Goal: Information Seeking & Learning: Learn about a topic

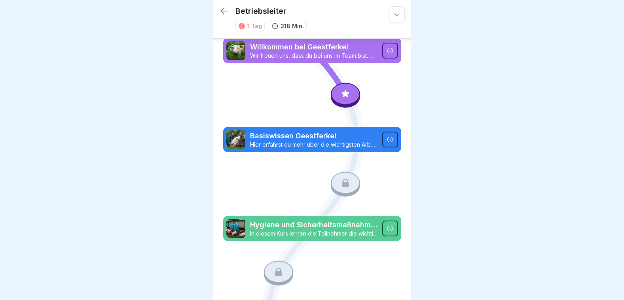
click at [289, 51] on p "Willkommen bei Geestferkel" at bounding box center [313, 47] width 127 height 10
click at [341, 94] on icon at bounding box center [345, 94] width 8 height 8
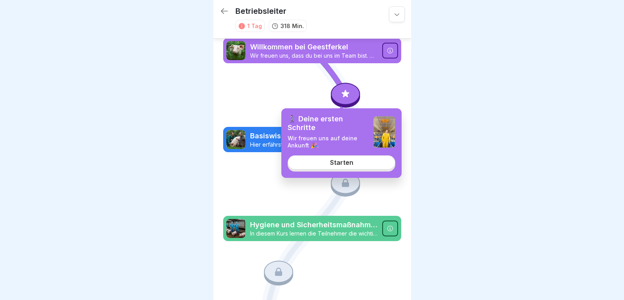
click at [353, 163] on link "Starten" at bounding box center [342, 162] width 108 height 14
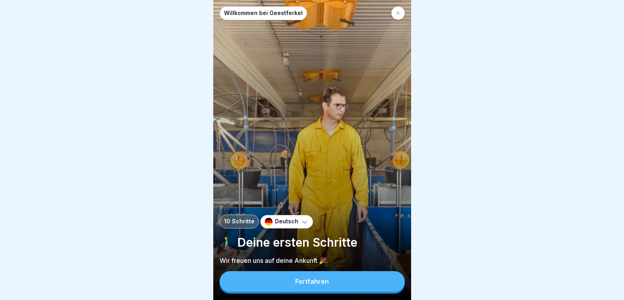
click at [310, 285] on div "Fortfahren" at bounding box center [312, 281] width 34 height 7
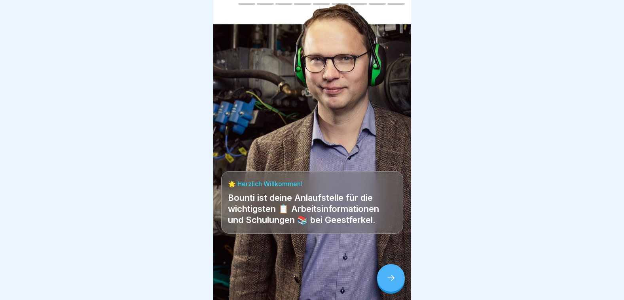
scroll to position [6, 0]
click at [390, 279] on icon at bounding box center [390, 277] width 9 height 9
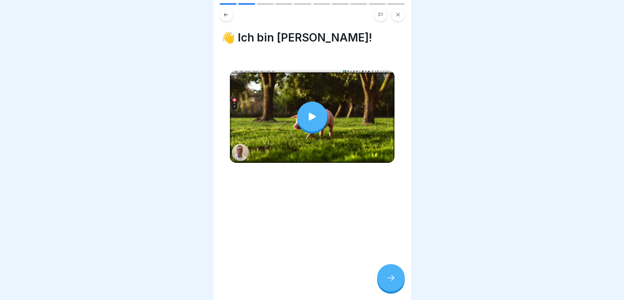
click at [386, 274] on div at bounding box center [391, 278] width 28 height 28
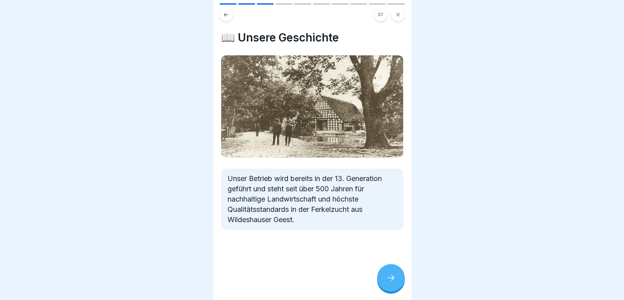
click at [389, 275] on icon at bounding box center [390, 277] width 9 height 9
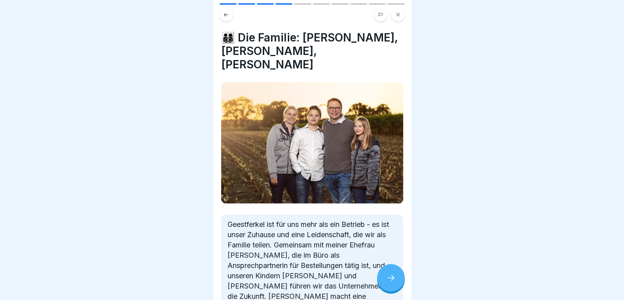
click at [389, 275] on icon at bounding box center [390, 277] width 9 height 9
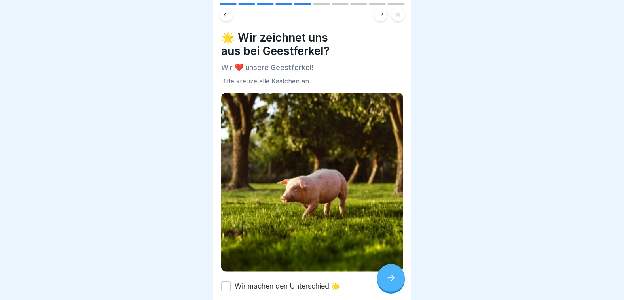
click at [389, 275] on icon at bounding box center [390, 277] width 9 height 9
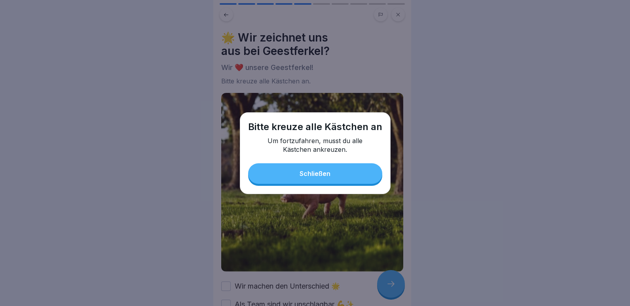
click at [314, 176] on div "Schließen" at bounding box center [314, 173] width 31 height 7
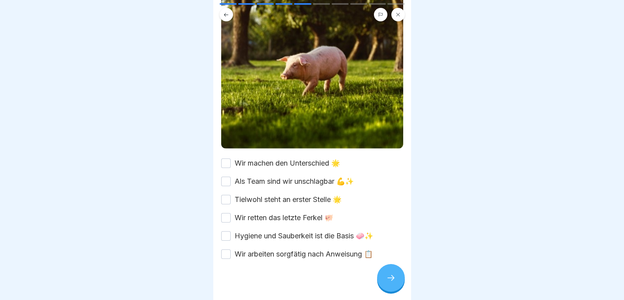
scroll to position [124, 0]
click at [228, 158] on button "Wir machen den Unterschied 🌟" at bounding box center [225, 162] width 9 height 9
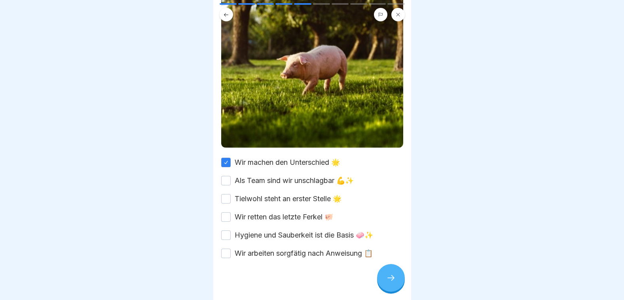
click at [229, 176] on button "Als Team sind wir unschlagbar 💪✨" at bounding box center [225, 180] width 9 height 9
click at [229, 194] on button "Tielwohl steht an erster Stelle 🌟" at bounding box center [225, 198] width 9 height 9
click at [228, 212] on button "Wir retten das letzte Ferkel 🐖" at bounding box center [225, 216] width 9 height 9
click at [231, 231] on div "Hygiene und Sauberkeit ist die Basis 🧼✨" at bounding box center [297, 235] width 152 height 10
click at [225, 231] on button "Hygiene und Sauberkeit ist die Basis 🧼✨" at bounding box center [225, 235] width 9 height 9
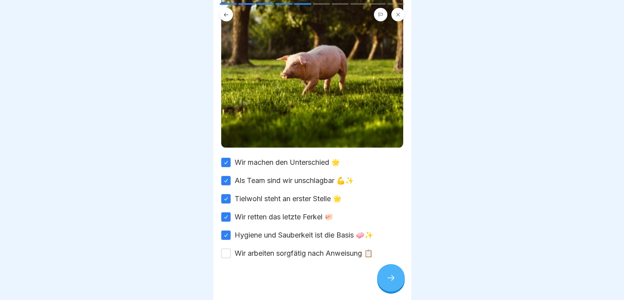
click at [223, 249] on button "Wir arbeiten sorgfätig nach Anweisung 📋" at bounding box center [225, 253] width 9 height 9
click at [388, 281] on icon at bounding box center [390, 277] width 9 height 9
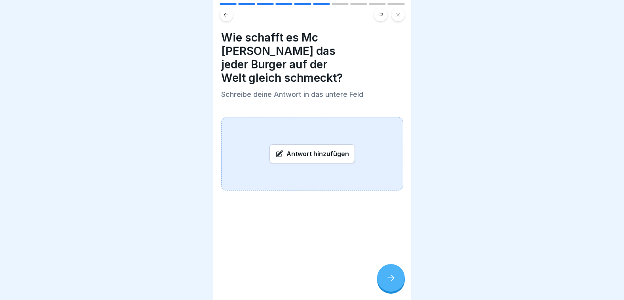
click at [226, 17] on icon at bounding box center [226, 15] width 6 height 6
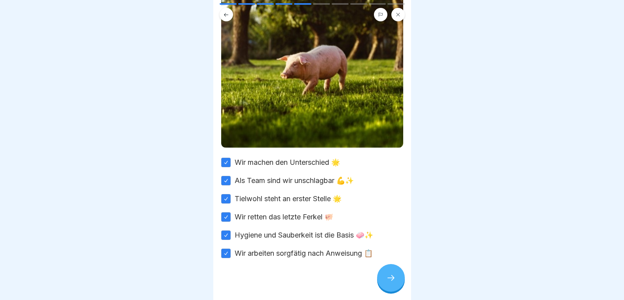
click at [393, 282] on icon at bounding box center [390, 277] width 9 height 9
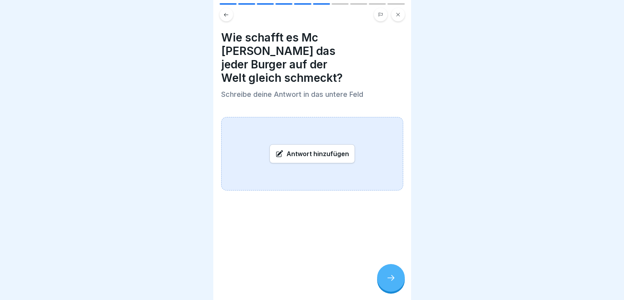
click at [304, 144] on div "Antwort hinzufügen" at bounding box center [311, 153] width 85 height 19
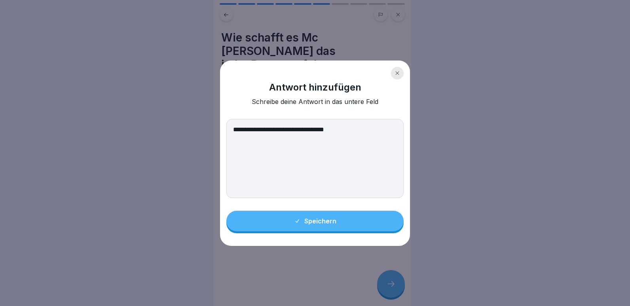
type textarea "**********"
click at [319, 230] on button "Speichern" at bounding box center [314, 221] width 177 height 21
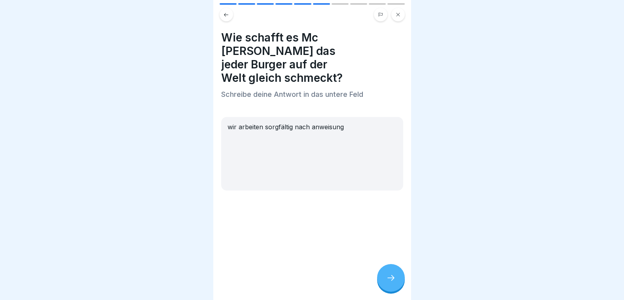
click at [391, 283] on icon at bounding box center [390, 277] width 9 height 9
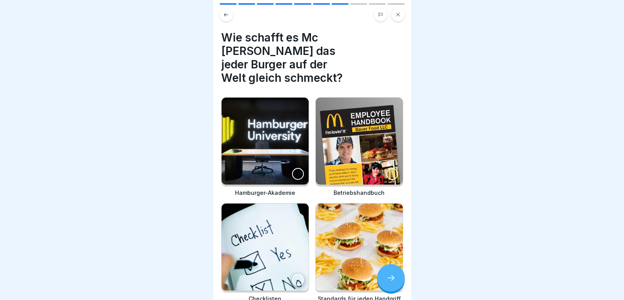
scroll to position [31, 0]
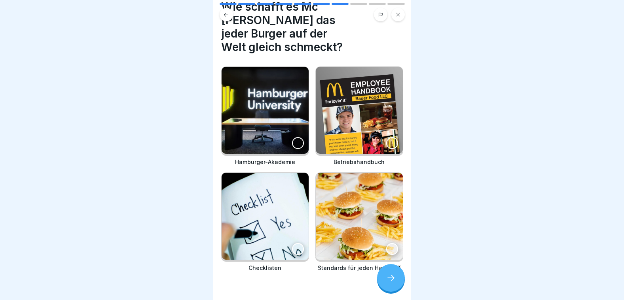
click at [358, 223] on img at bounding box center [359, 216] width 87 height 87
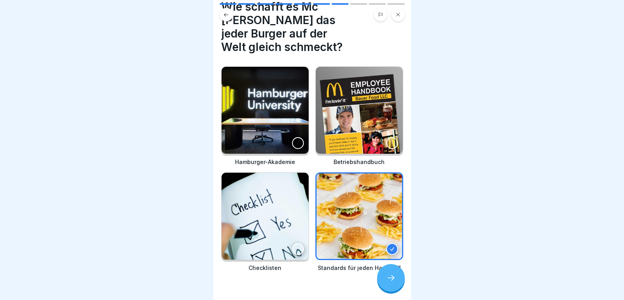
click at [346, 123] on img at bounding box center [359, 110] width 87 height 87
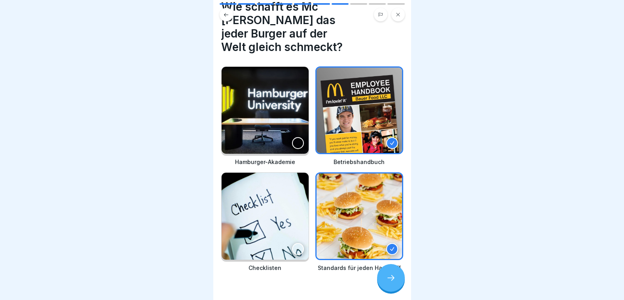
click at [265, 118] on img at bounding box center [264, 110] width 87 height 87
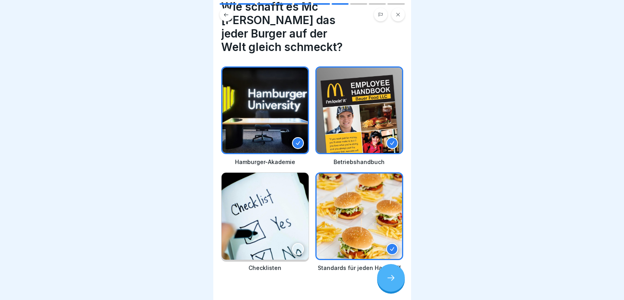
click at [276, 209] on img at bounding box center [264, 216] width 87 height 87
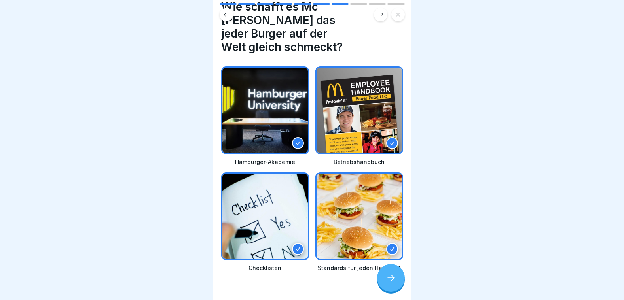
click at [383, 281] on div at bounding box center [391, 278] width 28 height 28
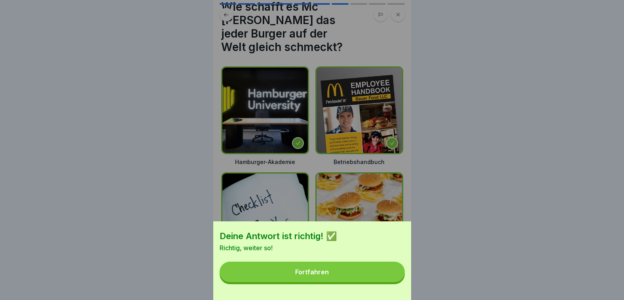
click at [332, 277] on button "Fortfahren" at bounding box center [311, 272] width 185 height 21
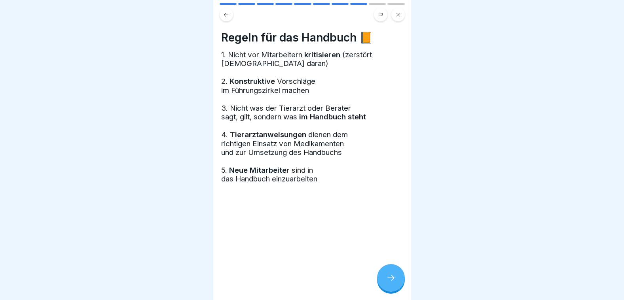
click at [393, 283] on icon at bounding box center [390, 277] width 9 height 9
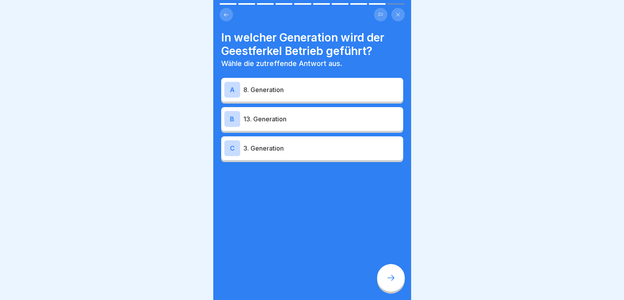
click at [253, 151] on p "3. Generation" at bounding box center [321, 148] width 157 height 9
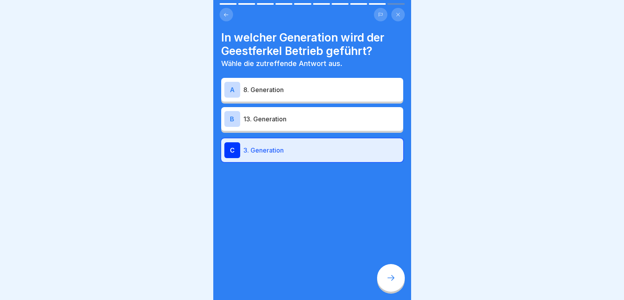
click at [385, 282] on div at bounding box center [391, 278] width 28 height 28
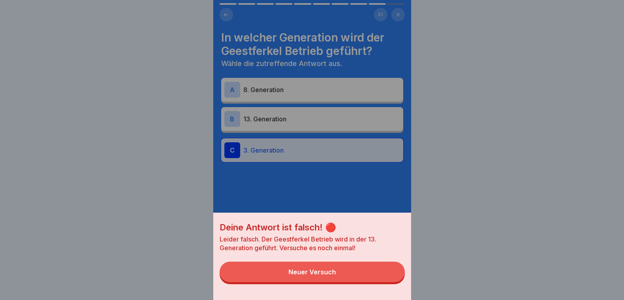
click at [270, 97] on div "Deine Antwort ist falsch! 🔴 Leider falsch. Der Geestferkel Betrieb wird in der …" at bounding box center [312, 150] width 198 height 300
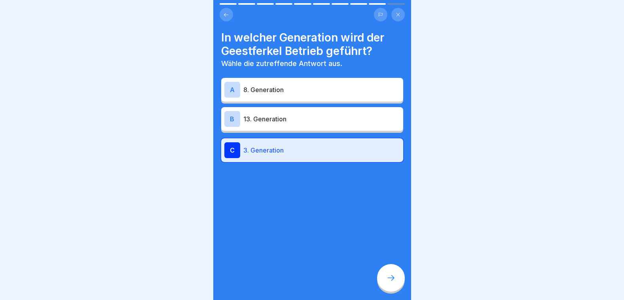
click at [267, 93] on p "8. Generation" at bounding box center [321, 89] width 157 height 9
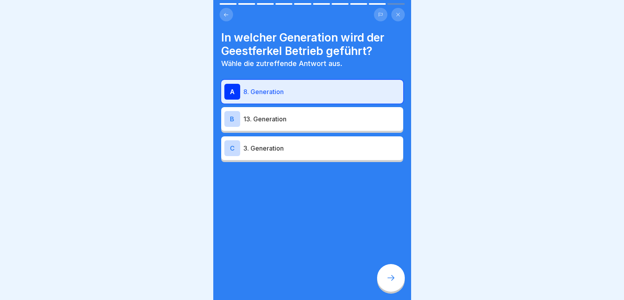
click at [384, 284] on div at bounding box center [391, 278] width 28 height 28
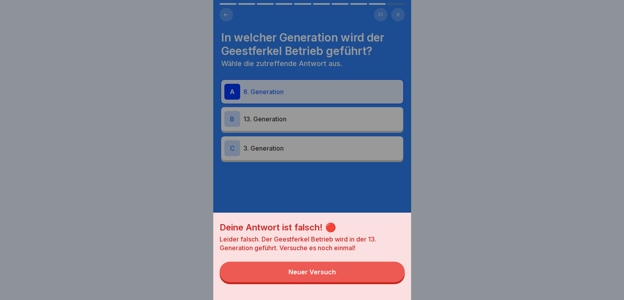
click at [253, 121] on div "Deine Antwort ist falsch! 🔴 Leider falsch. Der Geestferkel Betrieb wird in der …" at bounding box center [312, 150] width 198 height 300
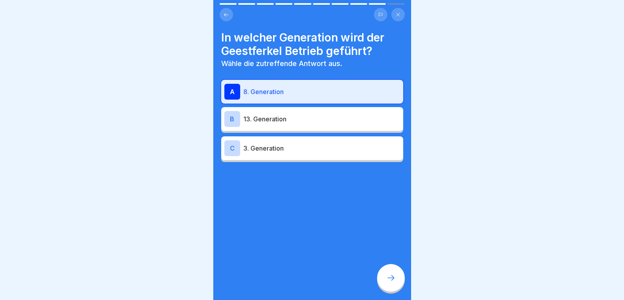
click at [253, 121] on p "13. Generation" at bounding box center [321, 118] width 157 height 9
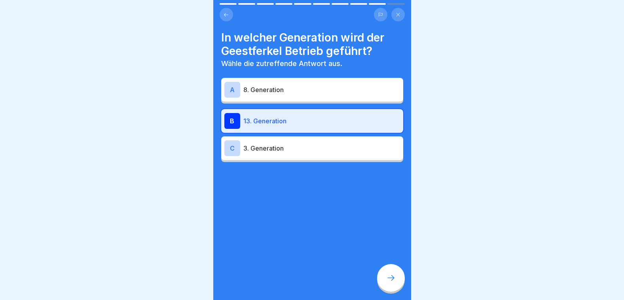
click at [393, 282] on icon at bounding box center [390, 277] width 9 height 9
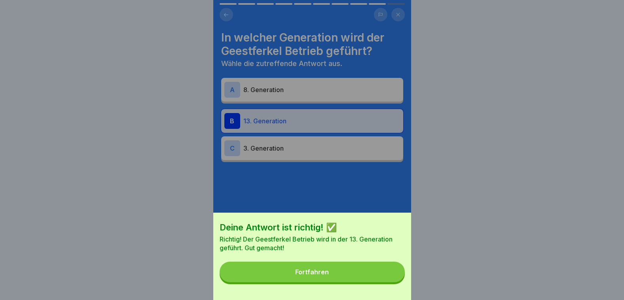
click at [311, 276] on div "Fortfahren" at bounding box center [312, 272] width 34 height 7
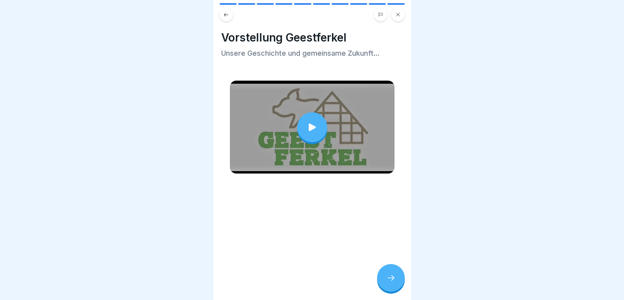
click at [308, 125] on icon at bounding box center [311, 127] width 7 height 8
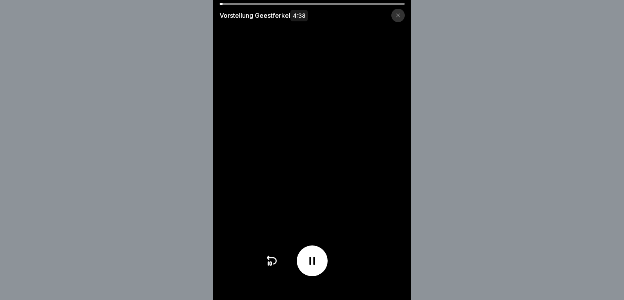
scroll to position [6, 0]
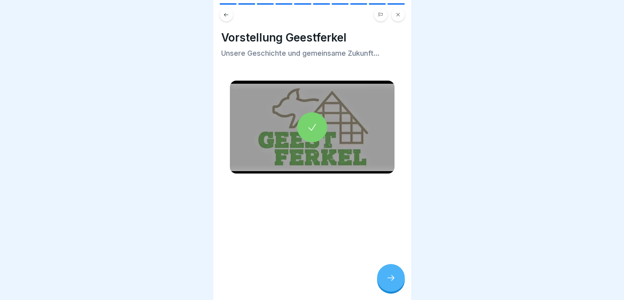
click at [396, 279] on div at bounding box center [391, 278] width 28 height 28
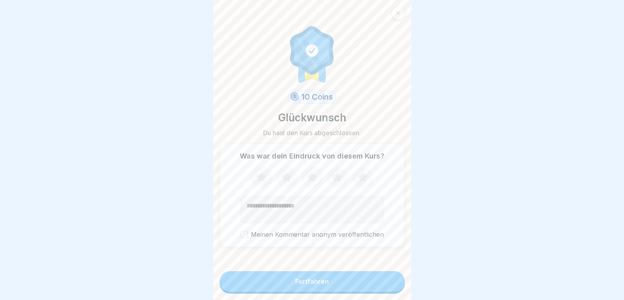
click at [359, 175] on icon at bounding box center [362, 177] width 10 height 10
click at [324, 282] on div "Fortfahren" at bounding box center [312, 281] width 34 height 7
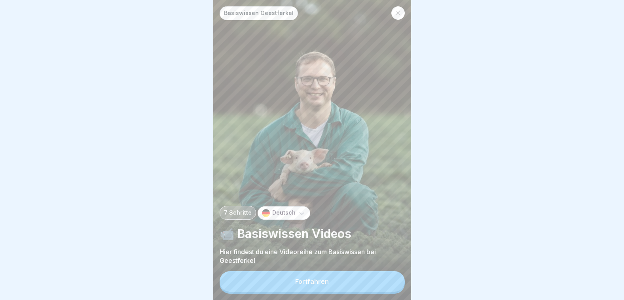
click at [329, 281] on button "Fortfahren" at bounding box center [311, 281] width 185 height 21
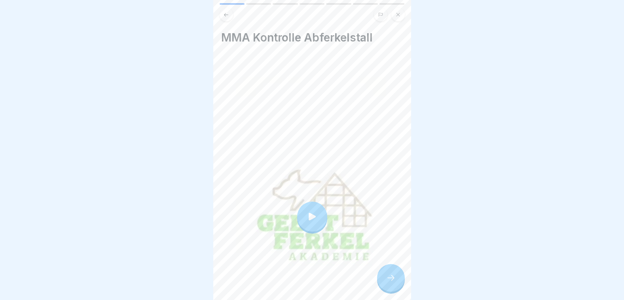
click at [390, 279] on icon at bounding box center [390, 277] width 9 height 9
click at [386, 274] on div at bounding box center [391, 278] width 28 height 28
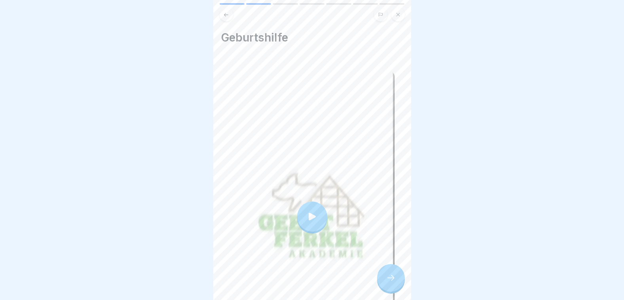
click at [390, 278] on icon at bounding box center [390, 277] width 9 height 9
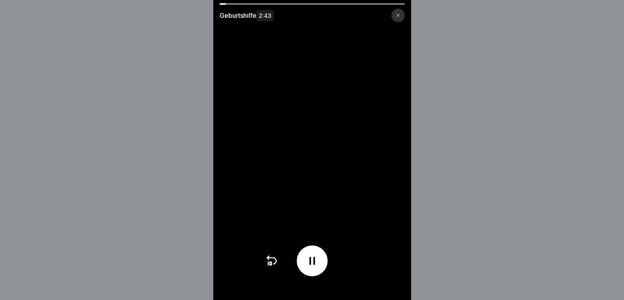
click at [299, 2] on video at bounding box center [312, 150] width 198 height 300
drag, startPoint x: 228, startPoint y: 3, endPoint x: 296, endPoint y: 8, distance: 68.2
click at [295, 8] on div "Geburtshilfe 2:43" at bounding box center [312, 12] width 198 height 19
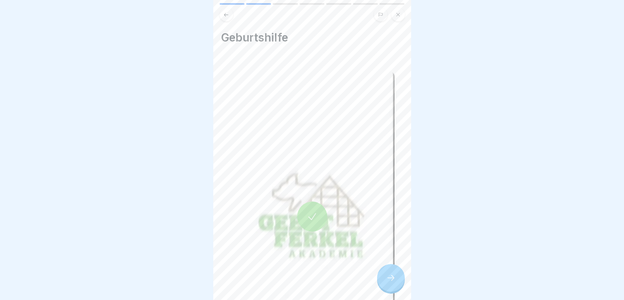
click at [389, 274] on icon at bounding box center [390, 277] width 9 height 9
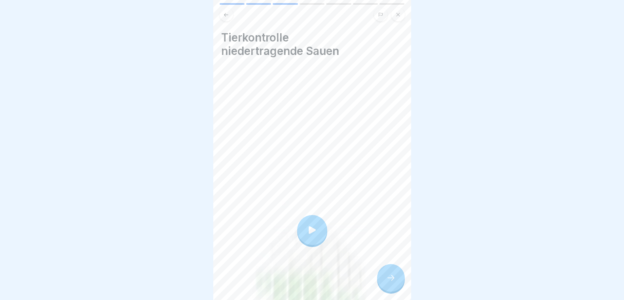
click at [391, 275] on icon at bounding box center [390, 277] width 9 height 9
click at [397, 276] on div at bounding box center [391, 278] width 28 height 28
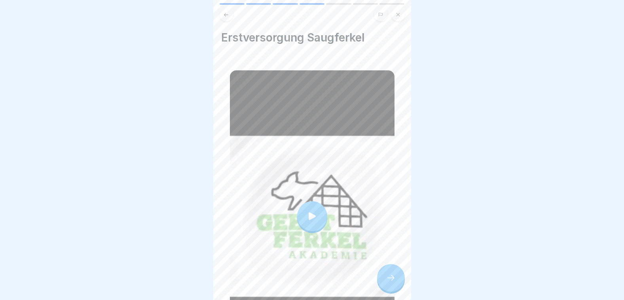
click at [397, 277] on div at bounding box center [391, 278] width 28 height 28
click at [387, 275] on icon at bounding box center [390, 277] width 9 height 9
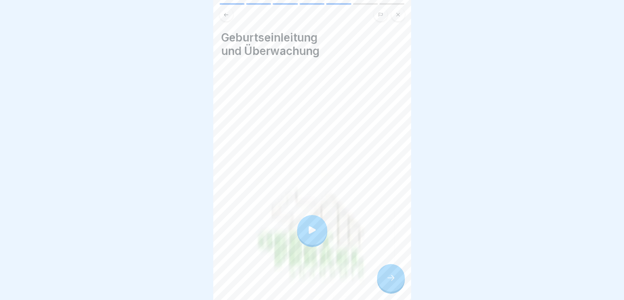
click at [387, 275] on icon at bounding box center [390, 277] width 9 height 9
click at [383, 288] on div at bounding box center [391, 278] width 28 height 28
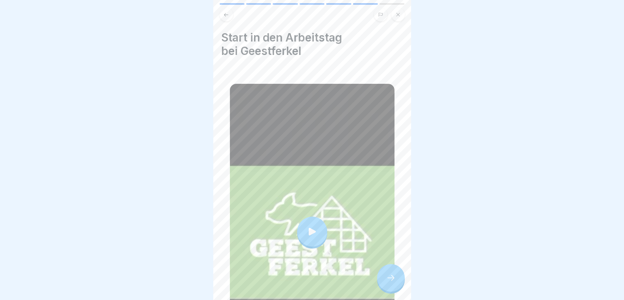
click at [389, 279] on icon at bounding box center [390, 277] width 9 height 9
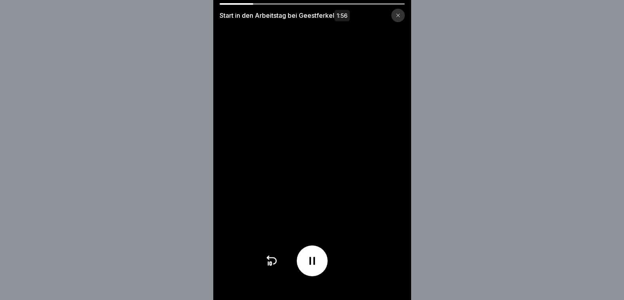
click at [458, 195] on div "Start in den Arbeitstag bei Geestferkel 1:56" at bounding box center [312, 150] width 624 height 300
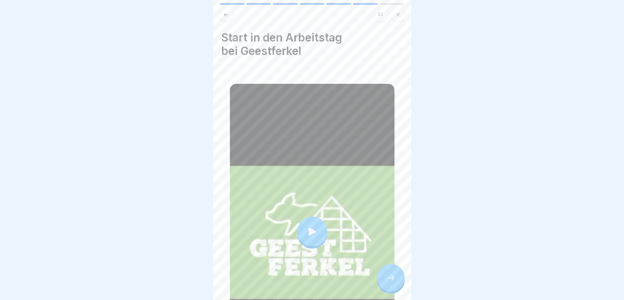
click at [388, 277] on icon at bounding box center [390, 277] width 9 height 9
click at [390, 274] on icon at bounding box center [390, 277] width 9 height 9
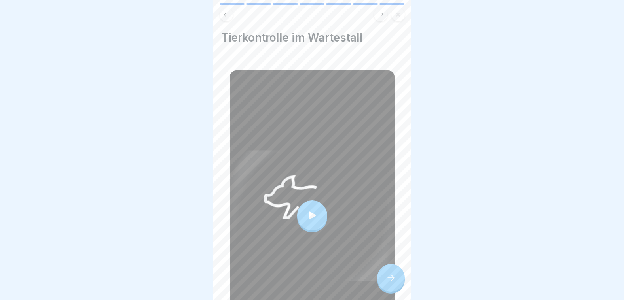
click at [391, 274] on div at bounding box center [391, 278] width 28 height 28
click at [391, 275] on icon at bounding box center [390, 277] width 9 height 9
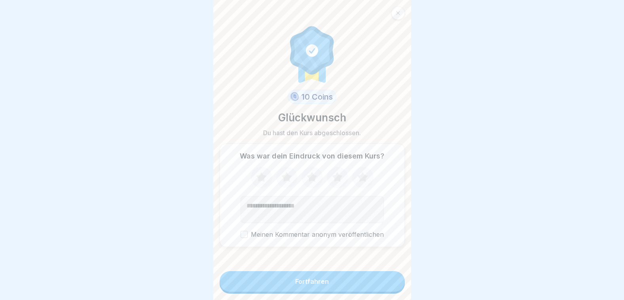
click at [360, 179] on icon at bounding box center [362, 177] width 21 height 21
click at [371, 280] on button "Fortfahren" at bounding box center [311, 281] width 185 height 21
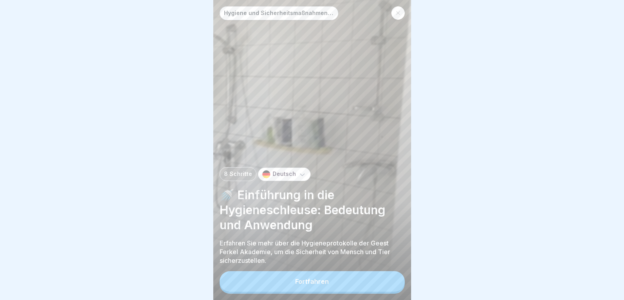
click at [343, 281] on button "Fortfahren" at bounding box center [311, 281] width 185 height 21
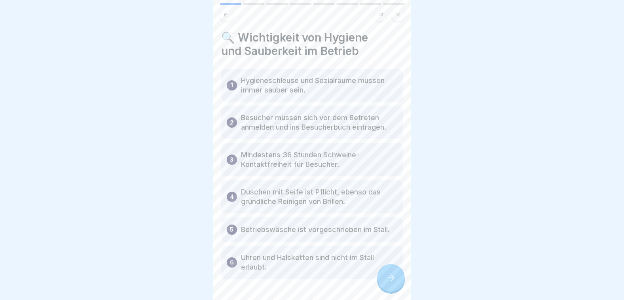
click at [394, 278] on icon at bounding box center [390, 277] width 9 height 9
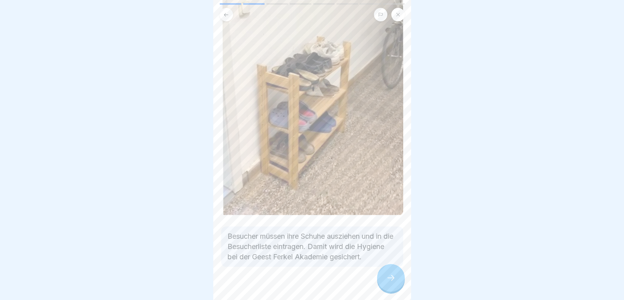
scroll to position [172, 0]
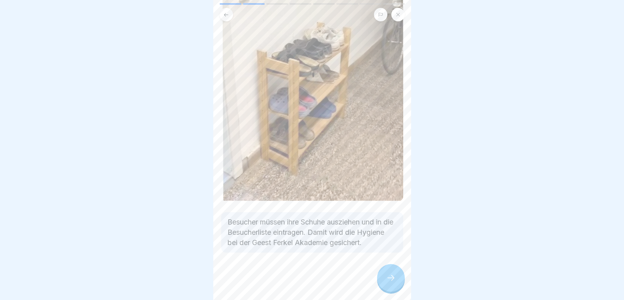
click at [394, 276] on icon at bounding box center [390, 277] width 9 height 9
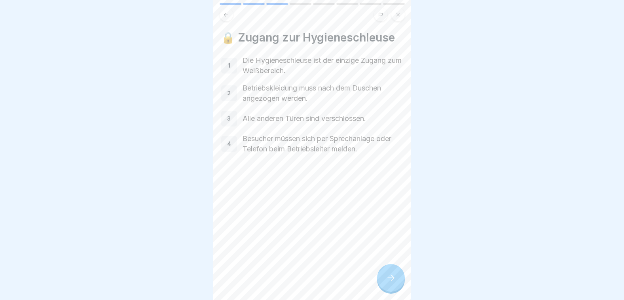
click at [394, 275] on icon at bounding box center [390, 277] width 9 height 9
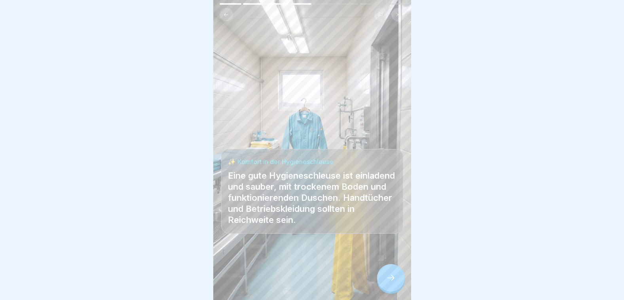
click at [389, 277] on icon at bounding box center [390, 277] width 9 height 9
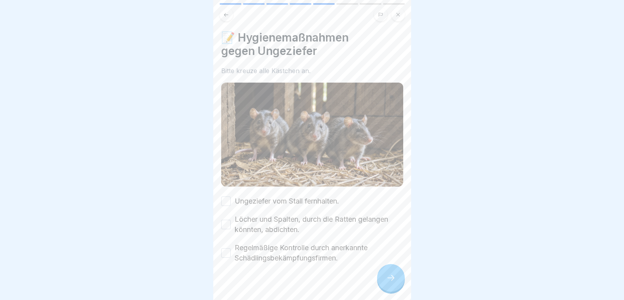
drag, startPoint x: 229, startPoint y: 191, endPoint x: 229, endPoint y: 202, distance: 11.1
click at [229, 197] on button "Ungeziefer vom Stall fernhalten." at bounding box center [225, 201] width 9 height 9
click at [227, 220] on button "Löcher und Spalten, durch die Ratten gelangen könnten, abdichten." at bounding box center [225, 224] width 9 height 9
click at [229, 248] on button "Regelmäßige Kontrolle durch anerkannte Schädlingsbekämpfungsfirmen." at bounding box center [225, 252] width 9 height 9
click at [386, 277] on icon at bounding box center [390, 277] width 9 height 9
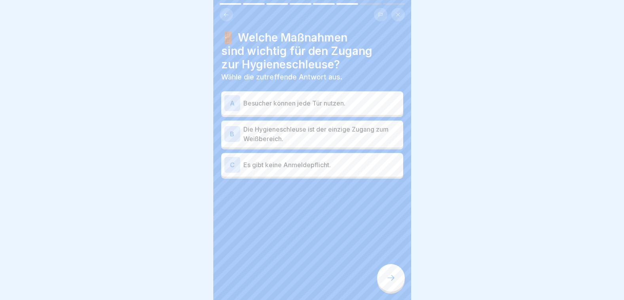
click at [232, 127] on div "B" at bounding box center [232, 134] width 16 height 16
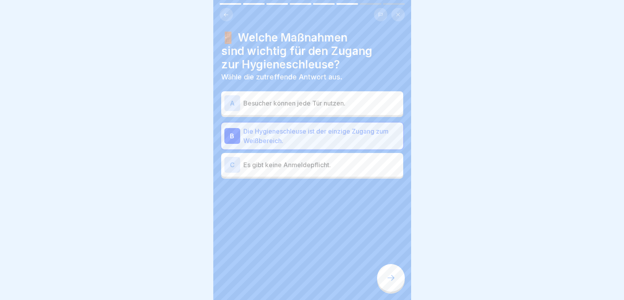
click at [391, 279] on icon at bounding box center [390, 277] width 9 height 9
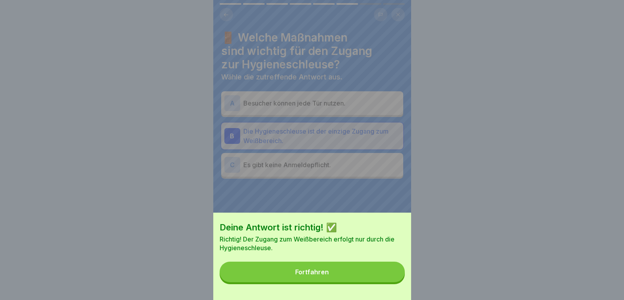
click at [346, 272] on button "Fortfahren" at bounding box center [311, 272] width 185 height 21
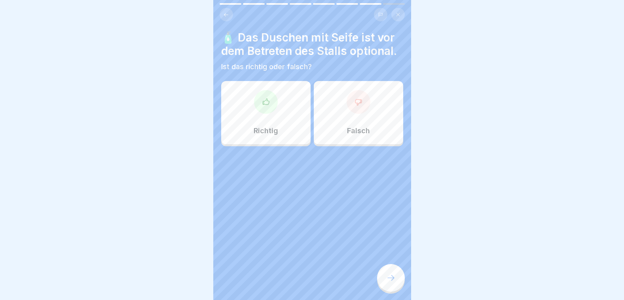
click at [267, 113] on div "Richtig" at bounding box center [265, 112] width 89 height 63
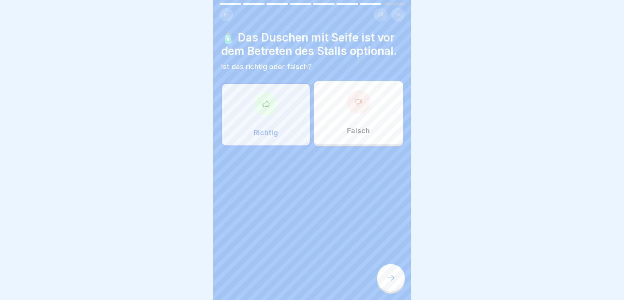
click at [389, 279] on icon at bounding box center [390, 277] width 9 height 9
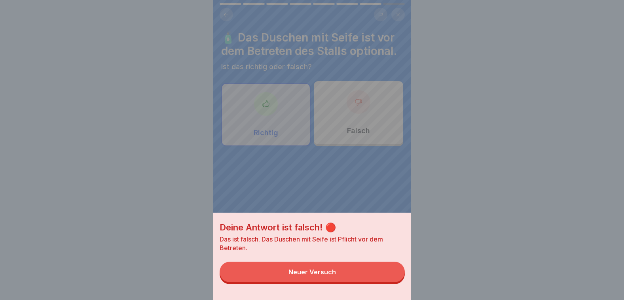
click at [257, 116] on div "Deine Antwort ist falsch! 🔴 Das ist falsch. Das Duschen mit Seife ist Pflicht v…" at bounding box center [312, 150] width 198 height 300
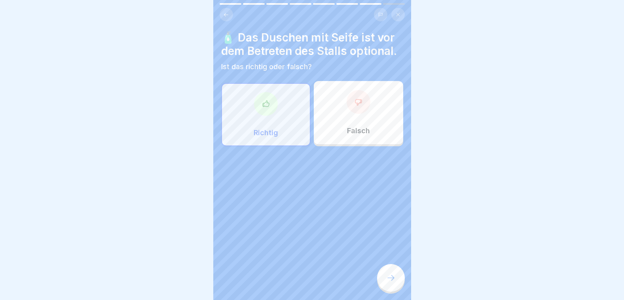
click at [272, 103] on div at bounding box center [266, 104] width 24 height 24
click at [385, 277] on div at bounding box center [391, 278] width 28 height 28
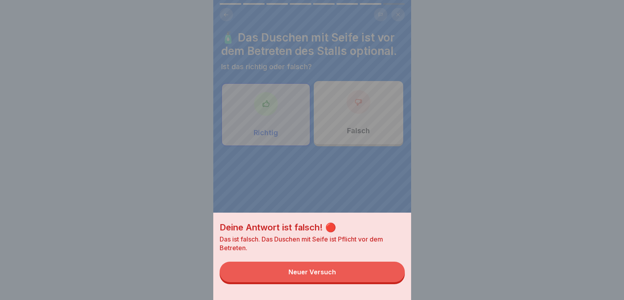
click at [339, 182] on div "Deine Antwort ist falsch! 🔴 Das ist falsch. Das Duschen mit Seife ist Pflicht v…" at bounding box center [312, 150] width 198 height 300
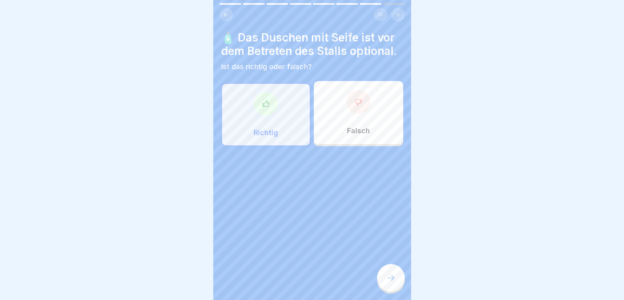
click at [355, 100] on div at bounding box center [358, 102] width 24 height 24
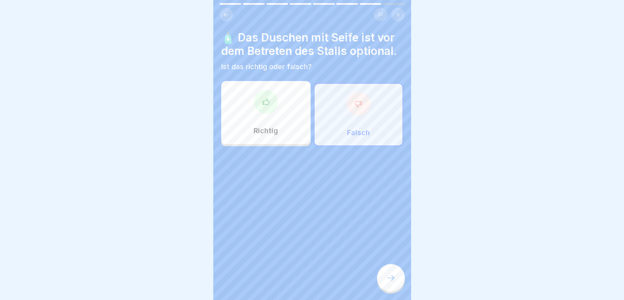
click at [387, 279] on icon at bounding box center [390, 277] width 9 height 9
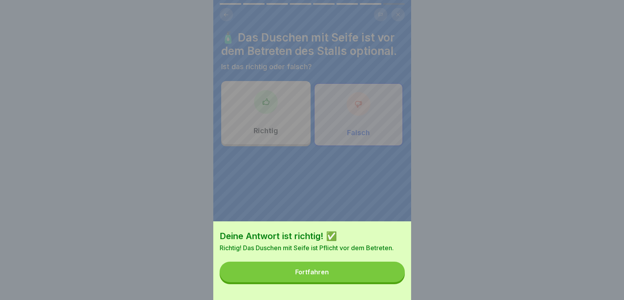
click at [337, 280] on button "Fortfahren" at bounding box center [311, 272] width 185 height 21
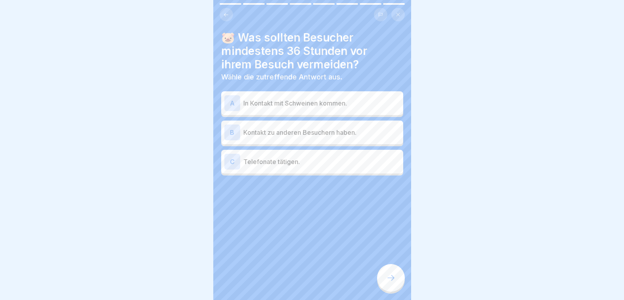
click at [238, 100] on div "A" at bounding box center [232, 103] width 16 height 16
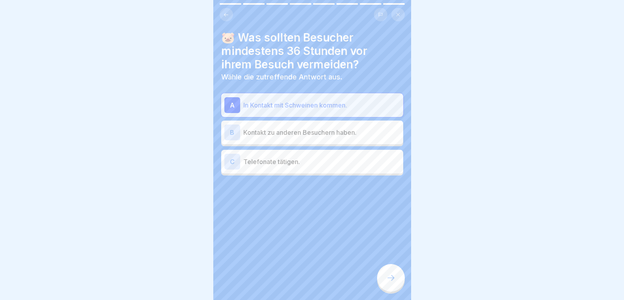
click at [393, 276] on icon at bounding box center [390, 277] width 9 height 9
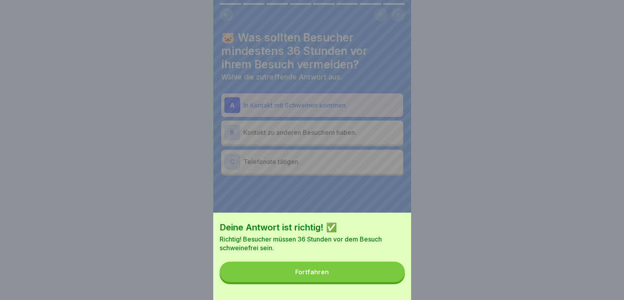
click at [376, 277] on button "Fortfahren" at bounding box center [311, 272] width 185 height 21
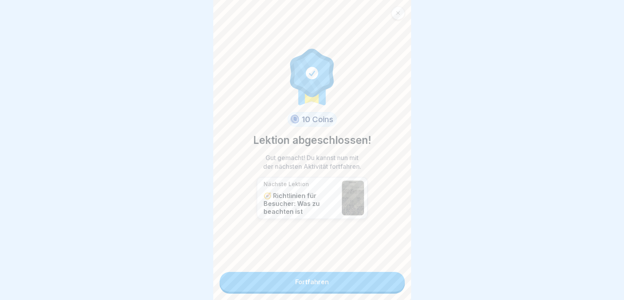
click at [363, 276] on link "Fortfahren" at bounding box center [311, 282] width 185 height 20
click at [304, 275] on link "Fortfahren" at bounding box center [311, 282] width 185 height 20
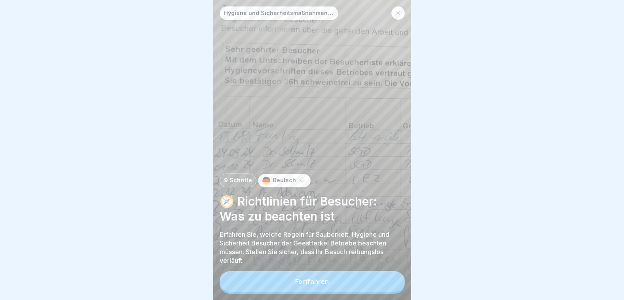
click at [322, 283] on div "Fortfahren" at bounding box center [312, 281] width 34 height 7
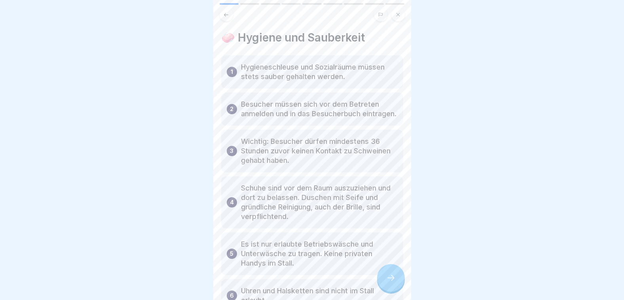
click at [387, 275] on icon at bounding box center [390, 277] width 9 height 9
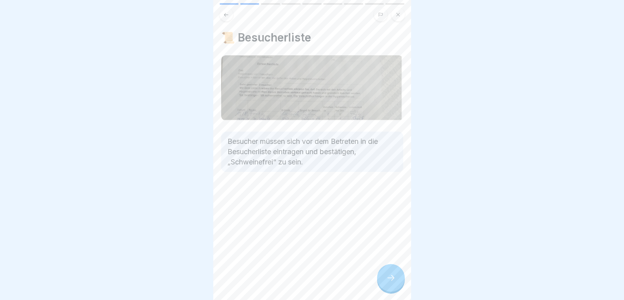
click at [387, 275] on icon at bounding box center [390, 277] width 9 height 9
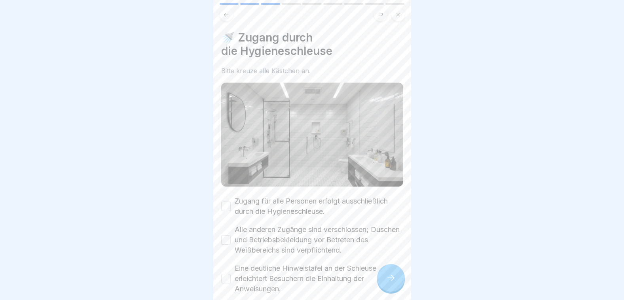
scroll to position [38, 0]
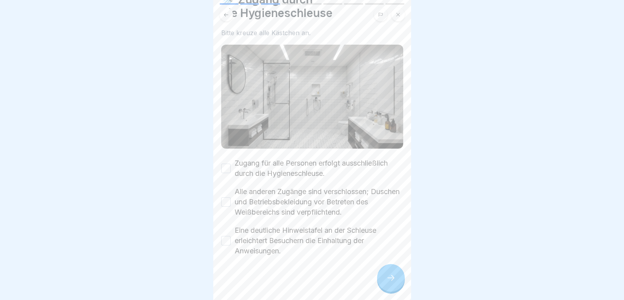
click at [227, 164] on button "Zugang für alle Personen erfolgt ausschließlich durch die Hygieneschleuse." at bounding box center [225, 168] width 9 height 9
click at [227, 197] on button "Alle anderen Zugänge sind verschlossen; Duschen und Betriebsbekleidung vor Betr…" at bounding box center [225, 201] width 9 height 9
click at [227, 236] on button "Eine deutliche Hinweistafel an der Schleuse erleichtert Besuchern die Einhaltun…" at bounding box center [225, 240] width 9 height 9
click at [387, 270] on div at bounding box center [391, 278] width 28 height 28
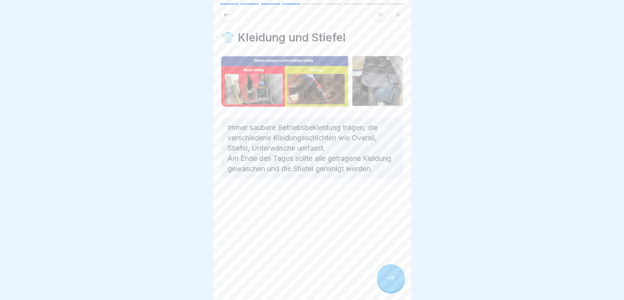
click at [386, 282] on icon at bounding box center [390, 277] width 9 height 9
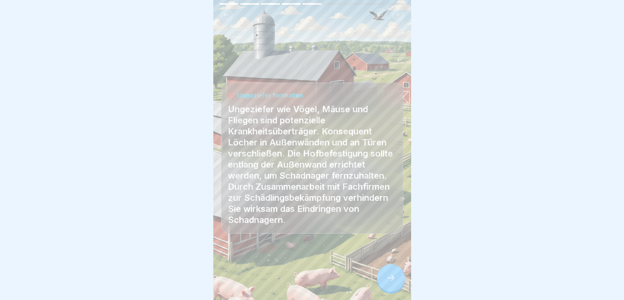
click at [388, 277] on icon at bounding box center [390, 277] width 9 height 9
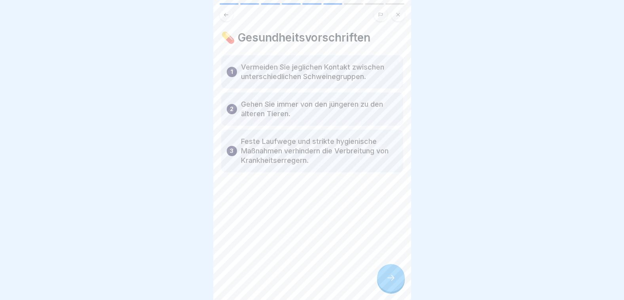
click at [390, 280] on icon at bounding box center [390, 277] width 9 height 9
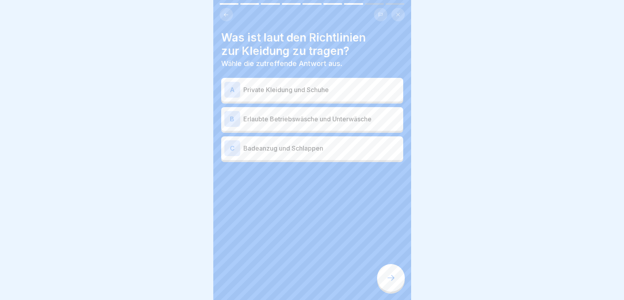
click at [231, 112] on div "B" at bounding box center [232, 119] width 16 height 16
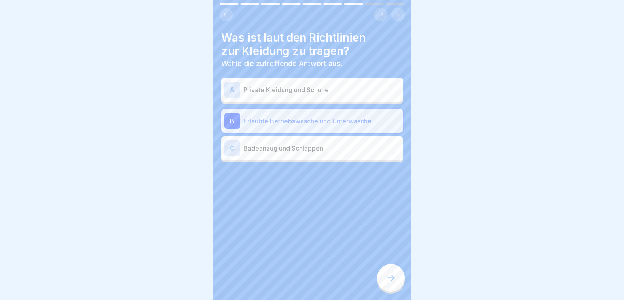
click at [387, 274] on div at bounding box center [391, 278] width 28 height 28
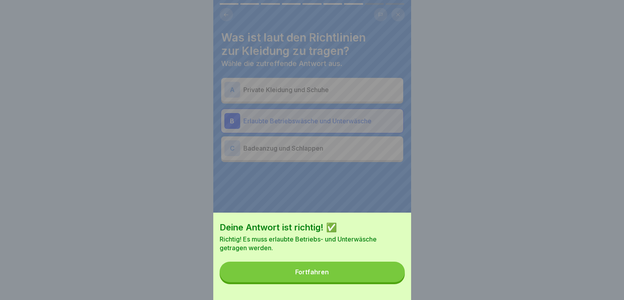
click at [371, 272] on button "Fortfahren" at bounding box center [311, 272] width 185 height 21
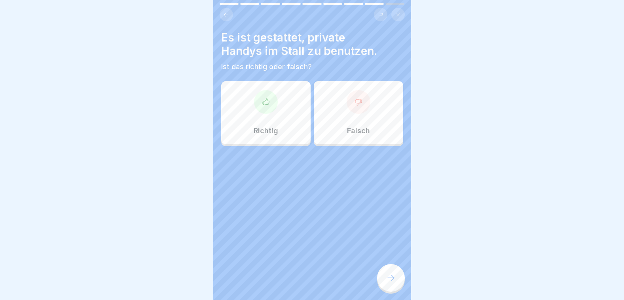
click at [351, 100] on div at bounding box center [358, 102] width 24 height 24
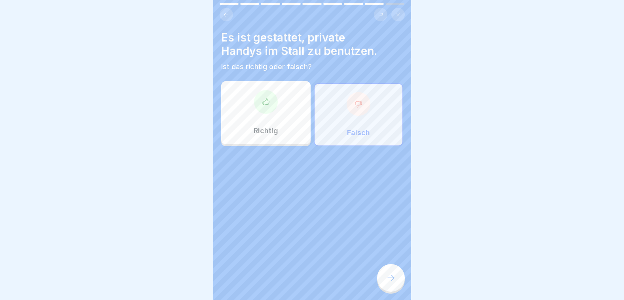
click at [383, 271] on div at bounding box center [391, 278] width 28 height 28
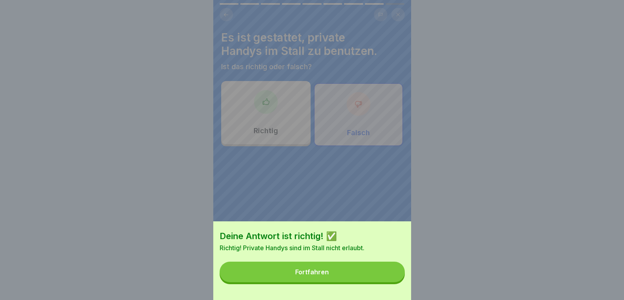
click at [369, 273] on button "Fortfahren" at bounding box center [311, 272] width 185 height 21
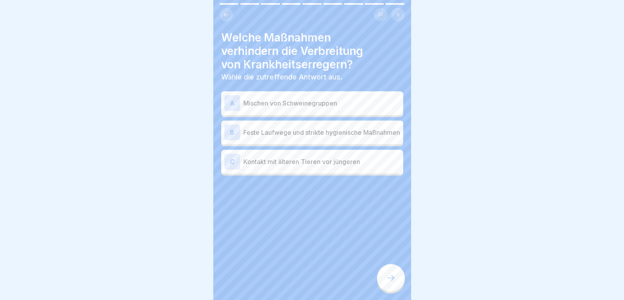
click at [236, 102] on div "A" at bounding box center [232, 103] width 16 height 16
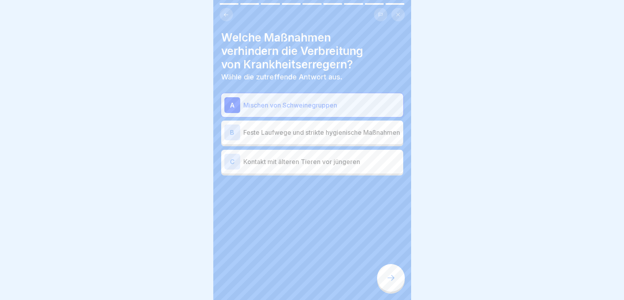
click at [232, 161] on div "C" at bounding box center [232, 162] width 16 height 16
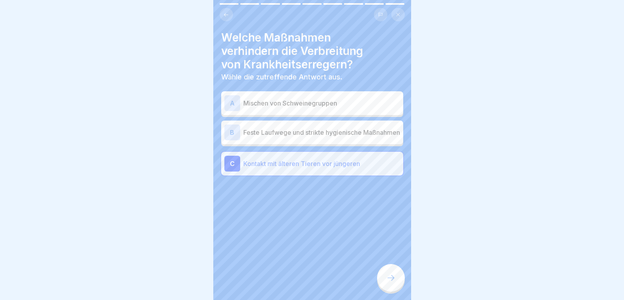
click at [235, 130] on div "B" at bounding box center [232, 133] width 16 height 16
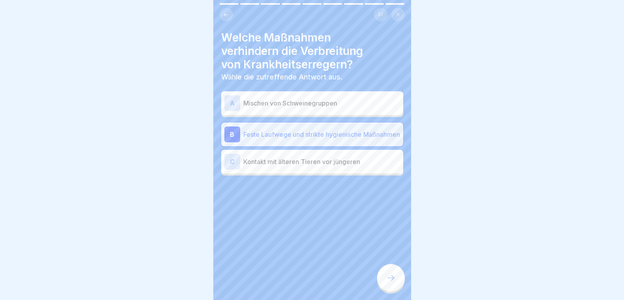
click at [389, 278] on icon at bounding box center [390, 277] width 9 height 9
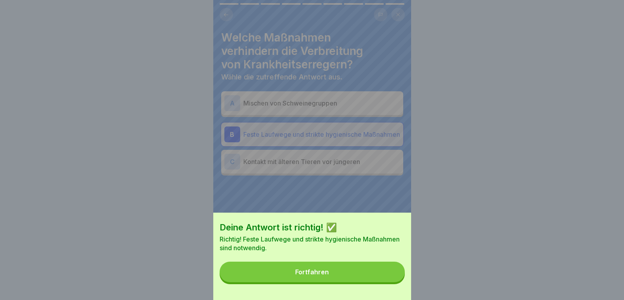
click at [361, 275] on button "Fortfahren" at bounding box center [311, 272] width 185 height 21
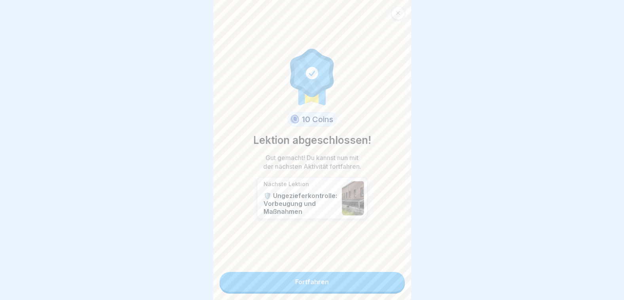
click at [297, 279] on link "Fortfahren" at bounding box center [311, 282] width 185 height 20
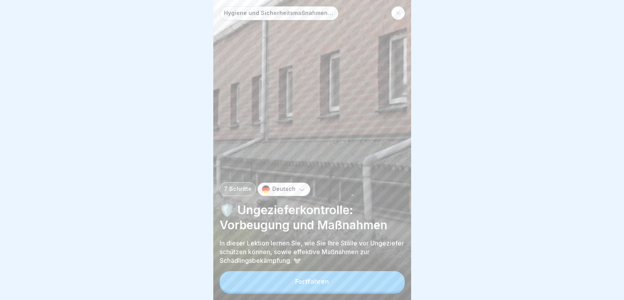
click at [313, 283] on div "Fortfahren" at bounding box center [312, 281] width 34 height 7
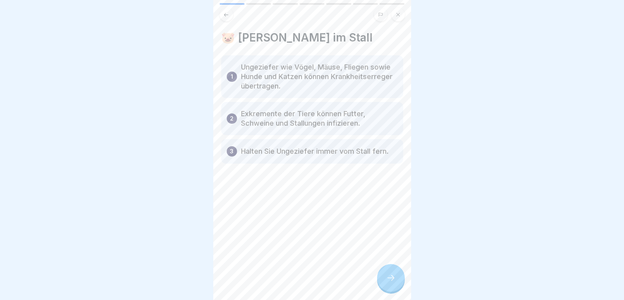
click at [383, 276] on div at bounding box center [391, 278] width 28 height 28
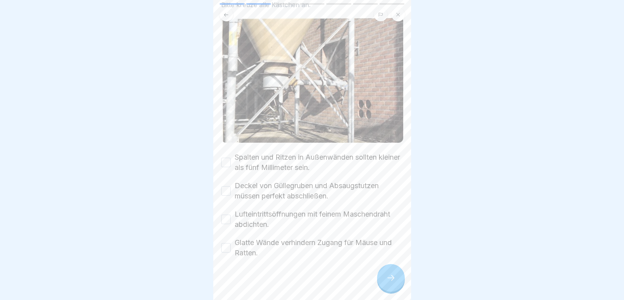
scroll to position [54, 0]
click at [225, 156] on button "Spalten und Ritzen in Außenwänden sollten kleiner als fünf Millimeter sein." at bounding box center [225, 160] width 9 height 9
click at [228, 185] on button "Deckel von Güllegruben und Absaugstutzen müssen perfekt abschließen." at bounding box center [225, 189] width 9 height 9
click at [227, 213] on button "Lufteintrittsöffnungen mit feinem Maschendraht abdichten." at bounding box center [225, 217] width 9 height 9
click at [227, 242] on button "Glatte Wände verhindern Zugang für Mäuse und Ratten." at bounding box center [225, 246] width 9 height 9
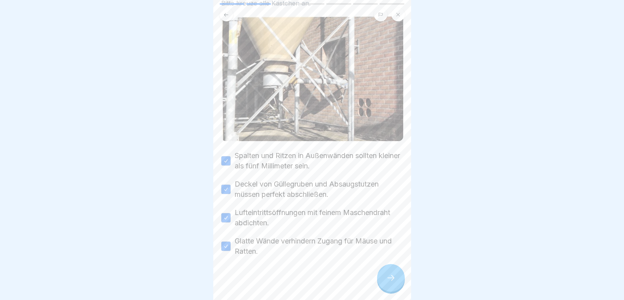
click at [231, 237] on div "Glatte Wände verhindern Zugang für Mäuse und Ratten." at bounding box center [312, 246] width 182 height 21
click at [227, 242] on button "Glatte Wände verhindern Zugang für Mäuse und Ratten." at bounding box center [225, 246] width 9 height 9
click at [389, 269] on div at bounding box center [391, 278] width 28 height 28
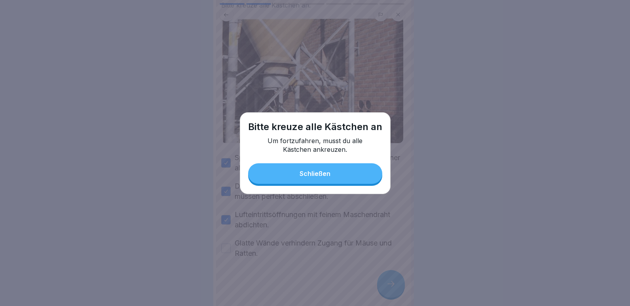
click at [321, 178] on button "Schließen" at bounding box center [315, 173] width 134 height 21
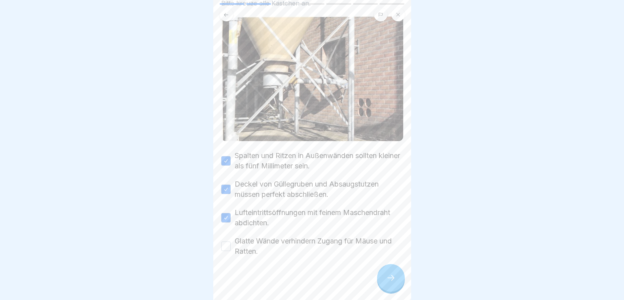
drag, startPoint x: 226, startPoint y: 243, endPoint x: 271, endPoint y: 260, distance: 48.7
click at [229, 242] on button "Glatte Wände verhindern Zugang für Mäuse und Ratten." at bounding box center [225, 246] width 9 height 9
click at [389, 283] on icon at bounding box center [390, 277] width 9 height 9
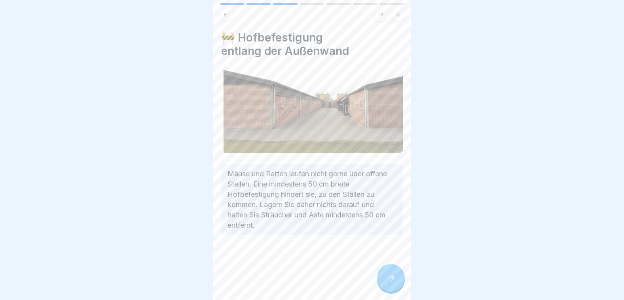
click at [390, 283] on icon at bounding box center [390, 277] width 9 height 9
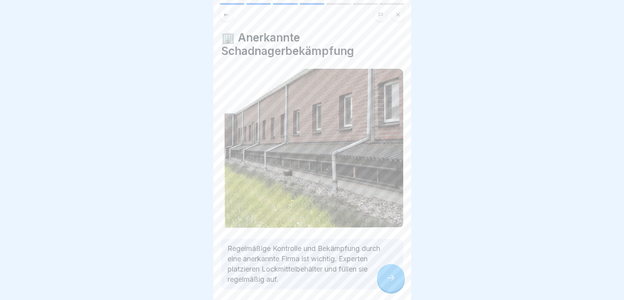
click at [393, 283] on icon at bounding box center [390, 277] width 9 height 9
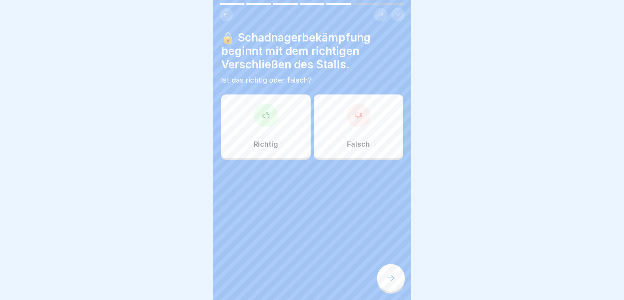
click at [270, 131] on div "Richtig" at bounding box center [265, 126] width 89 height 63
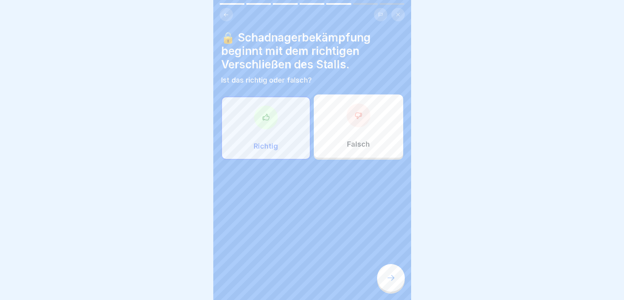
click at [395, 282] on icon at bounding box center [390, 277] width 9 height 9
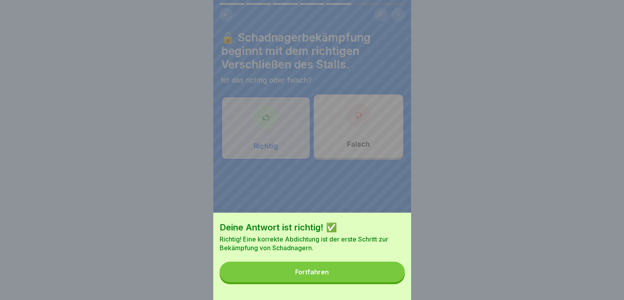
click at [390, 282] on button "Fortfahren" at bounding box center [311, 272] width 185 height 21
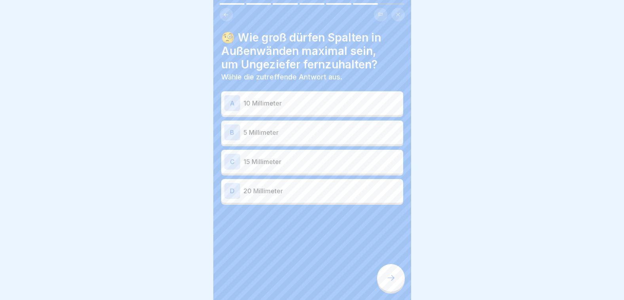
click at [251, 100] on p "10 Millimeter" at bounding box center [321, 102] width 157 height 9
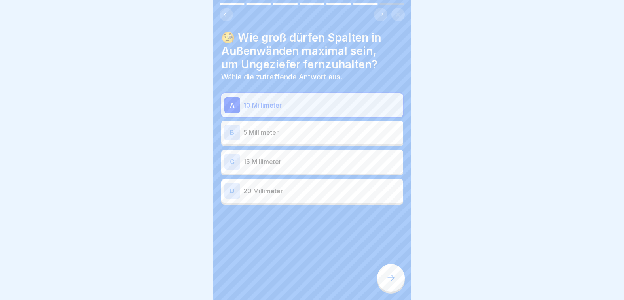
click at [244, 131] on p "5 Millimeter" at bounding box center [321, 132] width 157 height 9
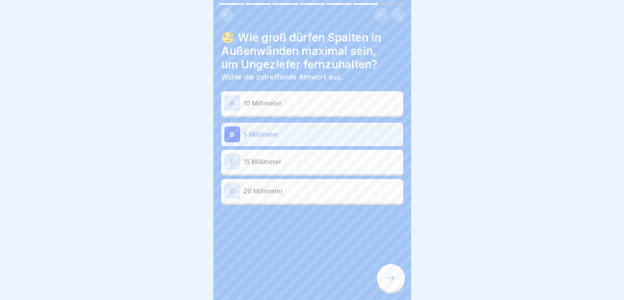
click at [395, 278] on div at bounding box center [391, 278] width 28 height 28
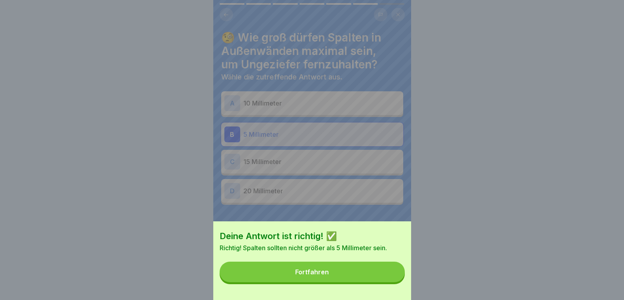
click at [371, 273] on button "Fortfahren" at bounding box center [311, 272] width 185 height 21
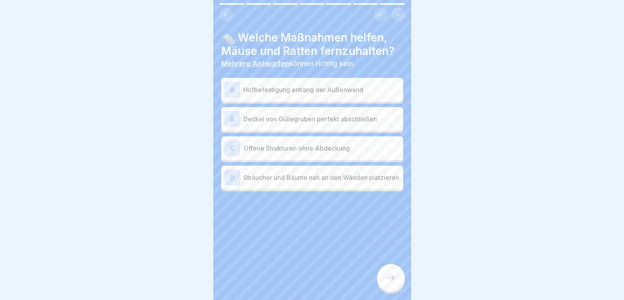
click at [233, 87] on div "A" at bounding box center [232, 90] width 16 height 16
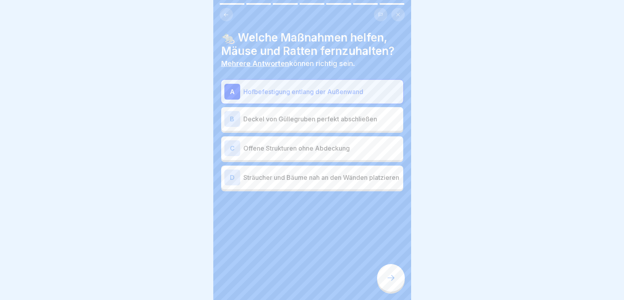
click at [229, 116] on div "B" at bounding box center [232, 119] width 16 height 16
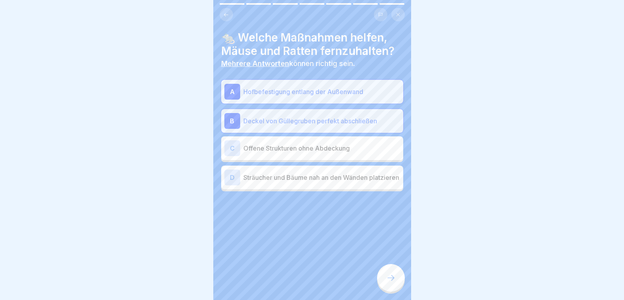
click at [393, 283] on icon at bounding box center [390, 277] width 9 height 9
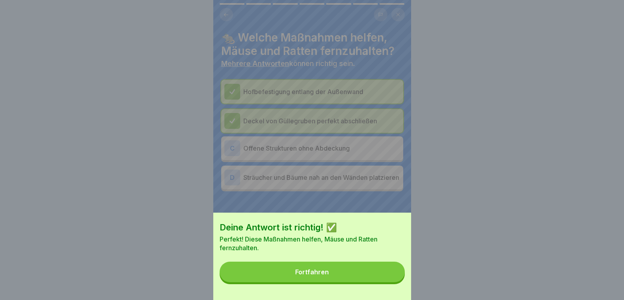
click at [344, 277] on button "Fortfahren" at bounding box center [311, 272] width 185 height 21
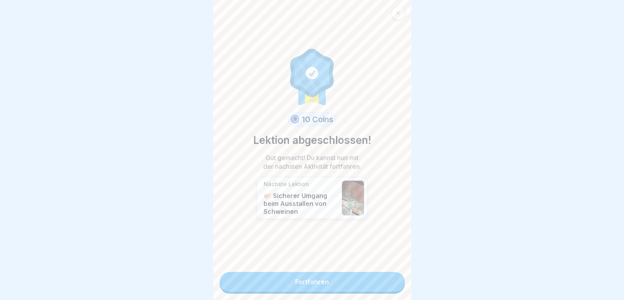
click at [334, 281] on link "Fortfahren" at bounding box center [311, 282] width 185 height 20
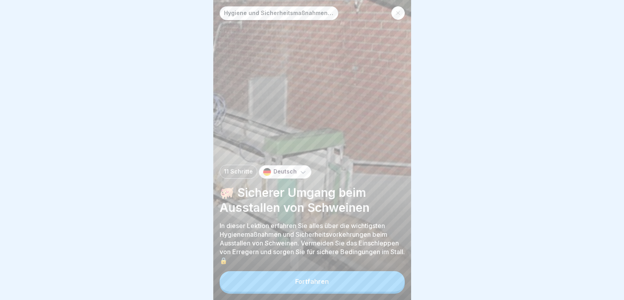
click at [334, 281] on button "Fortfahren" at bounding box center [311, 281] width 185 height 21
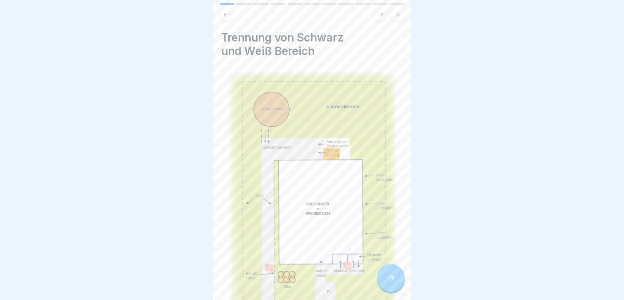
scroll to position [6, 0]
click at [392, 275] on icon at bounding box center [390, 277] width 9 height 9
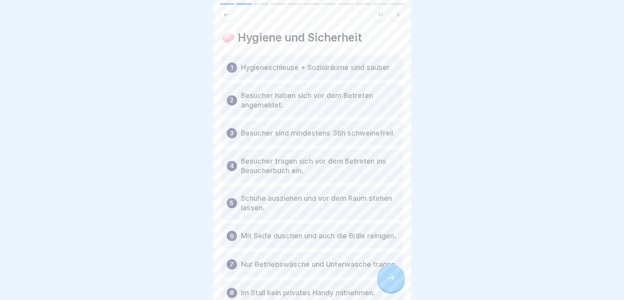
click at [392, 275] on icon at bounding box center [390, 277] width 9 height 9
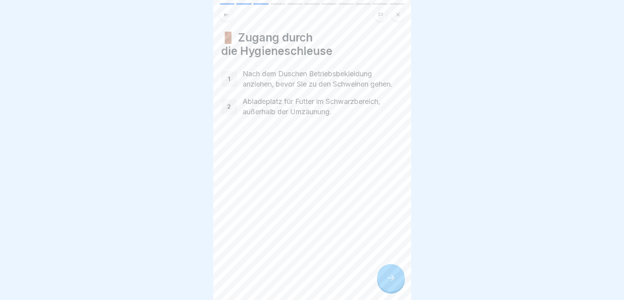
click at [229, 77] on p "1" at bounding box center [229, 79] width 2 height 7
click at [228, 81] on p "1" at bounding box center [229, 79] width 2 height 7
click at [392, 278] on icon at bounding box center [390, 277] width 9 height 9
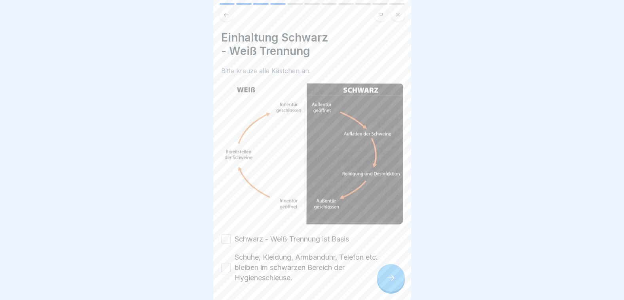
click at [392, 278] on icon at bounding box center [390, 277] width 9 height 9
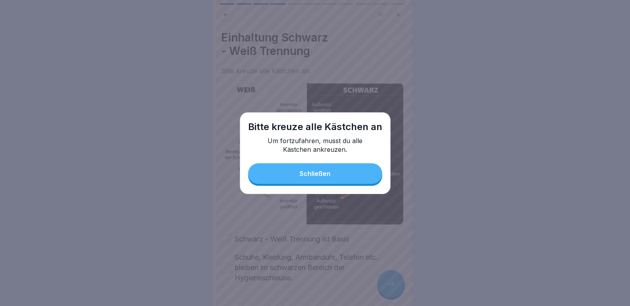
drag, startPoint x: 329, startPoint y: 171, endPoint x: 313, endPoint y: 194, distance: 27.5
click at [327, 173] on div "Schließen" at bounding box center [314, 173] width 31 height 7
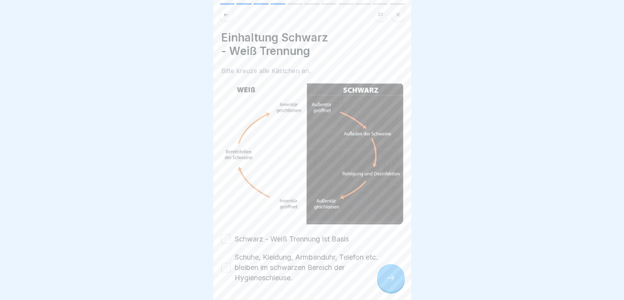
click at [225, 235] on button "Schwarz - Weiß Trennung ist Basis" at bounding box center [225, 239] width 9 height 9
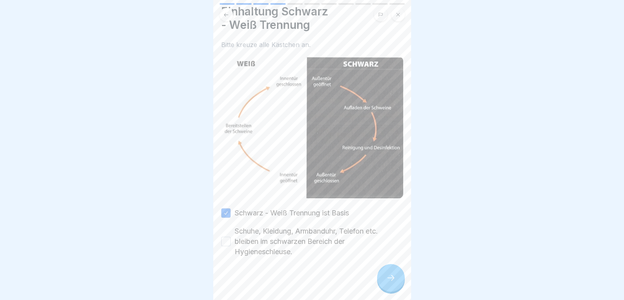
click at [227, 238] on button "Schuhe, Kleidung, Armbanduhr, Telefon etc. bleiben im schwarzen Bereich der Hyg…" at bounding box center [225, 241] width 9 height 9
click at [391, 283] on icon at bounding box center [390, 277] width 9 height 9
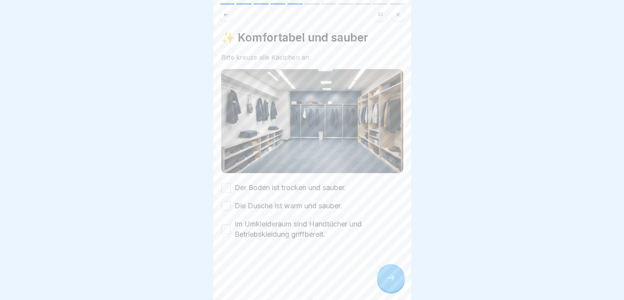
click at [223, 183] on button "Der Boden ist trocken und sauber." at bounding box center [225, 187] width 9 height 9
click at [224, 204] on button "Die Dusche ist warm und sauber." at bounding box center [225, 205] width 9 height 9
click at [227, 227] on button "Im Umkleideraum sind Handtücher und Betriebskleidung griffbereit." at bounding box center [225, 229] width 9 height 9
click at [391, 282] on icon at bounding box center [390, 277] width 9 height 9
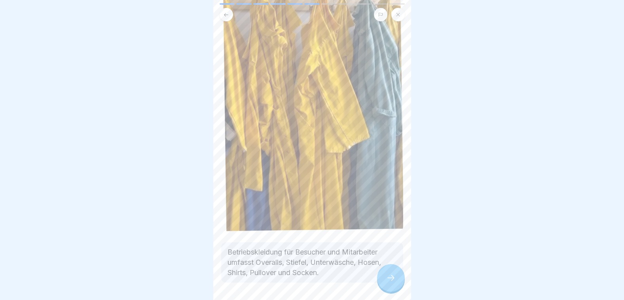
scroll to position [161, 0]
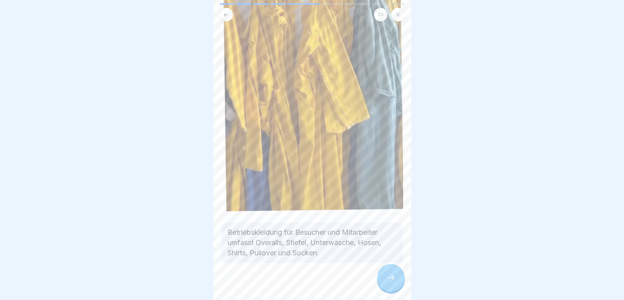
click at [392, 290] on div at bounding box center [391, 278] width 28 height 28
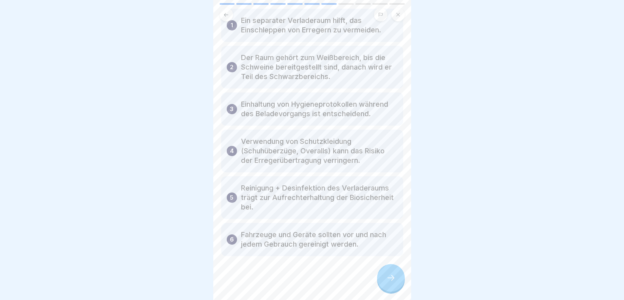
scroll to position [64, 0]
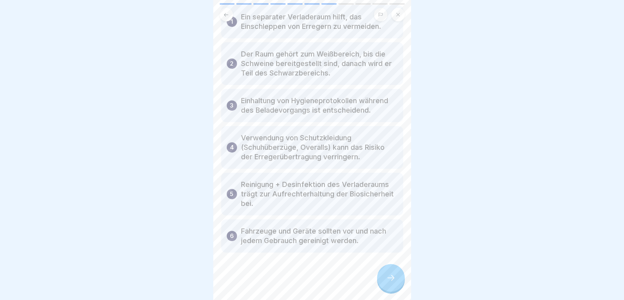
click at [393, 280] on icon at bounding box center [390, 277] width 9 height 9
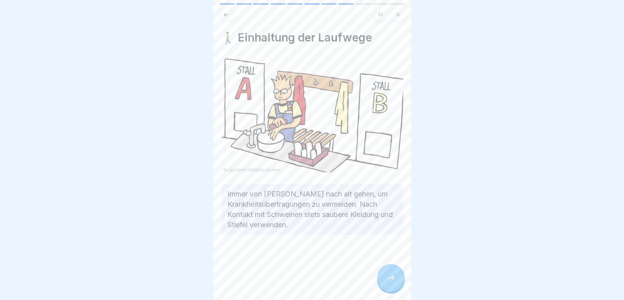
click at [390, 280] on icon at bounding box center [390, 277] width 9 height 9
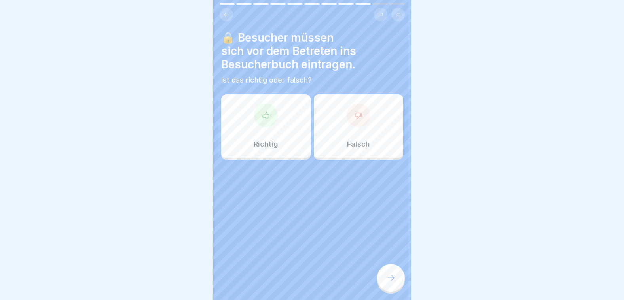
click at [280, 141] on div "Richtig" at bounding box center [265, 126] width 89 height 63
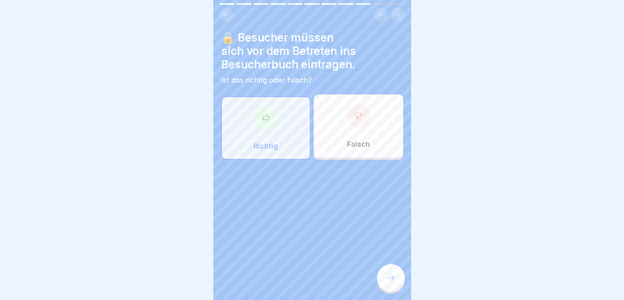
click at [397, 284] on div at bounding box center [391, 278] width 28 height 28
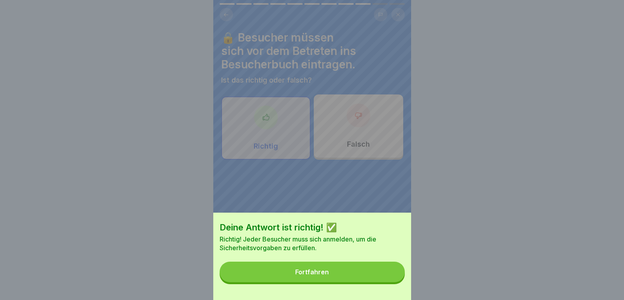
click at [388, 282] on button "Fortfahren" at bounding box center [311, 272] width 185 height 21
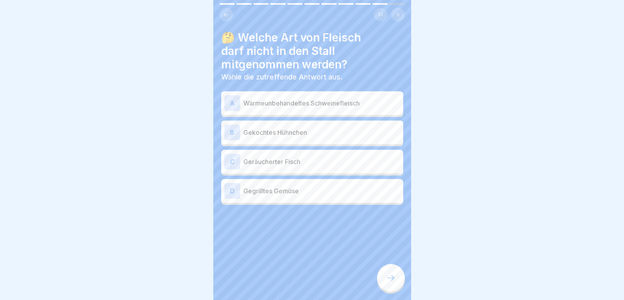
click at [241, 103] on div "A Wärmeunbehandeltes Schweinefleisch" at bounding box center [312, 103] width 176 height 16
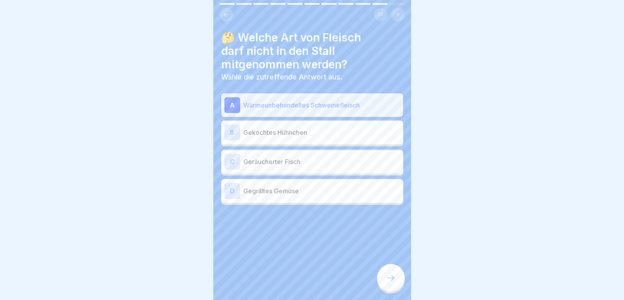
click at [235, 131] on div "B" at bounding box center [232, 133] width 16 height 16
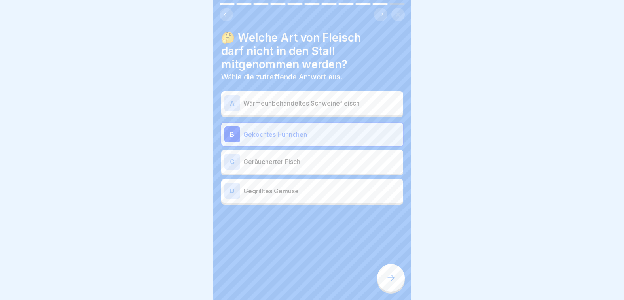
click at [235, 99] on div "A" at bounding box center [232, 103] width 16 height 16
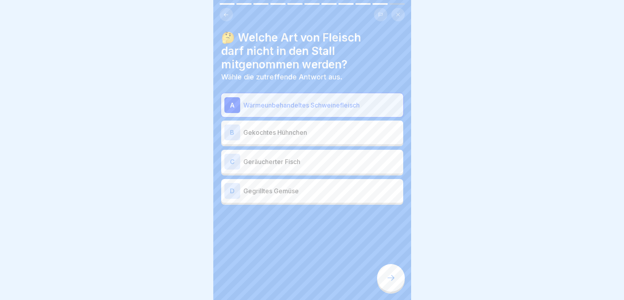
click at [391, 283] on icon at bounding box center [390, 277] width 9 height 9
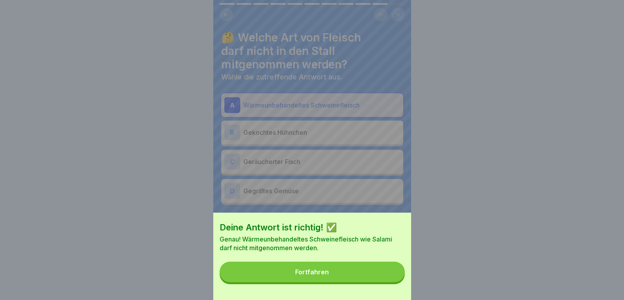
click at [390, 280] on button "Fortfahren" at bounding box center [311, 272] width 185 height 21
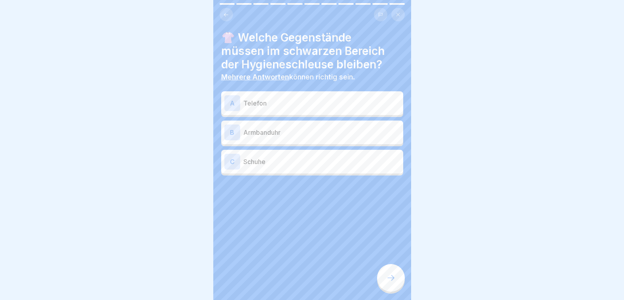
click at [235, 106] on div "A" at bounding box center [232, 103] width 16 height 16
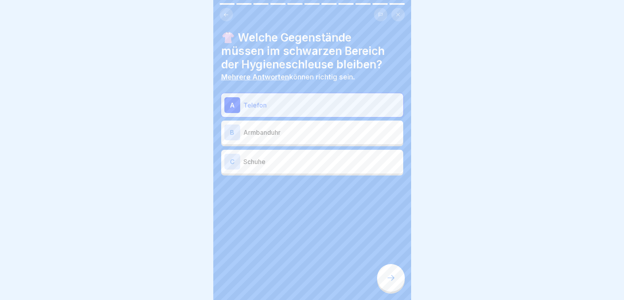
click at [238, 140] on div "B" at bounding box center [232, 133] width 16 height 16
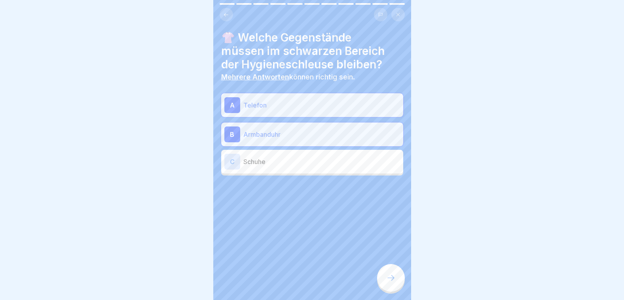
click at [238, 159] on div "C" at bounding box center [232, 162] width 16 height 16
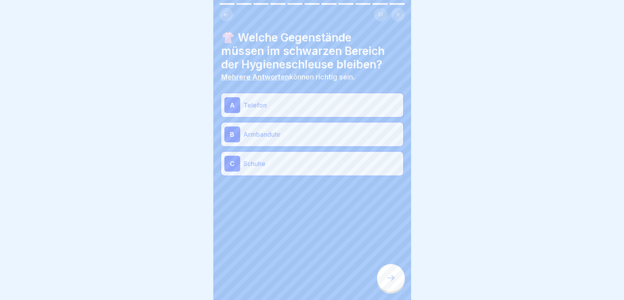
click at [386, 282] on icon at bounding box center [390, 277] width 9 height 9
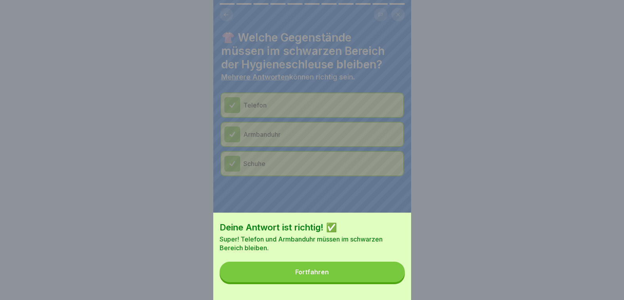
click at [375, 281] on button "Fortfahren" at bounding box center [311, 272] width 185 height 21
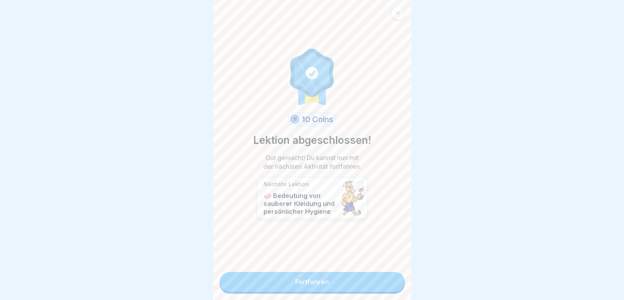
click at [364, 284] on link "Fortfahren" at bounding box center [311, 282] width 185 height 20
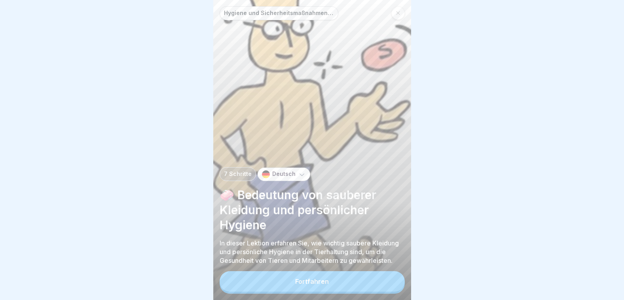
click at [364, 284] on button "Fortfahren" at bounding box center [311, 281] width 185 height 21
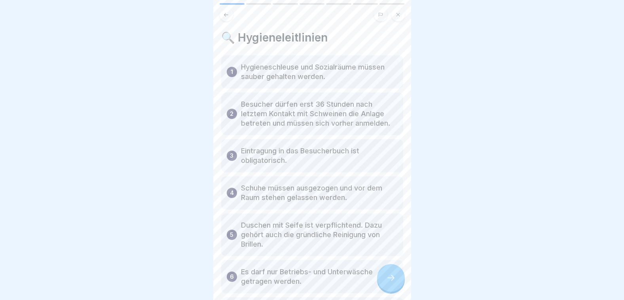
click at [392, 281] on icon at bounding box center [390, 277] width 9 height 9
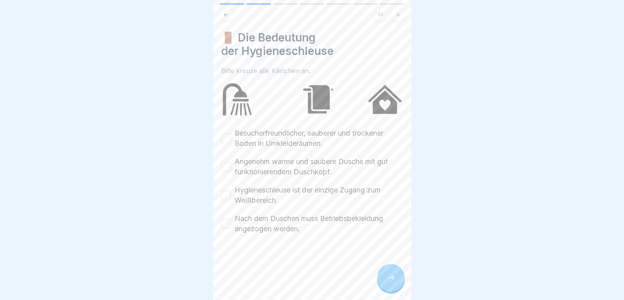
click at [228, 136] on button "Besucherfreundlicher, sauberer und trockener Boden in Umkleideräumen." at bounding box center [225, 138] width 9 height 9
click at [225, 165] on button "Angenehm warme und saubere Dusche mit gut funktionierendem Duschkopf." at bounding box center [225, 166] width 9 height 9
click at [229, 195] on button "Hygieneschleuse ist der einzige Zugang zum Weißbereich." at bounding box center [225, 195] width 9 height 9
click at [228, 224] on button "Nach dem Duschen muss Betriebsbekleidung angezogen werden." at bounding box center [225, 223] width 9 height 9
click at [393, 283] on icon at bounding box center [390, 277] width 9 height 9
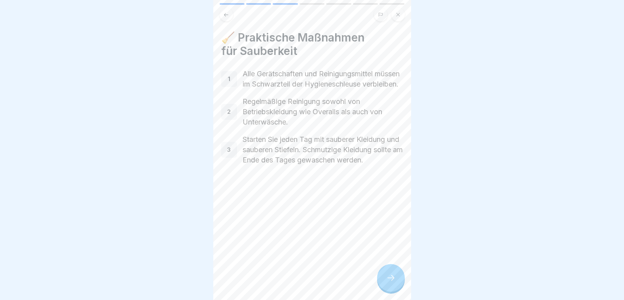
click at [393, 283] on icon at bounding box center [390, 277] width 9 height 9
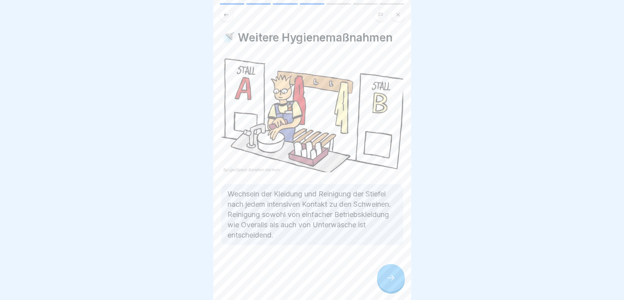
click at [393, 283] on icon at bounding box center [390, 277] width 9 height 9
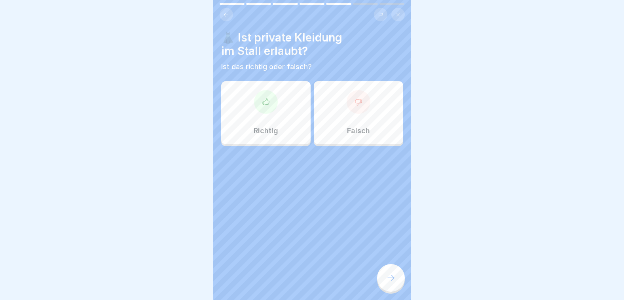
click at [352, 109] on div at bounding box center [358, 102] width 24 height 24
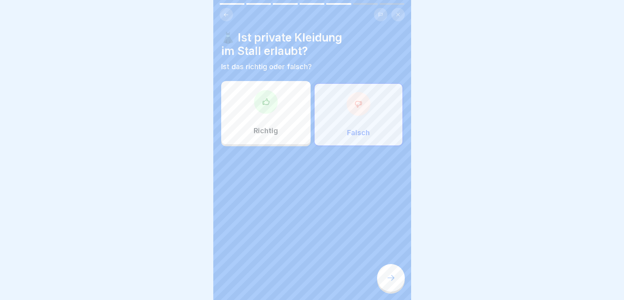
click at [389, 281] on icon at bounding box center [390, 277] width 9 height 9
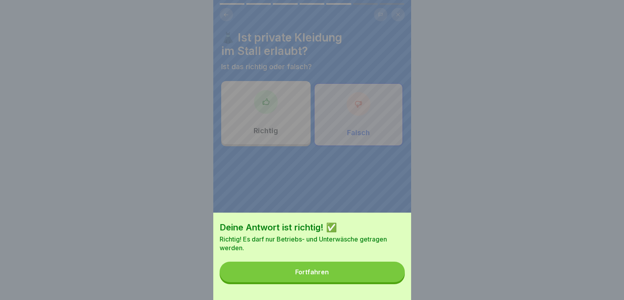
click at [386, 278] on button "Fortfahren" at bounding box center [311, 272] width 185 height 21
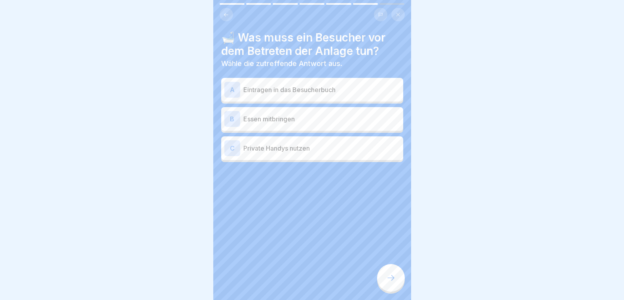
click at [386, 277] on div at bounding box center [391, 278] width 28 height 28
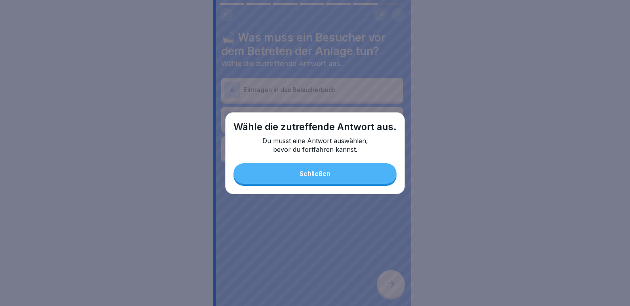
click at [322, 172] on div "Schließen" at bounding box center [314, 173] width 31 height 7
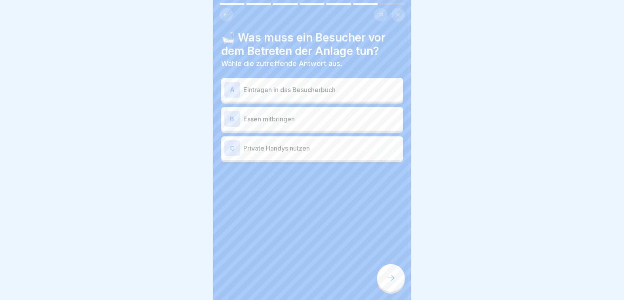
click at [233, 87] on div "A" at bounding box center [232, 90] width 16 height 16
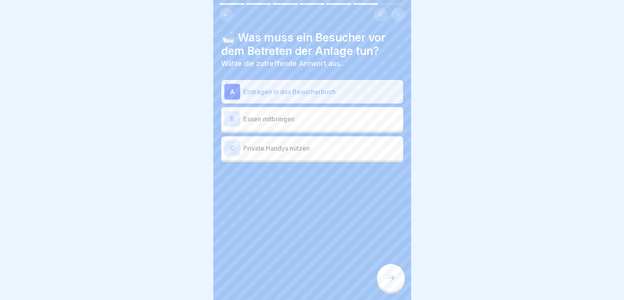
click at [389, 283] on icon at bounding box center [390, 277] width 9 height 9
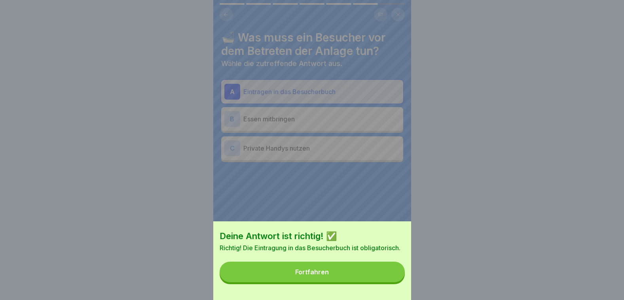
click at [389, 280] on button "Fortfahren" at bounding box center [311, 272] width 185 height 21
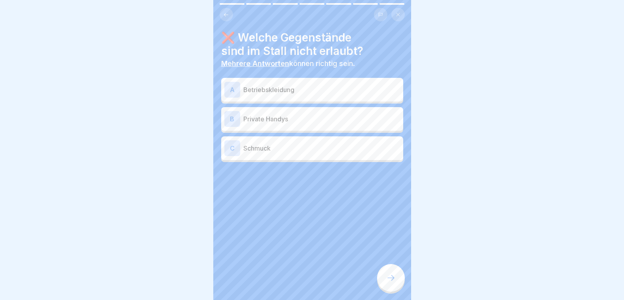
click at [235, 117] on div "B" at bounding box center [232, 119] width 16 height 16
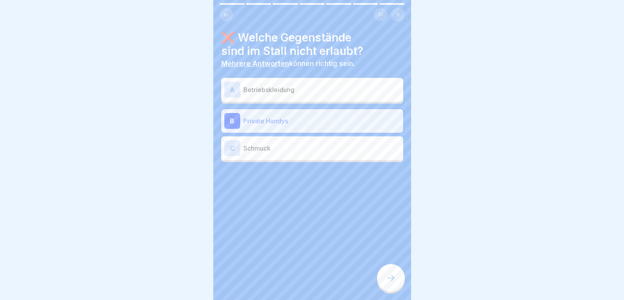
click at [233, 144] on div "C" at bounding box center [232, 148] width 16 height 16
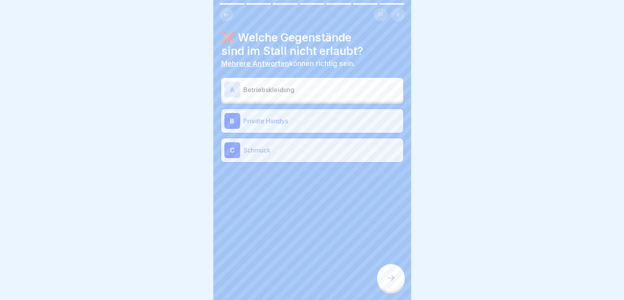
click at [397, 286] on div at bounding box center [391, 278] width 28 height 28
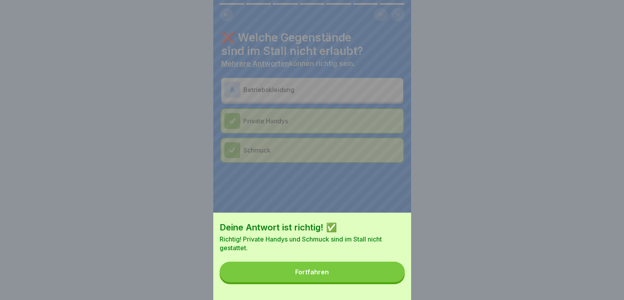
drag, startPoint x: 335, startPoint y: 273, endPoint x: 337, endPoint y: 263, distance: 9.7
click at [335, 272] on button "Fortfahren" at bounding box center [311, 272] width 185 height 21
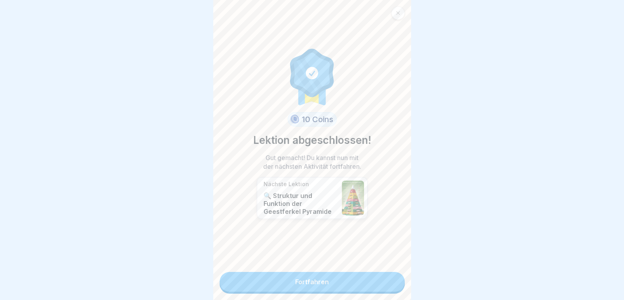
click at [302, 279] on link "Fortfahren" at bounding box center [311, 282] width 185 height 20
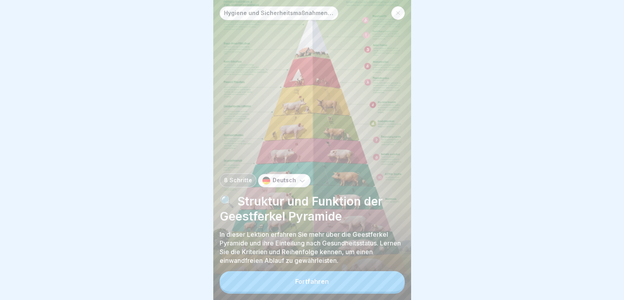
click at [313, 285] on div "Fortfahren" at bounding box center [312, 281] width 34 height 7
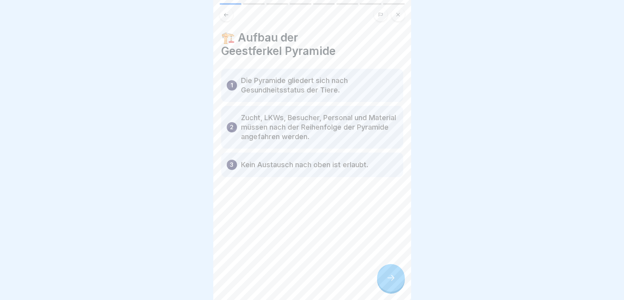
click at [392, 282] on icon at bounding box center [390, 277] width 9 height 9
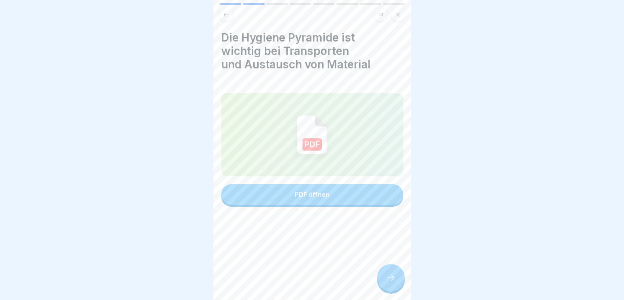
click at [304, 196] on div "PDF öffnen" at bounding box center [312, 194] width 35 height 7
click at [385, 286] on div at bounding box center [391, 278] width 28 height 28
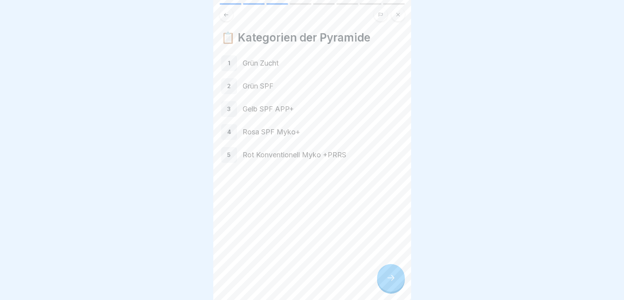
click at [388, 283] on icon at bounding box center [390, 277] width 9 height 9
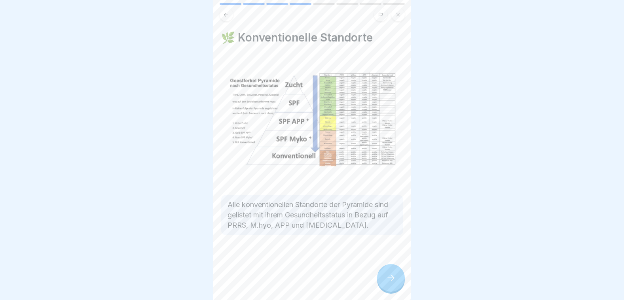
click at [388, 283] on icon at bounding box center [390, 277] width 9 height 9
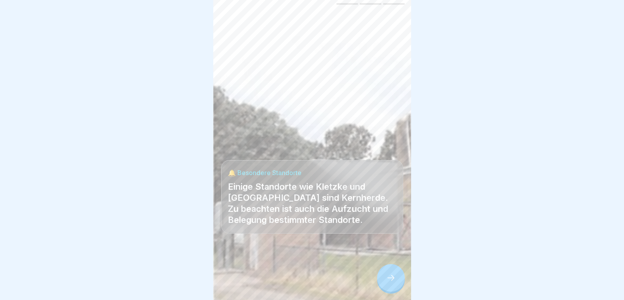
click at [389, 283] on icon at bounding box center [390, 277] width 9 height 9
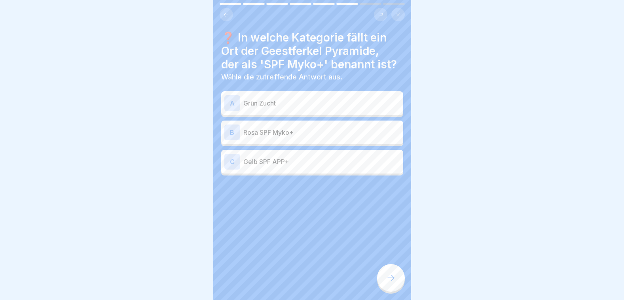
click at [230, 100] on div "A" at bounding box center [232, 103] width 16 height 16
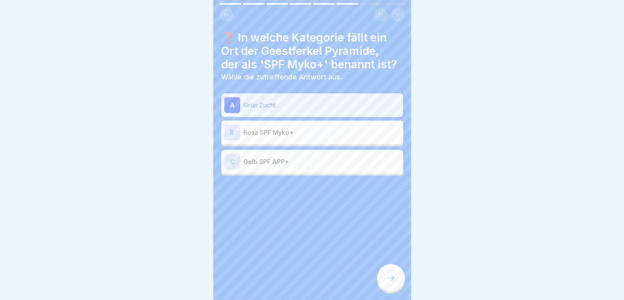
click at [230, 100] on div "A" at bounding box center [232, 105] width 16 height 16
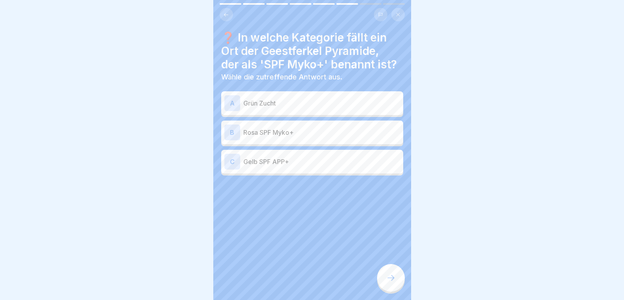
click at [233, 161] on div "C" at bounding box center [232, 162] width 16 height 16
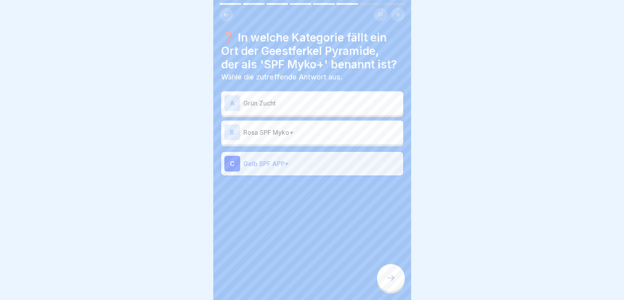
click at [233, 161] on div "C" at bounding box center [232, 164] width 16 height 16
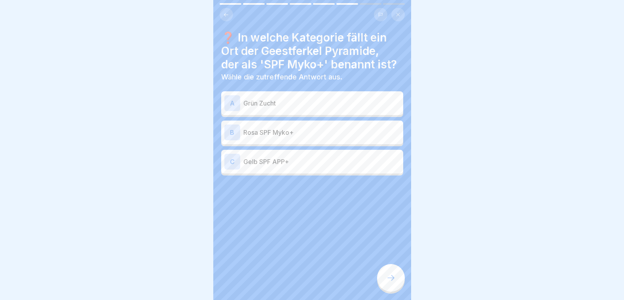
click at [233, 133] on div "B" at bounding box center [232, 133] width 16 height 16
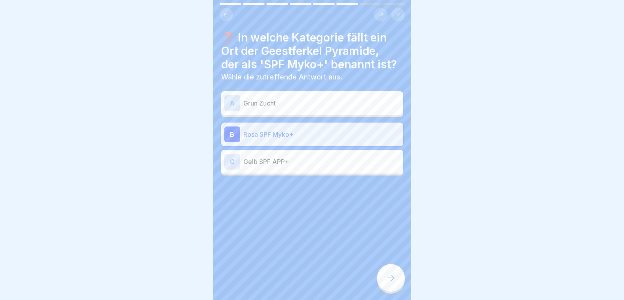
click at [391, 281] on icon at bounding box center [390, 277] width 9 height 9
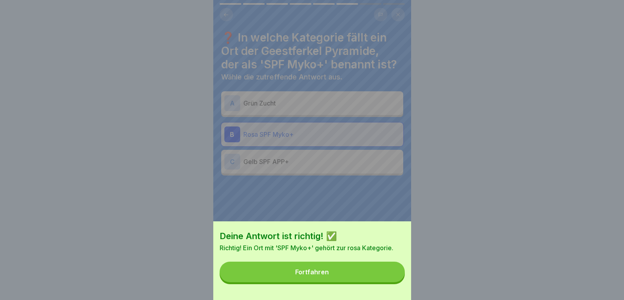
click at [391, 281] on button "Fortfahren" at bounding box center [311, 272] width 185 height 21
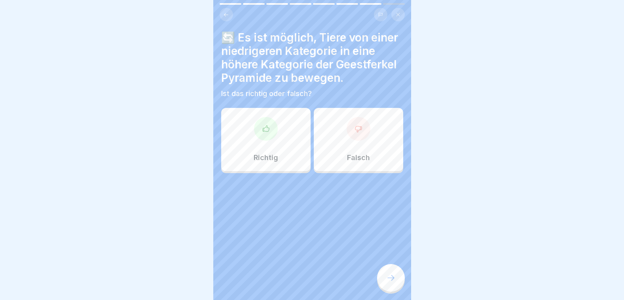
click at [348, 141] on div at bounding box center [358, 129] width 24 height 24
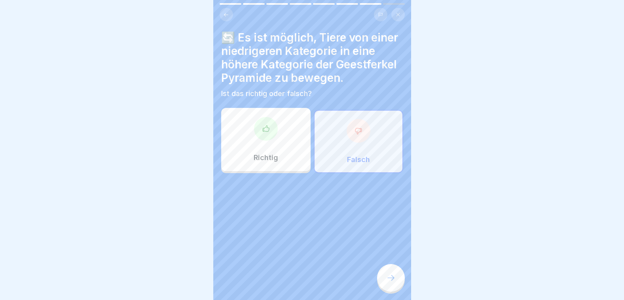
click at [389, 283] on icon at bounding box center [390, 277] width 9 height 9
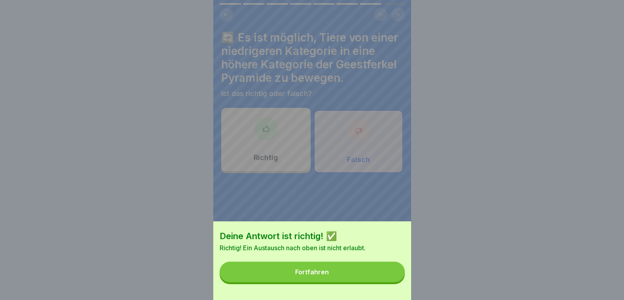
click at [389, 282] on button "Fortfahren" at bounding box center [311, 272] width 185 height 21
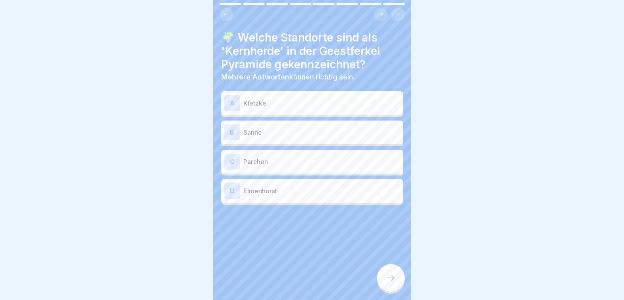
click at [235, 104] on div "A" at bounding box center [232, 103] width 16 height 16
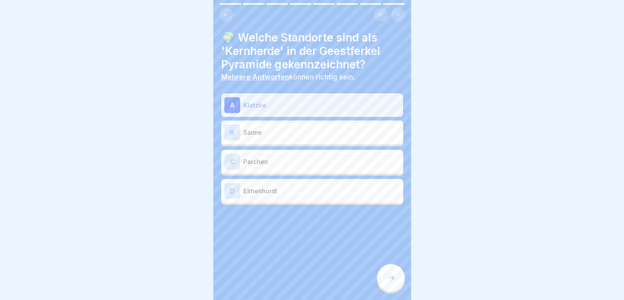
click at [248, 133] on p "Sanne" at bounding box center [321, 132] width 157 height 9
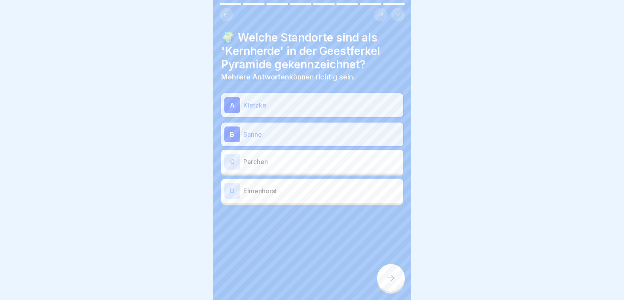
click at [389, 283] on icon at bounding box center [390, 277] width 9 height 9
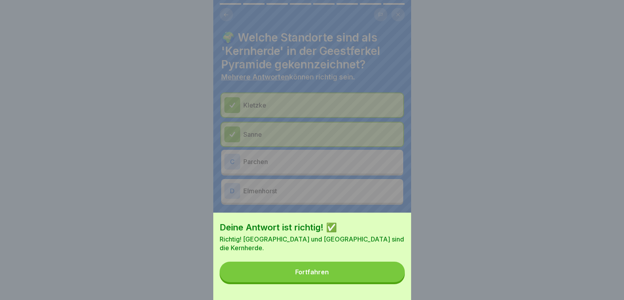
click at [389, 282] on button "Fortfahren" at bounding box center [311, 272] width 185 height 21
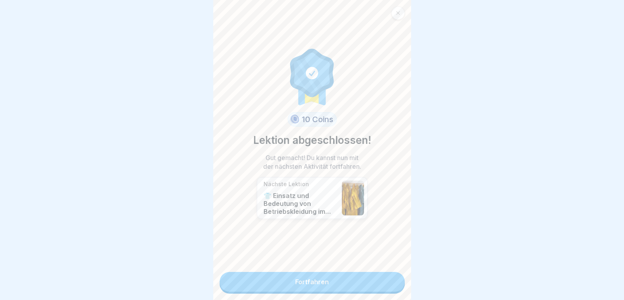
click at [373, 286] on link "Fortfahren" at bounding box center [311, 282] width 185 height 20
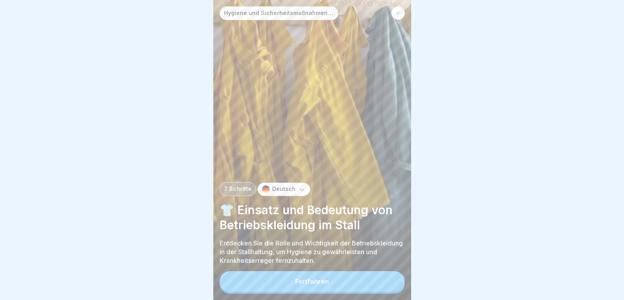
click at [373, 286] on button "Fortfahren" at bounding box center [311, 281] width 185 height 21
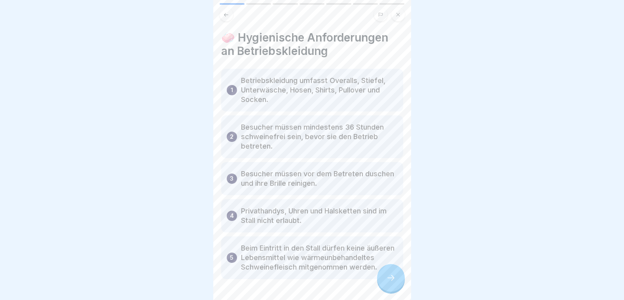
click at [384, 280] on div at bounding box center [391, 278] width 28 height 28
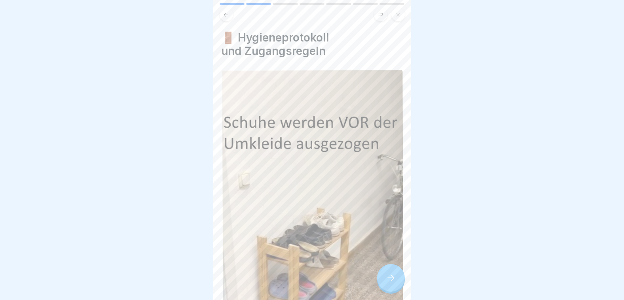
click at [387, 281] on icon at bounding box center [390, 277] width 9 height 9
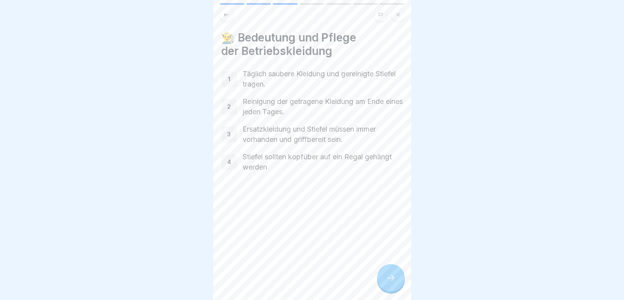
click at [388, 281] on icon at bounding box center [390, 277] width 9 height 9
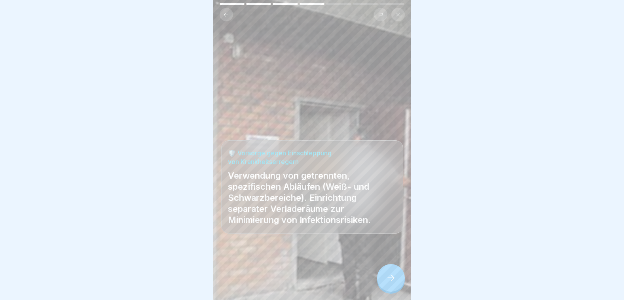
click at [388, 281] on icon at bounding box center [390, 277] width 9 height 9
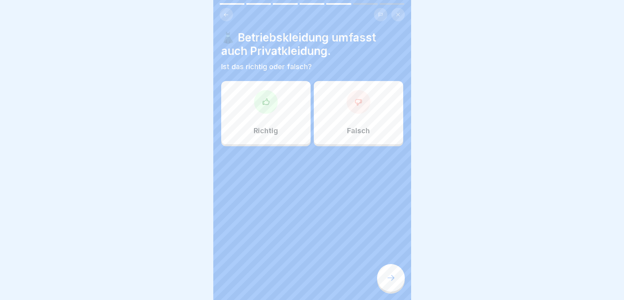
click at [331, 99] on div "Falsch" at bounding box center [358, 112] width 89 height 63
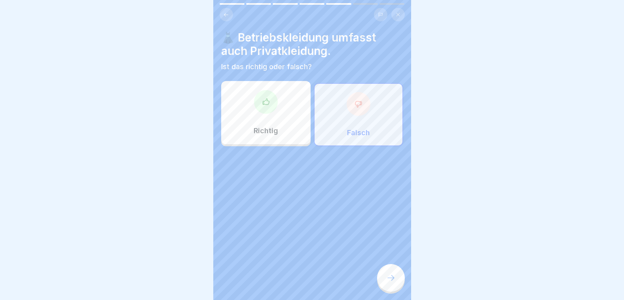
click at [388, 278] on div at bounding box center [391, 278] width 28 height 28
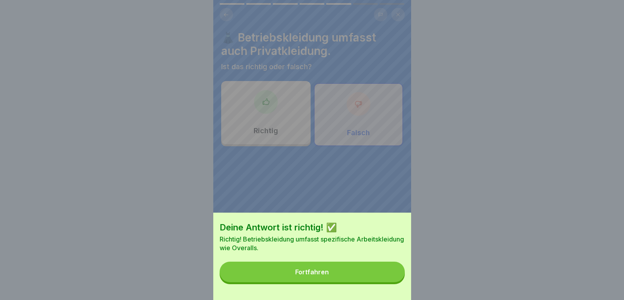
click at [345, 279] on button "Fortfahren" at bounding box center [311, 272] width 185 height 21
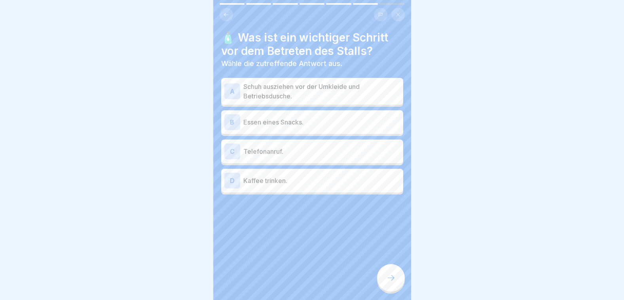
click at [238, 92] on div "A" at bounding box center [232, 91] width 16 height 16
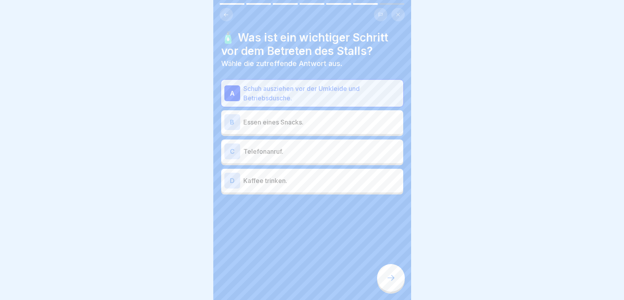
click at [385, 278] on div at bounding box center [391, 278] width 28 height 28
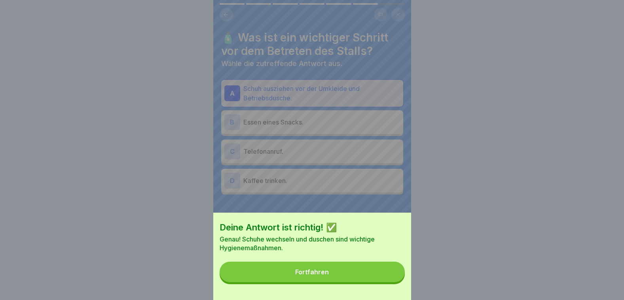
click at [388, 277] on button "Fortfahren" at bounding box center [311, 272] width 185 height 21
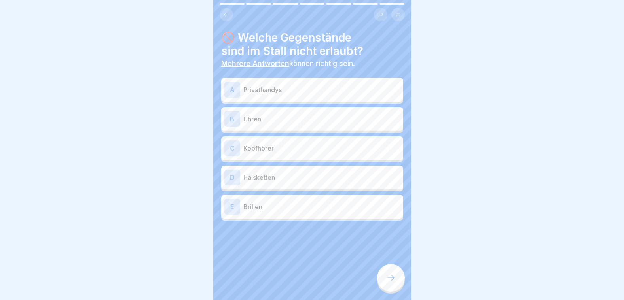
click at [236, 208] on div "E" at bounding box center [232, 207] width 16 height 16
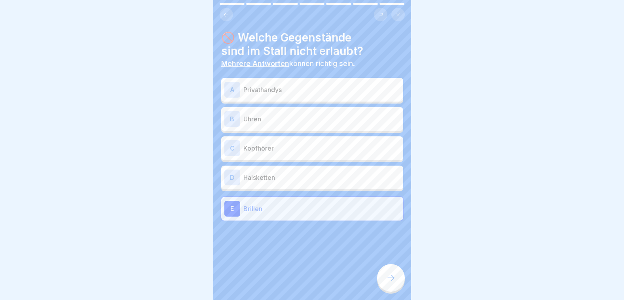
click at [229, 178] on div "D" at bounding box center [232, 178] width 16 height 16
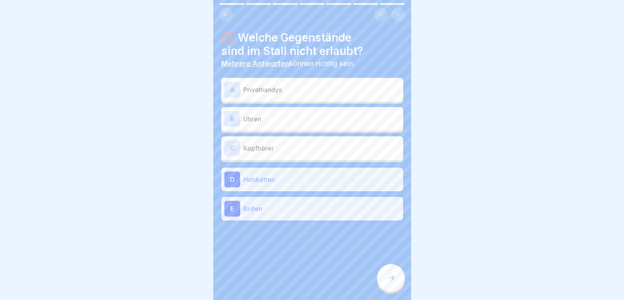
click at [233, 152] on div "C" at bounding box center [232, 148] width 16 height 16
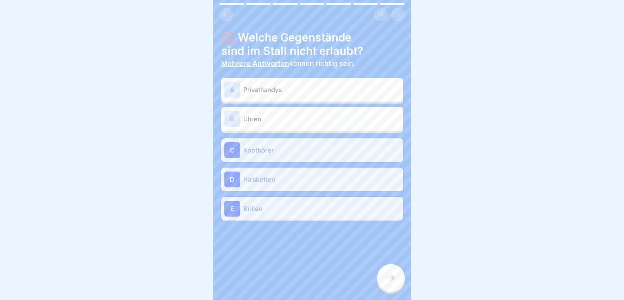
click at [230, 121] on div "B" at bounding box center [232, 119] width 16 height 16
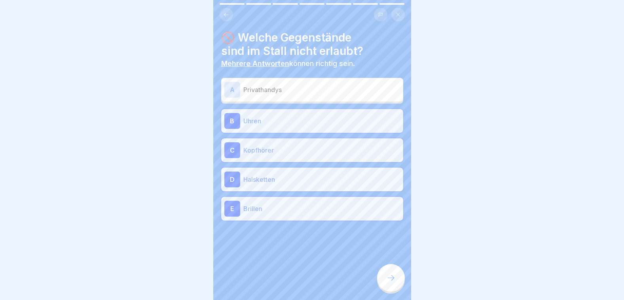
click at [229, 95] on div "A" at bounding box center [232, 90] width 16 height 16
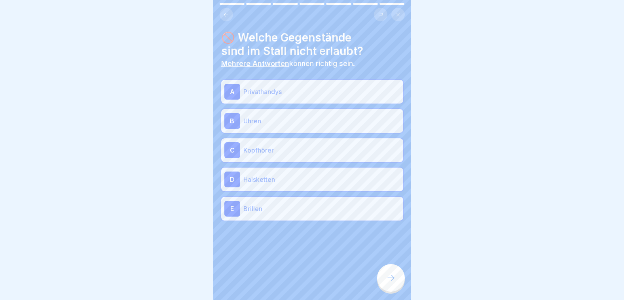
click at [392, 281] on icon at bounding box center [390, 278] width 7 height 6
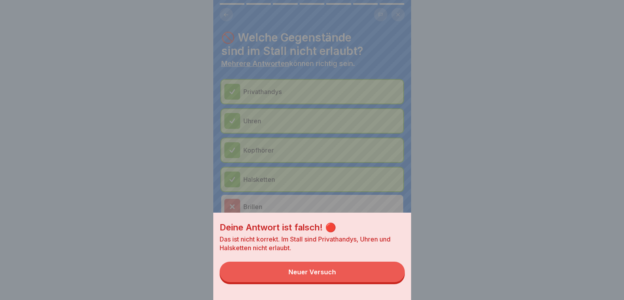
click at [398, 282] on button "Neuer Versuch" at bounding box center [311, 272] width 185 height 21
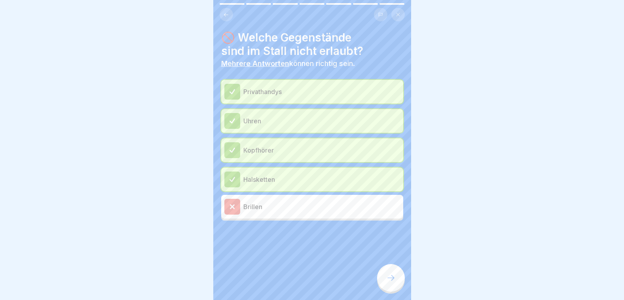
click at [233, 205] on icon at bounding box center [232, 207] width 4 height 4
click at [385, 278] on div at bounding box center [391, 278] width 28 height 28
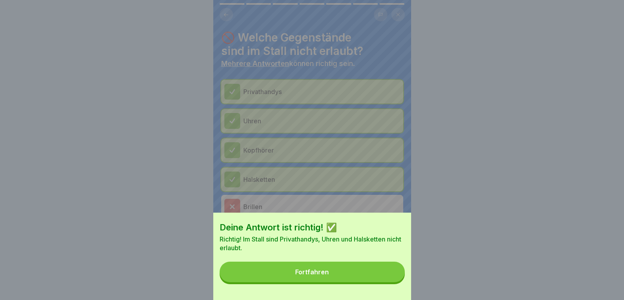
click at [389, 278] on button "Fortfahren" at bounding box center [311, 272] width 185 height 21
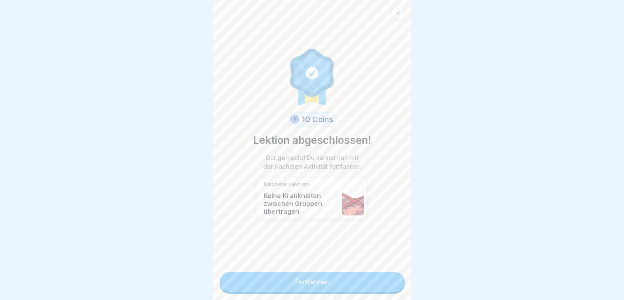
click at [347, 281] on link "Fortfahren" at bounding box center [311, 282] width 185 height 20
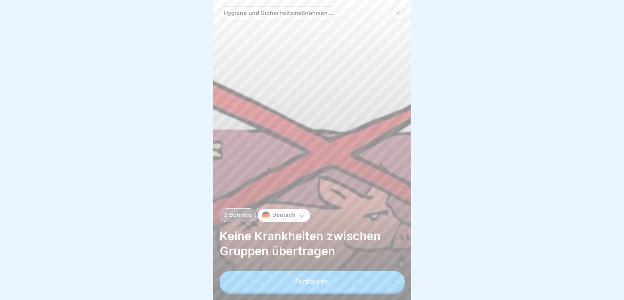
click at [347, 281] on button "Fortfahren" at bounding box center [311, 281] width 185 height 21
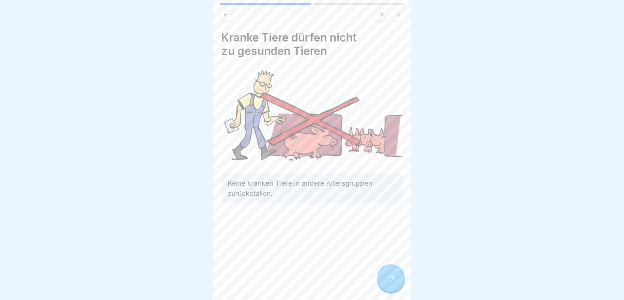
click at [393, 283] on icon at bounding box center [390, 277] width 9 height 9
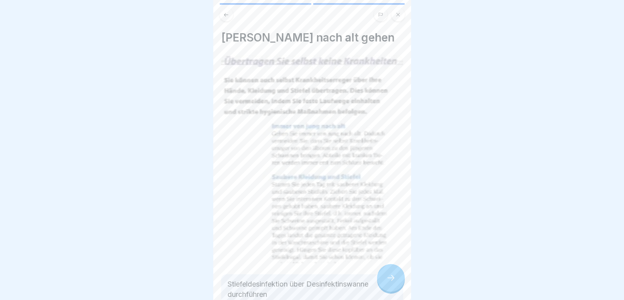
click at [393, 283] on icon at bounding box center [390, 277] width 9 height 9
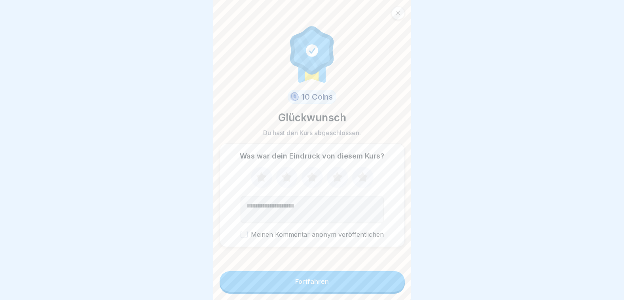
click at [358, 182] on icon at bounding box center [362, 177] width 10 height 10
click at [341, 286] on button "Fortfahren" at bounding box center [311, 281] width 185 height 21
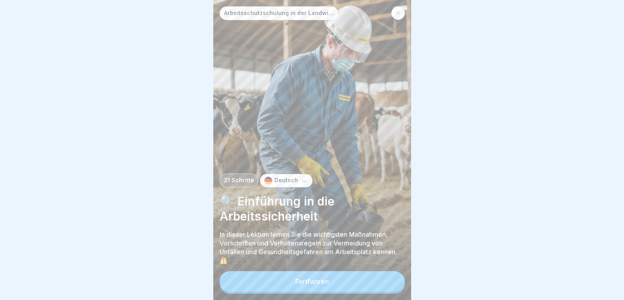
click at [342, 286] on button "Fortfahren" at bounding box center [311, 281] width 185 height 21
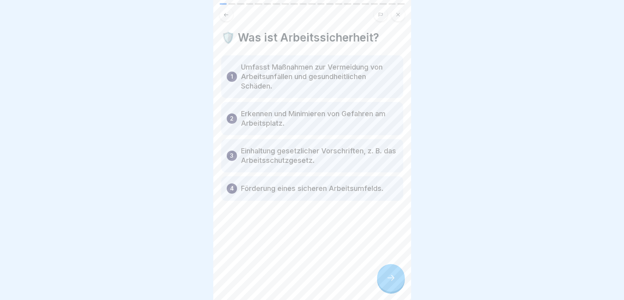
click at [395, 283] on icon at bounding box center [390, 277] width 9 height 9
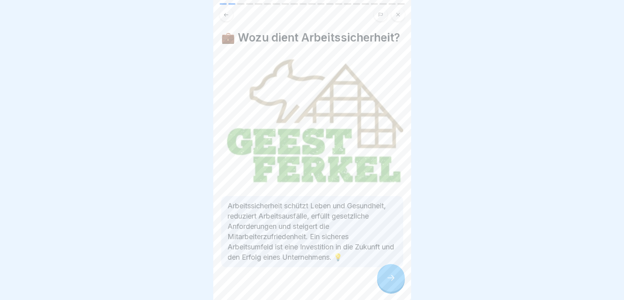
click at [395, 283] on icon at bounding box center [390, 277] width 9 height 9
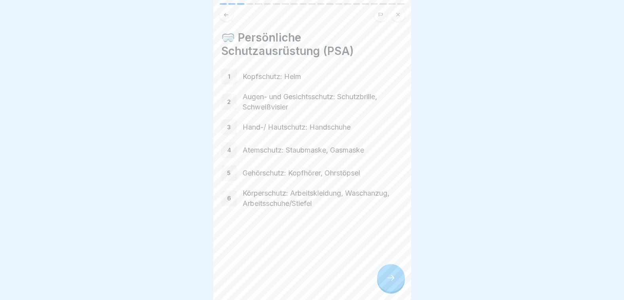
click at [395, 283] on icon at bounding box center [390, 277] width 9 height 9
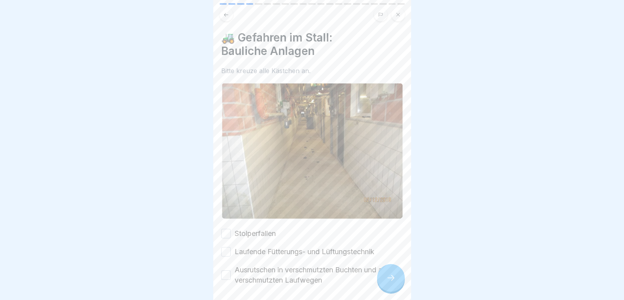
click at [395, 283] on icon at bounding box center [390, 277] width 9 height 9
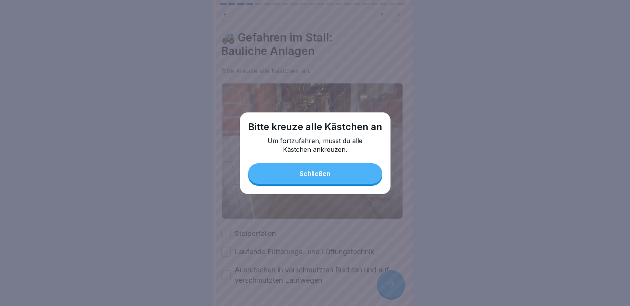
click at [308, 178] on button "Schließen" at bounding box center [315, 173] width 134 height 21
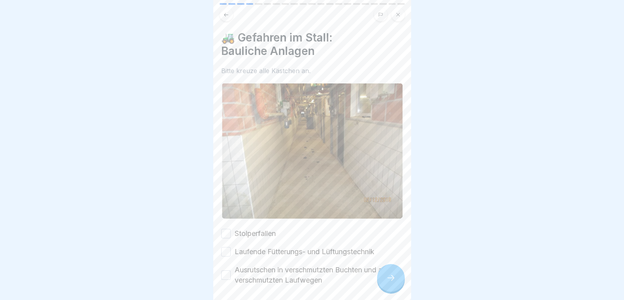
click at [229, 229] on button "Stolperfallen" at bounding box center [225, 233] width 9 height 9
click at [227, 248] on button "Laufende Fütterungs- und Lüftungstechnik" at bounding box center [225, 251] width 9 height 9
click at [226, 272] on button "Ausrutschen in verschmutzten Buchten und auf verschmutzten Laufwegen" at bounding box center [225, 275] width 9 height 9
click at [392, 283] on icon at bounding box center [390, 277] width 9 height 9
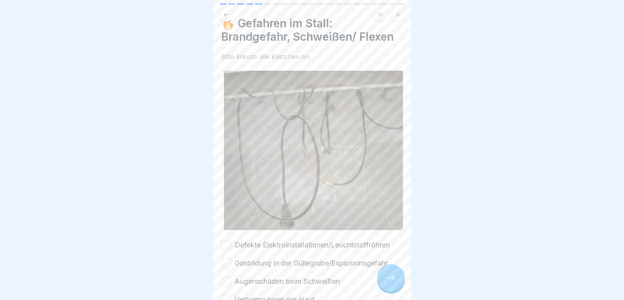
scroll to position [40, 0]
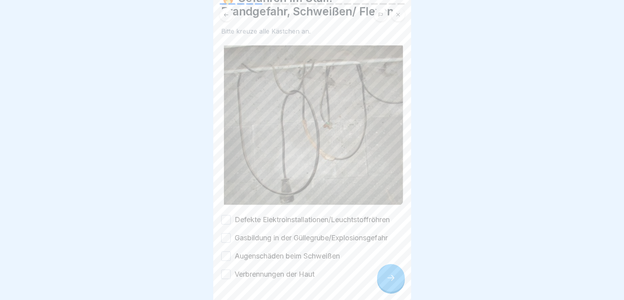
click at [229, 215] on button "Defekte Elektroinstallationen/Leuchtstoffröhren" at bounding box center [225, 219] width 9 height 9
click at [229, 233] on button "Gasbildung in der Güllegrube/Explosionsgefahr" at bounding box center [225, 237] width 9 height 9
click at [228, 252] on button "Augenschäden beim Schweißen" at bounding box center [225, 256] width 9 height 9
click at [229, 270] on button "Verbrennungen der Haut" at bounding box center [225, 274] width 9 height 9
click at [392, 282] on icon at bounding box center [390, 277] width 9 height 9
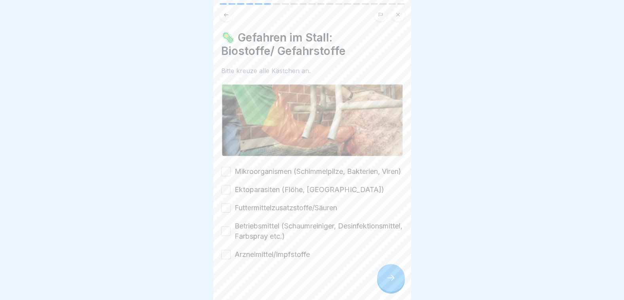
click at [228, 174] on button "Mikroorganismen (Schimmelpilze, Bakterien, Viren)" at bounding box center [225, 171] width 9 height 9
click at [227, 195] on button "Ektoparasiten (Flöhe, [GEOGRAPHIC_DATA])" at bounding box center [225, 189] width 9 height 9
drag, startPoint x: 223, startPoint y: 214, endPoint x: 224, endPoint y: 218, distance: 4.4
click at [223, 213] on button "Futtermittelzusatzstoffe/Säuren" at bounding box center [225, 207] width 9 height 9
click at [227, 236] on button "Betriebsmittel (Schaumreiniger, Desinfektionsmittel, Farbspray etc.)" at bounding box center [225, 231] width 9 height 9
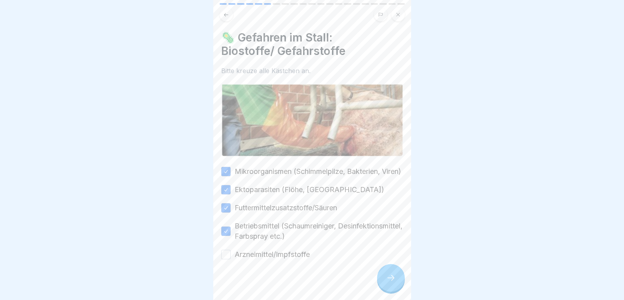
click at [228, 257] on div "Arzneimittel/Impfstoffe" at bounding box center [265, 255] width 89 height 10
click at [225, 259] on button "Arzneimittel/Impfstoffe" at bounding box center [225, 254] width 9 height 9
click at [391, 283] on icon at bounding box center [390, 277] width 9 height 9
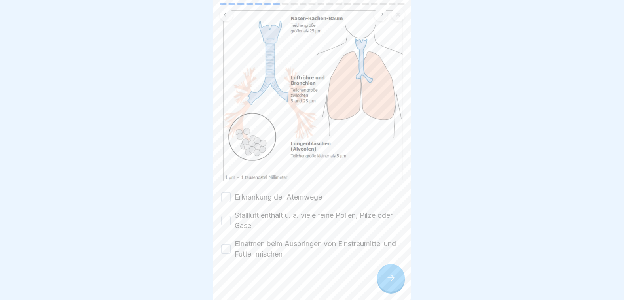
scroll to position [62, 0]
drag, startPoint x: 223, startPoint y: 192, endPoint x: 223, endPoint y: 197, distance: 4.7
click at [223, 193] on button "Erkrankung der Atemwege" at bounding box center [225, 195] width 9 height 9
drag, startPoint x: 223, startPoint y: 209, endPoint x: 225, endPoint y: 214, distance: 5.9
click at [223, 215] on button "Stallluft enthält u. a. viele feine Pollen, Pilze oder Gase" at bounding box center [225, 219] width 9 height 9
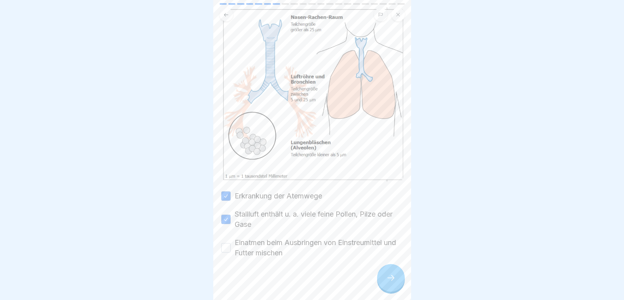
click at [228, 243] on button "Einatmen beim Ausbringen von Einstreumittel und Futter mischen" at bounding box center [225, 247] width 9 height 9
click at [398, 282] on div at bounding box center [391, 278] width 28 height 28
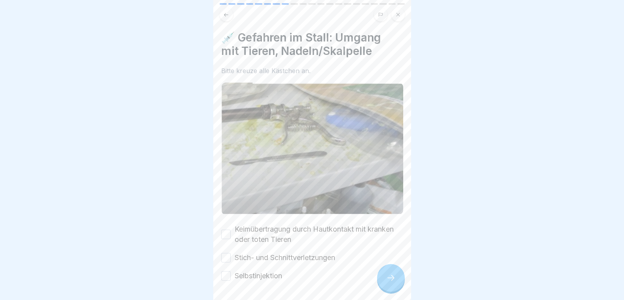
click at [226, 230] on button "Keimübertragung durch Hautkontakt mit kranken oder toten Tieren" at bounding box center [225, 234] width 9 height 9
click at [229, 254] on button "Stich- und Schnittverletzungen" at bounding box center [225, 257] width 9 height 9
drag, startPoint x: 227, startPoint y: 271, endPoint x: 289, endPoint y: 284, distance: 63.6
click at [229, 271] on button "Selbstinjektion" at bounding box center [225, 275] width 9 height 9
click at [388, 283] on icon at bounding box center [390, 277] width 9 height 9
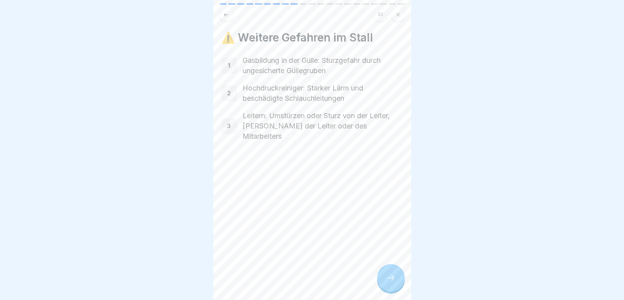
click at [388, 283] on icon at bounding box center [390, 277] width 9 height 9
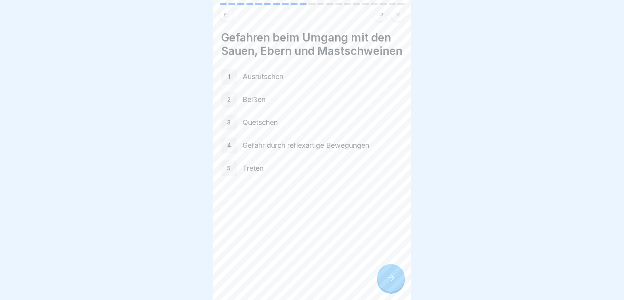
click at [228, 80] on p "1" at bounding box center [229, 76] width 2 height 7
click at [382, 274] on div at bounding box center [391, 278] width 28 height 28
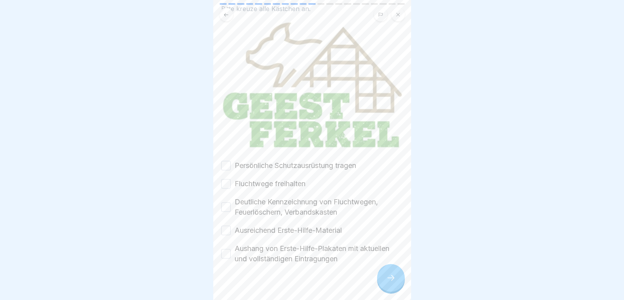
scroll to position [69, 0]
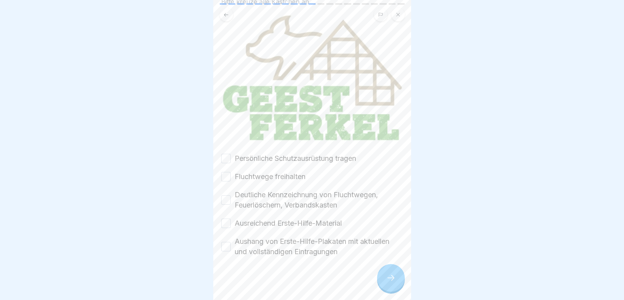
click at [227, 154] on button "Persönliche Schutzausrüstung tragen" at bounding box center [225, 158] width 9 height 9
click at [225, 176] on button "Fluchtwege freihalten" at bounding box center [225, 176] width 9 height 9
click at [229, 198] on button "Deutliche Kennzeichnung von Fluchtwegen, Feuerlöschern, Verbandskasten" at bounding box center [225, 199] width 9 height 9
click at [228, 221] on button "Ausreichend Erste-Hilfe-Material" at bounding box center [225, 223] width 9 height 9
click at [233, 244] on div "Aushang von Erste-Hilfe-Plakaten mit aktuellen und vollständigen Eintragungen" at bounding box center [312, 246] width 182 height 21
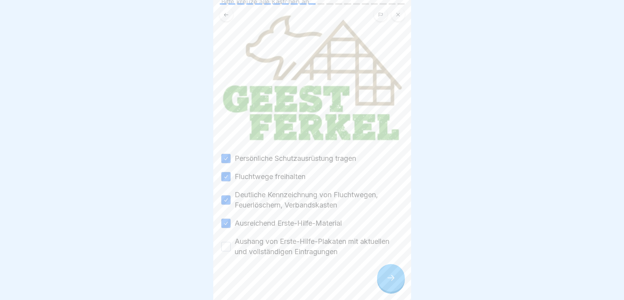
click at [228, 243] on button "Aushang von Erste-Hilfe-Plakaten mit aktuellen und vollständigen Eintragungen" at bounding box center [225, 246] width 9 height 9
click at [387, 282] on icon at bounding box center [390, 277] width 9 height 9
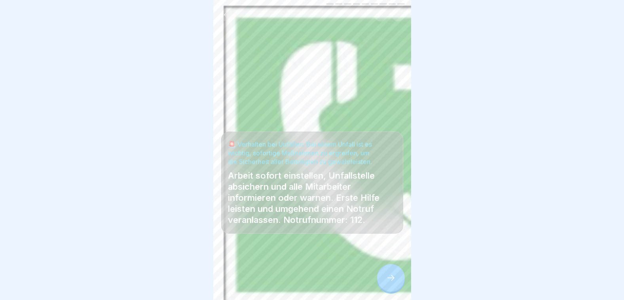
click at [387, 282] on icon at bounding box center [390, 277] width 9 height 9
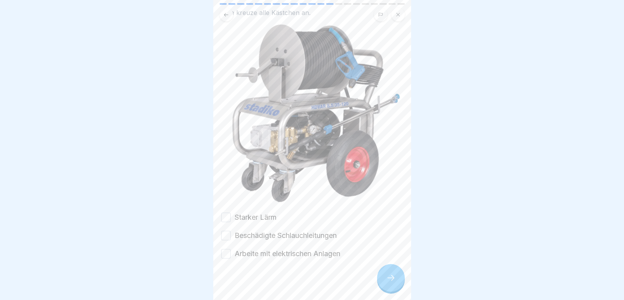
scroll to position [59, 0]
click at [228, 249] on button "Arbeite mit elektrischen Anlagen" at bounding box center [225, 253] width 9 height 9
click at [224, 231] on button "Beschädigte Schlauchleitungen" at bounding box center [225, 235] width 9 height 9
click at [227, 213] on button "Starker Lärm" at bounding box center [225, 216] width 9 height 9
click at [390, 283] on icon at bounding box center [390, 277] width 9 height 9
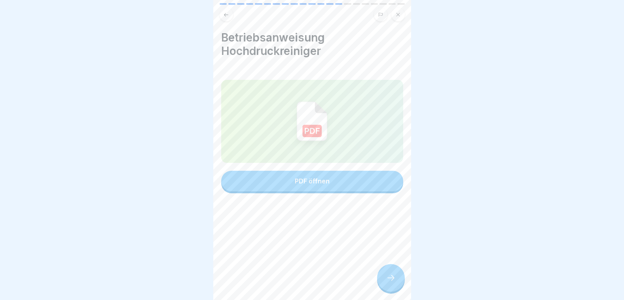
click at [313, 185] on div "PDF öffnen" at bounding box center [312, 181] width 35 height 7
click at [393, 283] on icon at bounding box center [390, 277] width 9 height 9
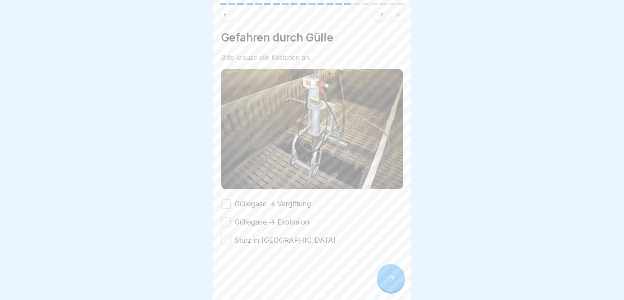
click at [225, 199] on button "Güllegase -> Vergiftung" at bounding box center [225, 203] width 9 height 9
click at [225, 218] on button "Güllegase -> Explosion" at bounding box center [225, 222] width 9 height 9
click at [227, 236] on button "Sturz in [GEOGRAPHIC_DATA]" at bounding box center [225, 240] width 9 height 9
click at [388, 282] on icon at bounding box center [390, 277] width 9 height 9
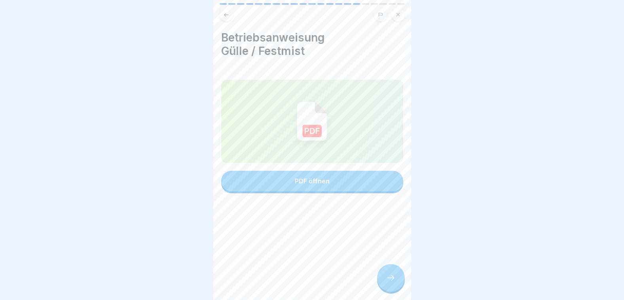
click at [335, 183] on button "PDF öffnen" at bounding box center [312, 181] width 182 height 21
click at [384, 281] on div at bounding box center [391, 278] width 28 height 28
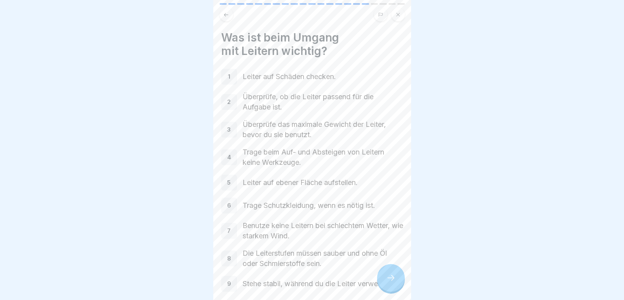
click at [389, 280] on div at bounding box center [391, 278] width 28 height 28
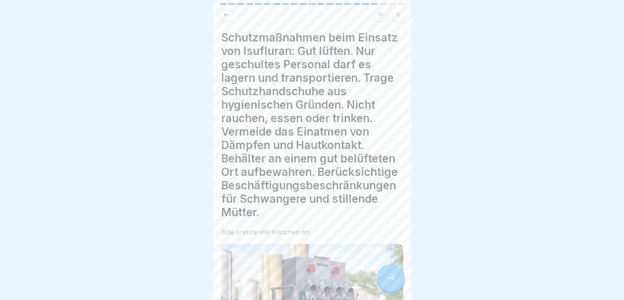
click at [389, 280] on div at bounding box center [391, 278] width 28 height 28
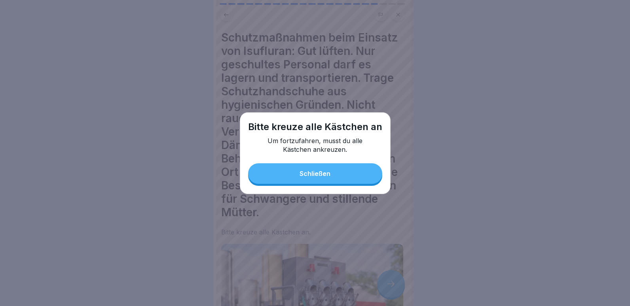
click at [330, 174] on div "Schließen" at bounding box center [314, 173] width 31 height 7
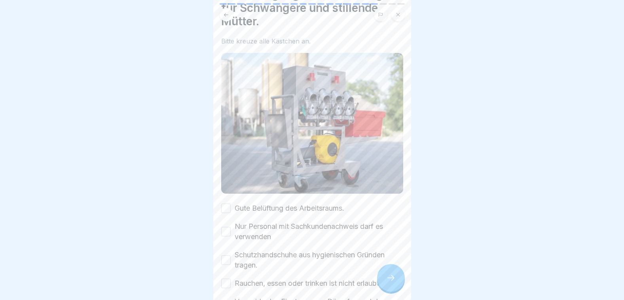
scroll to position [198, 0]
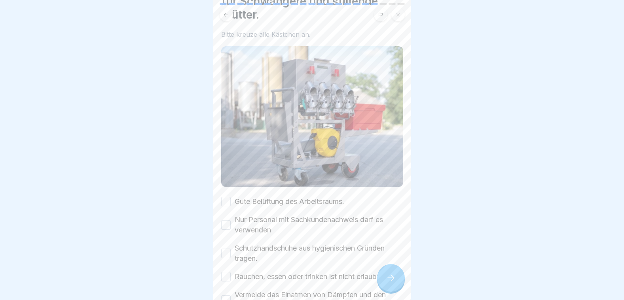
click at [231, 207] on div "Gute Belüftung des Arbeitsraums." at bounding box center [282, 202] width 123 height 10
click at [226, 206] on button "Gute Belüftung des Arbeitsraums." at bounding box center [225, 201] width 9 height 9
drag, startPoint x: 225, startPoint y: 230, endPoint x: 224, endPoint y: 242, distance: 11.9
click at [225, 230] on button "Nur Personal mit Sachkundenachweis darf es verwenden" at bounding box center [225, 224] width 9 height 9
click at [226, 258] on button "Schutzhandschuhe aus hygienischen Gründen tragen." at bounding box center [225, 253] width 9 height 9
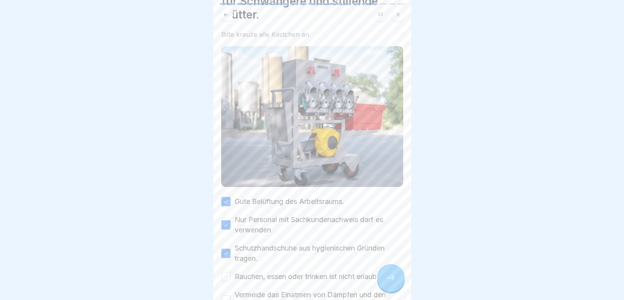
drag, startPoint x: 226, startPoint y: 288, endPoint x: 237, endPoint y: 269, distance: 22.2
click at [226, 282] on button "Rauchen, essen oder trinken ist nicht erlaubt." at bounding box center [225, 276] width 9 height 9
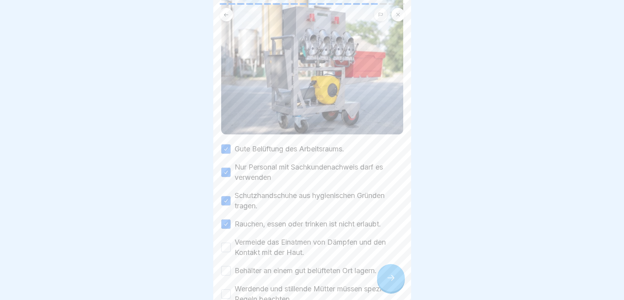
scroll to position [311, 0]
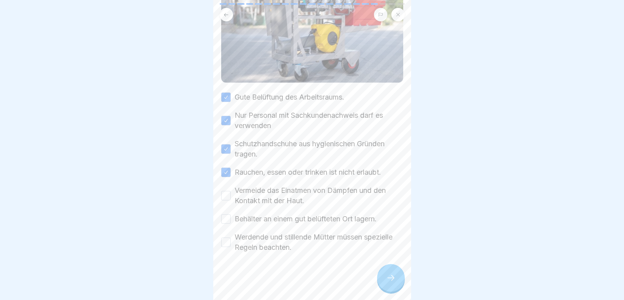
drag, startPoint x: 227, startPoint y: 196, endPoint x: 227, endPoint y: 203, distance: 7.1
click at [227, 197] on button "Vermeide das Einatmen von Dämpfen und den Kontakt mit der Haut." at bounding box center [225, 195] width 9 height 9
click at [225, 219] on button "Behälter an einem gut belüfteten Ort lagern." at bounding box center [225, 218] width 9 height 9
drag, startPoint x: 226, startPoint y: 245, endPoint x: 241, endPoint y: 251, distance: 16.3
click at [226, 244] on button "Werdende und stillende Mütter müssen spezielle Regeln beachten." at bounding box center [225, 242] width 9 height 9
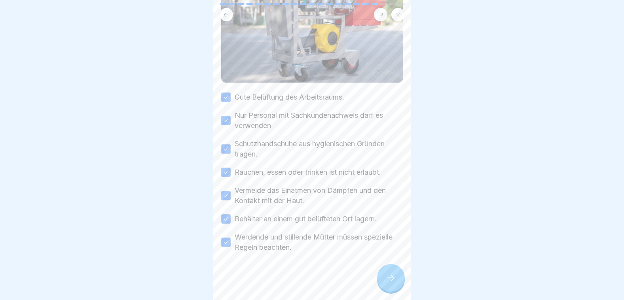
click at [391, 283] on icon at bounding box center [390, 277] width 9 height 9
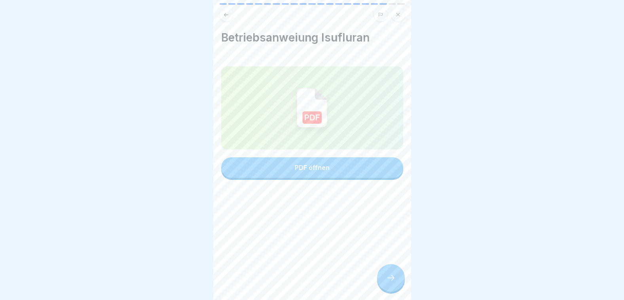
click at [340, 171] on button "PDF öffnen" at bounding box center [312, 167] width 182 height 21
click at [390, 283] on icon at bounding box center [390, 277] width 9 height 9
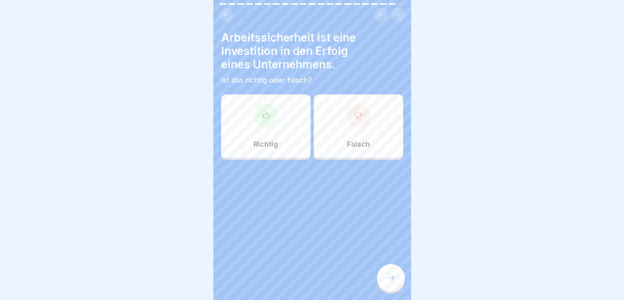
click at [262, 117] on icon at bounding box center [265, 115] width 6 height 6
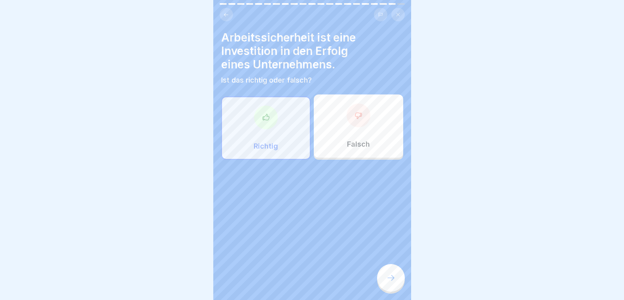
click at [396, 289] on div at bounding box center [391, 278] width 28 height 28
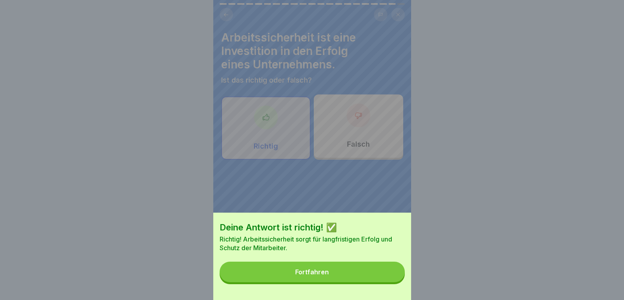
drag, startPoint x: 396, startPoint y: 289, endPoint x: 391, endPoint y: 282, distance: 9.1
click at [396, 289] on div "Deine Antwort ist richtig! ✅ Richtig! Arbeitssicherheit sorgt für langfristigen…" at bounding box center [312, 256] width 198 height 87
click at [389, 281] on button "Fortfahren" at bounding box center [311, 272] width 185 height 21
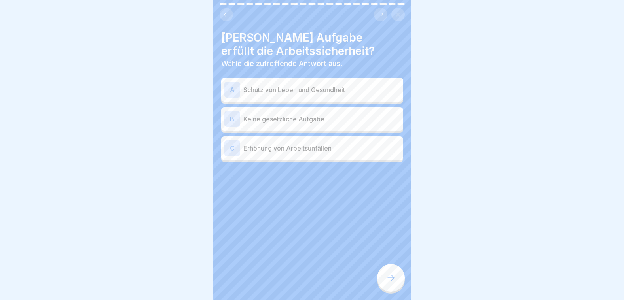
click at [388, 283] on icon at bounding box center [390, 277] width 9 height 9
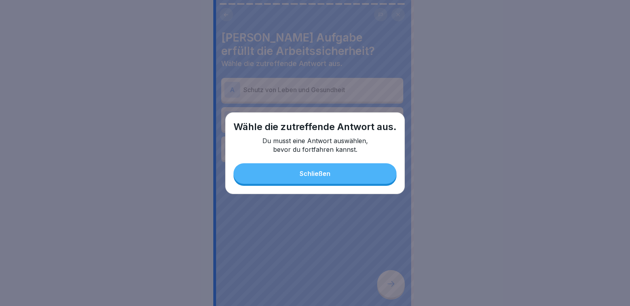
click at [310, 174] on div "Schließen" at bounding box center [314, 173] width 31 height 7
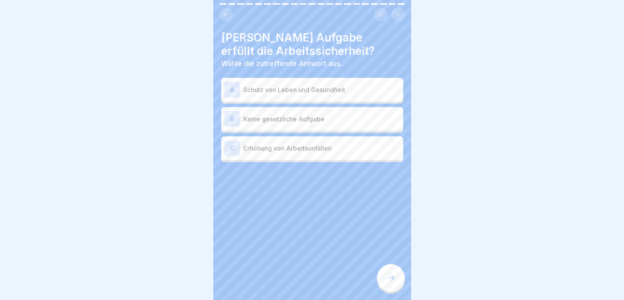
click at [233, 89] on div "A" at bounding box center [232, 90] width 16 height 16
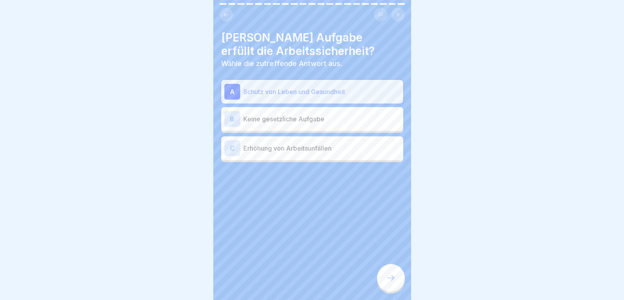
click at [400, 292] on div at bounding box center [391, 278] width 28 height 28
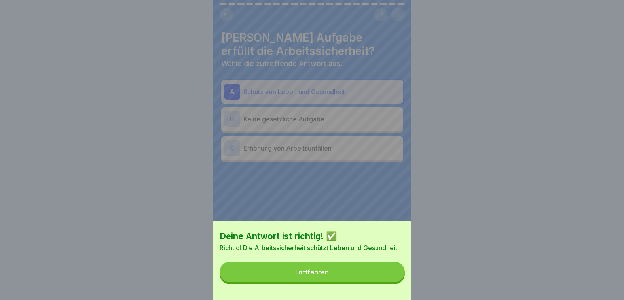
click at [363, 274] on button "Fortfahren" at bounding box center [311, 272] width 185 height 21
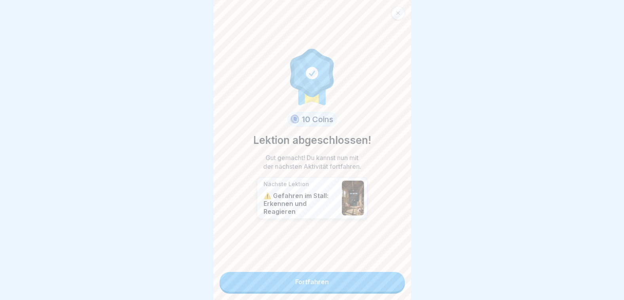
click at [353, 280] on link "Fortfahren" at bounding box center [311, 282] width 185 height 20
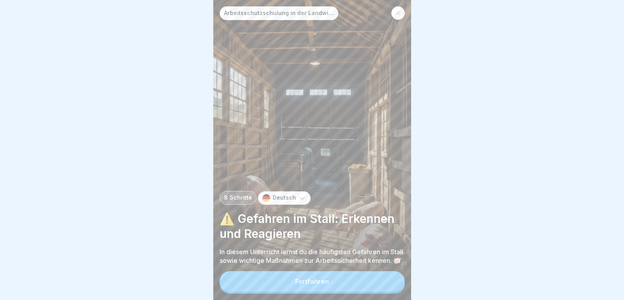
click at [353, 280] on button "Fortfahren" at bounding box center [311, 281] width 185 height 21
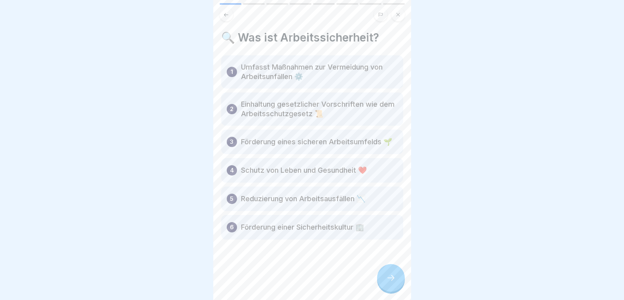
click at [395, 283] on icon at bounding box center [390, 277] width 9 height 9
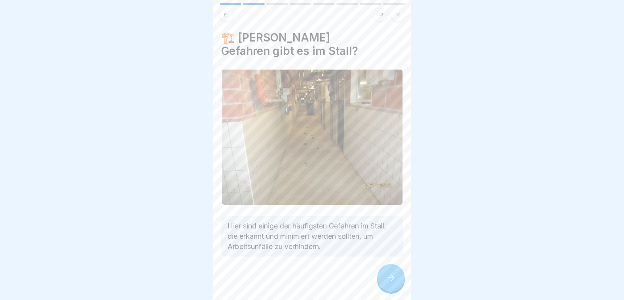
click at [395, 283] on icon at bounding box center [390, 277] width 9 height 9
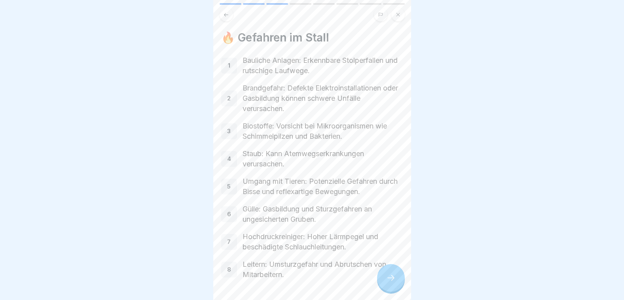
click at [395, 283] on icon at bounding box center [390, 277] width 9 height 9
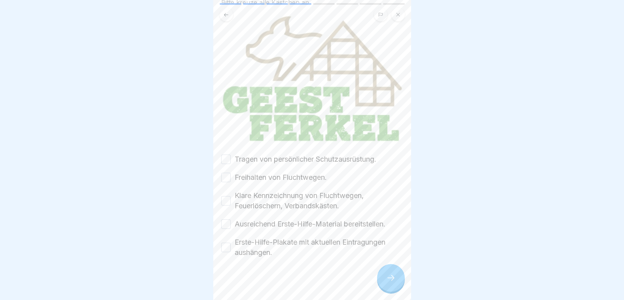
scroll to position [69, 0]
click at [228, 154] on button "Tragen von persönlicher Schutzausrüstung." at bounding box center [225, 158] width 9 height 9
click at [225, 173] on button "Freihalten von Fluchtwegen." at bounding box center [225, 176] width 9 height 9
click at [227, 195] on button "Klare Kennzeichnung von Fluchtwegen, Feuerlöschern, Verbandskästen." at bounding box center [225, 199] width 9 height 9
click at [225, 218] on div "Ausreichend Erste-Hilfe-Material bereitstellen." at bounding box center [303, 223] width 164 height 10
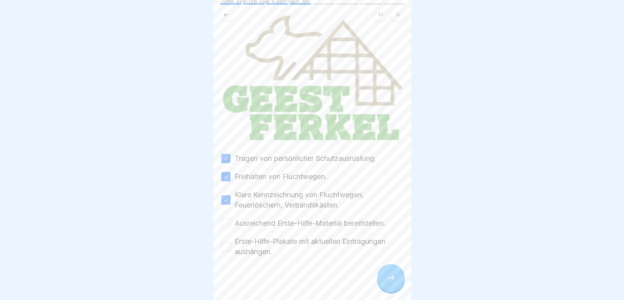
click at [224, 242] on button "Erste-Hilfe-Plakate mit aktuellen Eintragungen aushängen." at bounding box center [225, 246] width 9 height 9
click at [225, 219] on div "☑️ Schutzmaßnahmen und Verhaltensregeln Bitte kreuze alle Kästchen an. Tragen v…" at bounding box center [312, 150] width 198 height 300
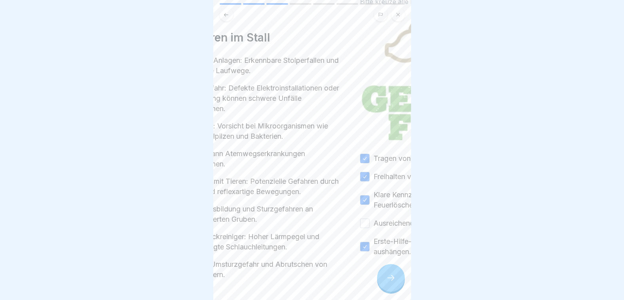
click at [230, 220] on div "1 Bauliche Anlagen: Erkennbare Stolperfallen und rutschige Laufwege. 2 Brandgef…" at bounding box center [253, 167] width 182 height 225
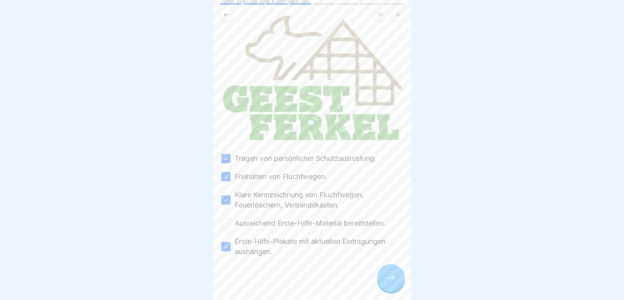
drag, startPoint x: 223, startPoint y: 218, endPoint x: 231, endPoint y: 219, distance: 7.6
click at [224, 219] on button "Ausreichend Erste-Hilfe-Material bereitstellen." at bounding box center [225, 223] width 9 height 9
click at [392, 289] on div at bounding box center [391, 278] width 28 height 28
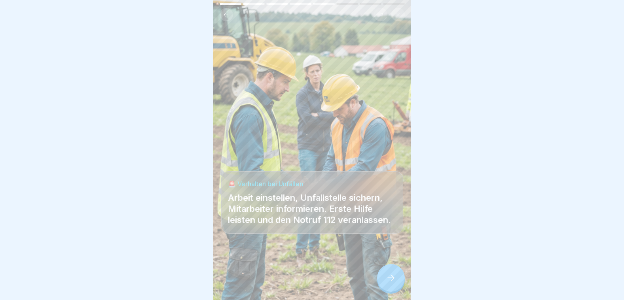
click at [392, 283] on icon at bounding box center [390, 277] width 9 height 9
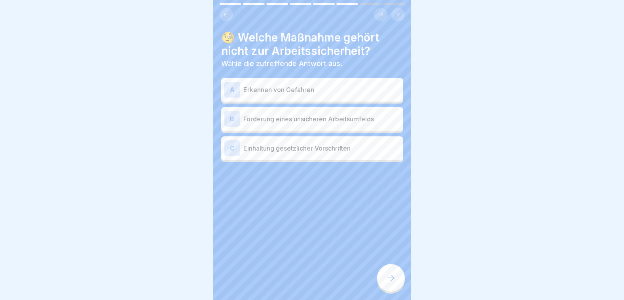
click at [267, 125] on div "B Förderung eines unsicheren Arbeitsumfelds" at bounding box center [312, 119] width 176 height 16
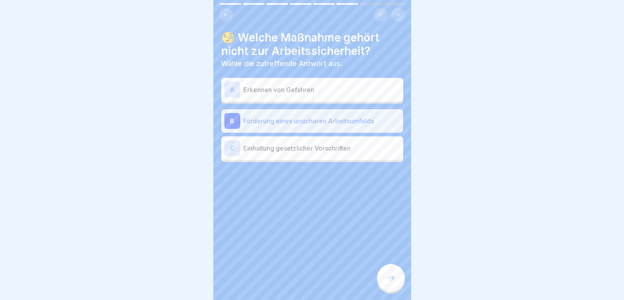
click at [395, 284] on div at bounding box center [391, 278] width 28 height 28
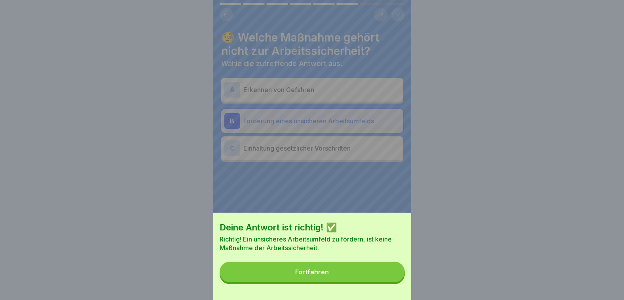
click at [395, 282] on button "Fortfahren" at bounding box center [311, 272] width 185 height 21
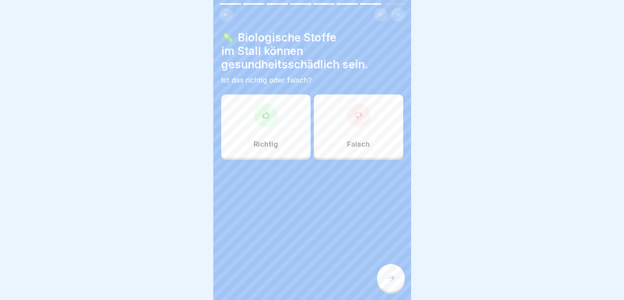
click at [274, 129] on div "Richtig" at bounding box center [265, 126] width 89 height 63
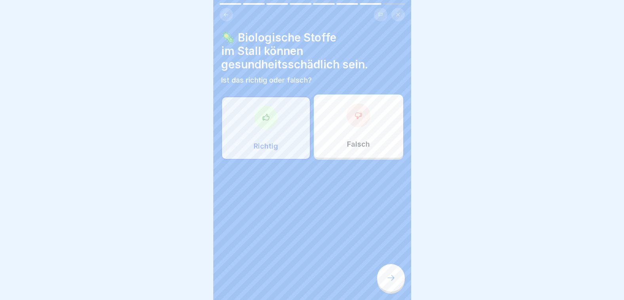
click at [389, 280] on icon at bounding box center [390, 277] width 9 height 9
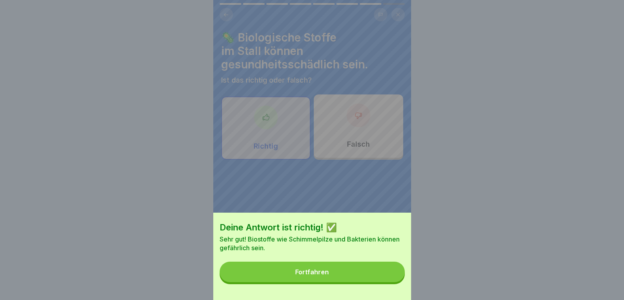
click at [352, 274] on button "Fortfahren" at bounding box center [311, 272] width 185 height 21
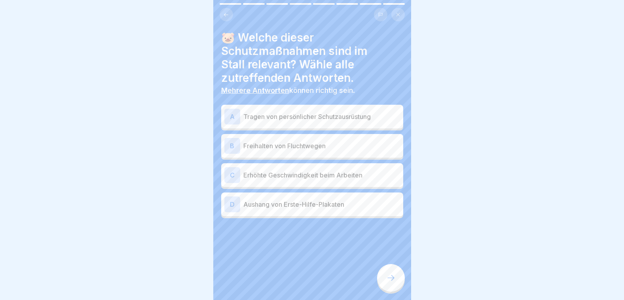
click at [254, 122] on div "A Tragen von persönlicher Schutzausrüstung" at bounding box center [312, 117] width 176 height 16
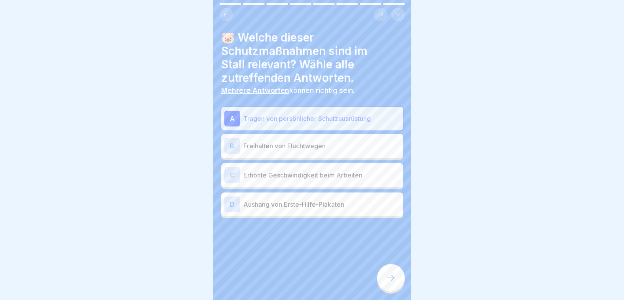
click at [255, 151] on div "B Freihalten von Fluchtwegen" at bounding box center [312, 146] width 176 height 16
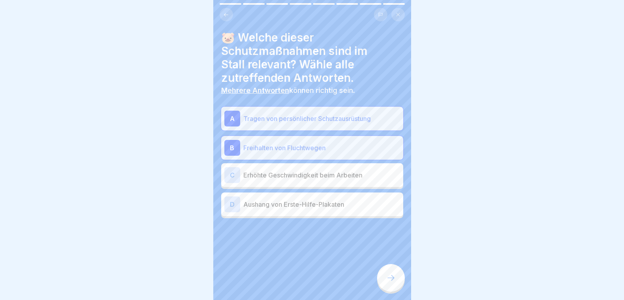
click at [261, 207] on p "Aushang von Erste-Hilfe-Plakaten" at bounding box center [321, 204] width 157 height 9
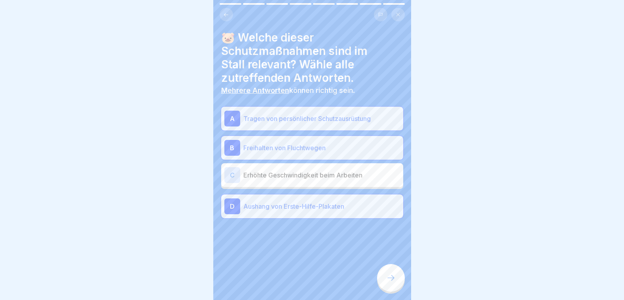
click at [393, 282] on icon at bounding box center [390, 277] width 9 height 9
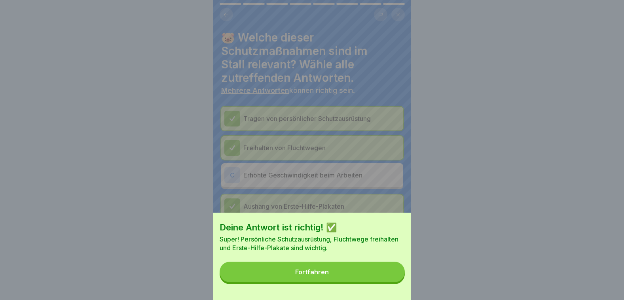
click at [393, 282] on button "Fortfahren" at bounding box center [311, 272] width 185 height 21
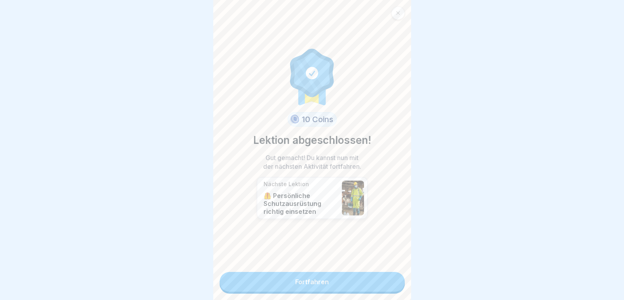
click at [359, 282] on link "Fortfahren" at bounding box center [311, 282] width 185 height 20
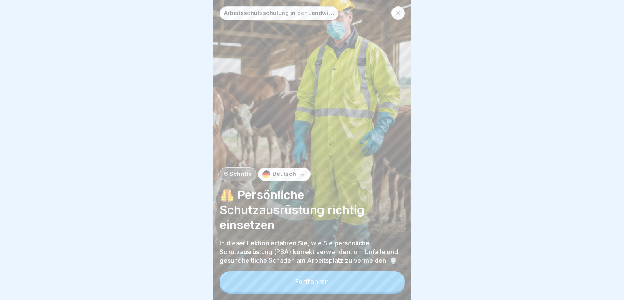
click at [355, 288] on button "Fortfahren" at bounding box center [311, 281] width 185 height 21
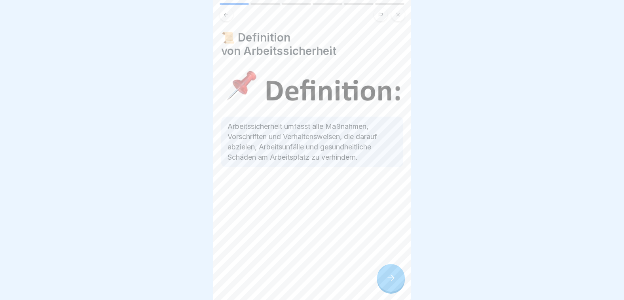
click at [388, 280] on icon at bounding box center [390, 277] width 9 height 9
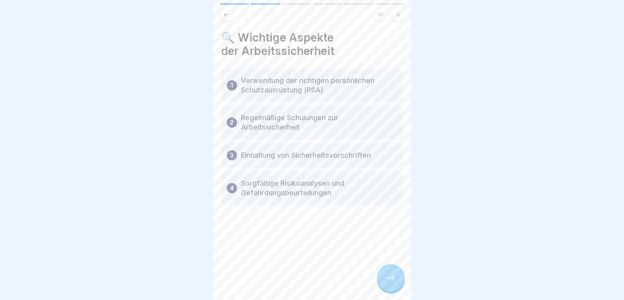
click at [388, 280] on icon at bounding box center [390, 277] width 9 height 9
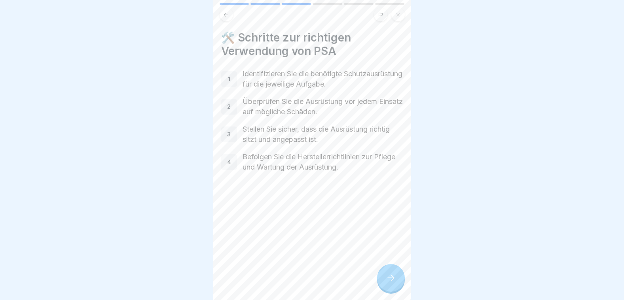
click at [388, 280] on icon at bounding box center [390, 277] width 9 height 9
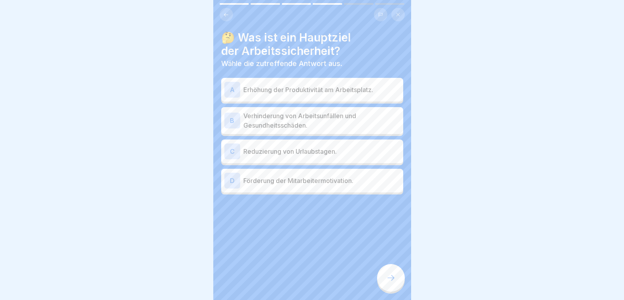
click at [388, 280] on icon at bounding box center [390, 277] width 9 height 9
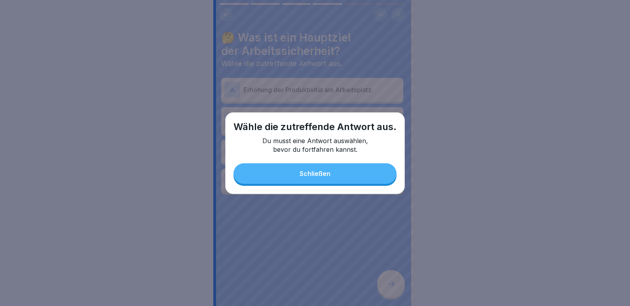
click at [332, 176] on button "Schließen" at bounding box center [314, 173] width 163 height 21
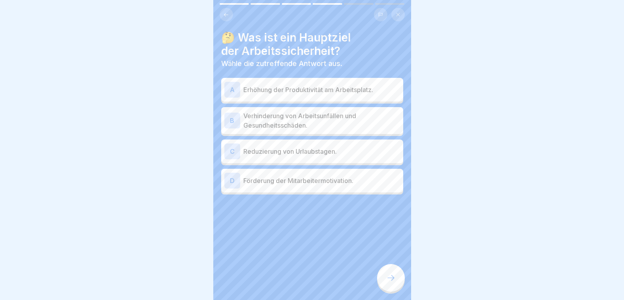
click at [265, 123] on p "Verhinderung von Arbeitsunfällen und Gesundheitsschäden." at bounding box center [321, 120] width 157 height 19
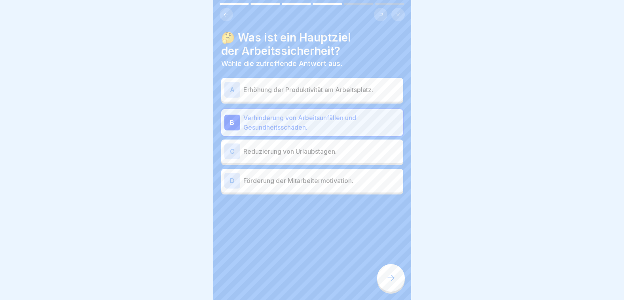
click at [267, 183] on p "Förderung der Mitarbeitermotivation." at bounding box center [321, 180] width 157 height 9
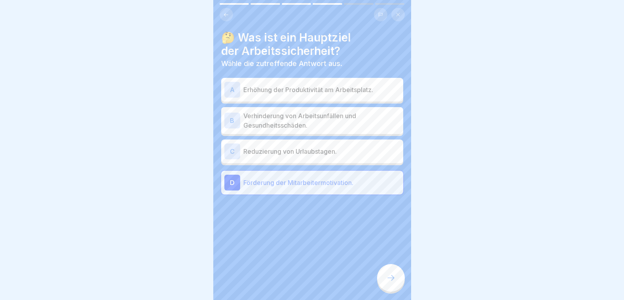
click at [257, 125] on p "Verhinderung von Arbeitsunfällen und Gesundheitsschäden." at bounding box center [321, 120] width 157 height 19
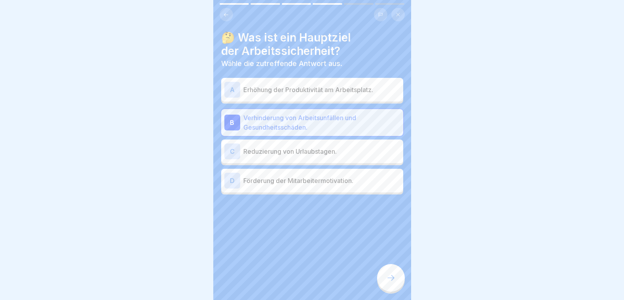
click at [386, 277] on div at bounding box center [391, 278] width 28 height 28
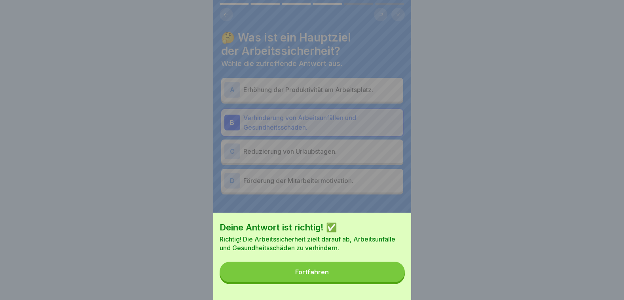
click at [386, 277] on button "Fortfahren" at bounding box center [311, 272] width 185 height 21
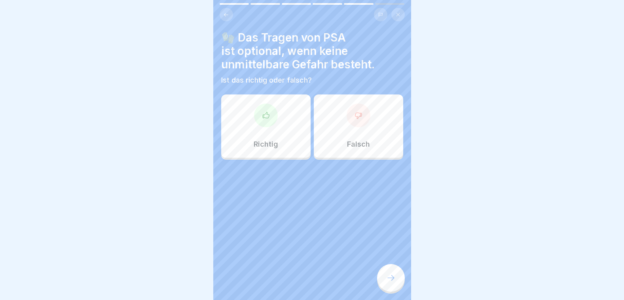
click at [348, 130] on div "Falsch" at bounding box center [358, 126] width 89 height 63
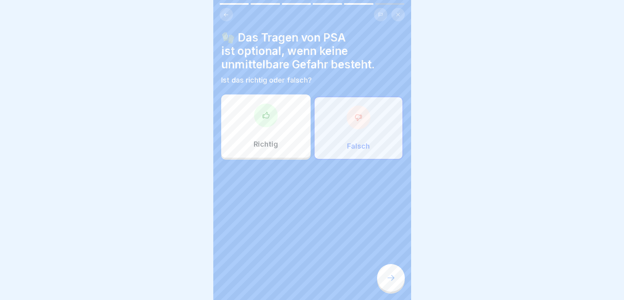
click at [388, 283] on icon at bounding box center [390, 277] width 9 height 9
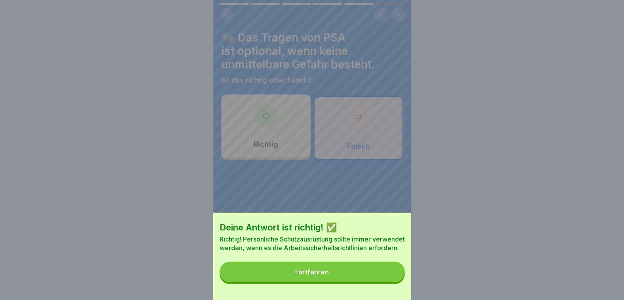
click at [368, 282] on button "Fortfahren" at bounding box center [311, 272] width 185 height 21
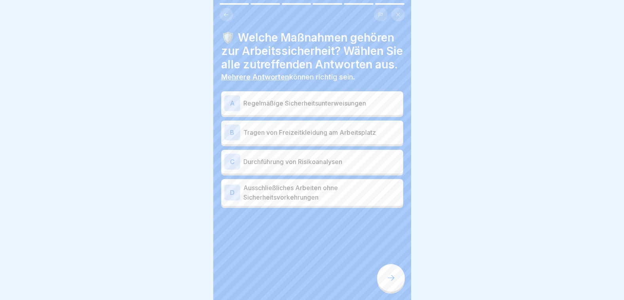
click at [272, 108] on p "Regelmäßige Sicherheitsunterweisungen" at bounding box center [321, 102] width 157 height 9
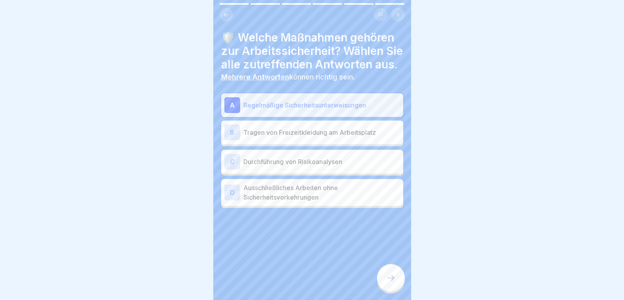
click at [277, 166] on p "Durchführung von Risikoanalysen" at bounding box center [321, 161] width 157 height 9
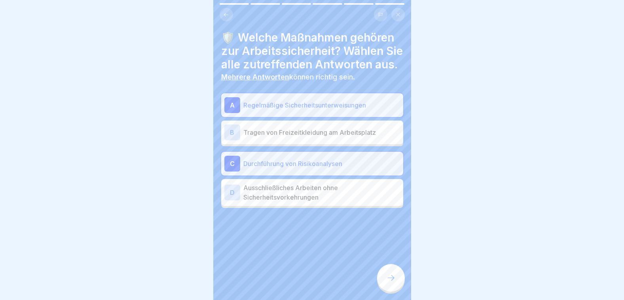
click at [397, 286] on div at bounding box center [391, 278] width 28 height 28
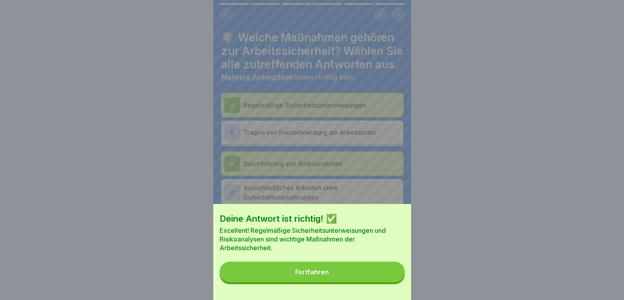
click at [397, 282] on button "Fortfahren" at bounding box center [311, 272] width 185 height 21
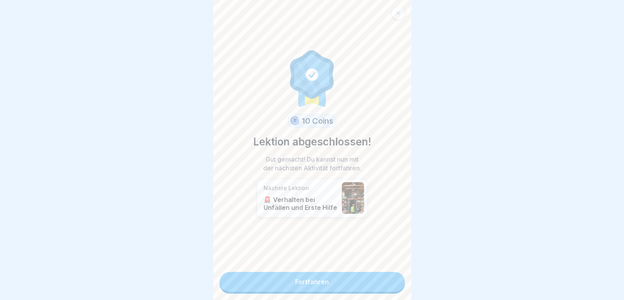
click at [350, 281] on link "Fortfahren" at bounding box center [311, 282] width 185 height 20
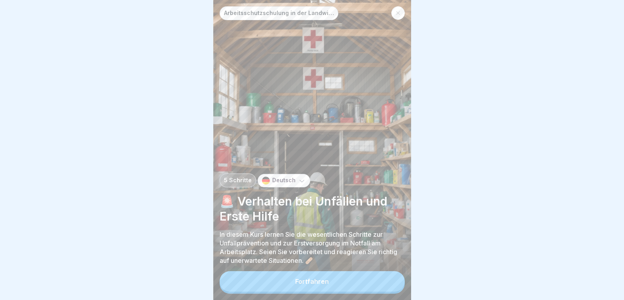
click at [350, 281] on button "Fortfahren" at bounding box center [311, 281] width 185 height 21
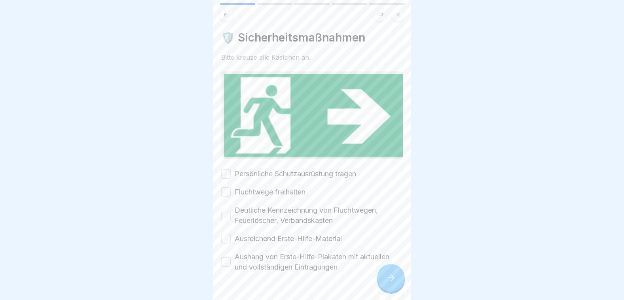
click at [225, 172] on button "Persönliche Schutzausrüstung tragen" at bounding box center [225, 173] width 9 height 9
click at [222, 187] on button "Fluchtwege freihalten" at bounding box center [225, 191] width 9 height 9
click at [228, 211] on button "Deutliche Kennzeichnung von Fluchtwegen, Feuerlöscher, Verbandskasten" at bounding box center [225, 215] width 9 height 9
click at [225, 234] on button "Ausreichend Erste-Hilfe-Material" at bounding box center [225, 238] width 9 height 9
click at [225, 259] on button "Aushang von Erste-Hilfe-Plakaten mit aktuellen und vollständigen Eintragungen" at bounding box center [225, 261] width 9 height 9
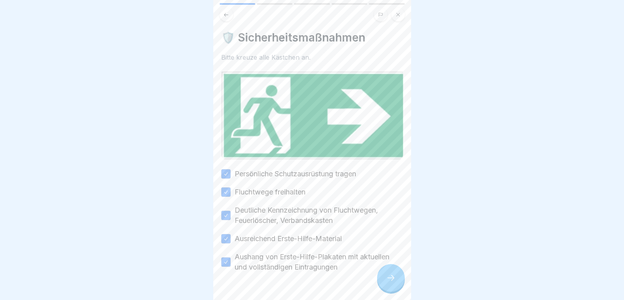
drag, startPoint x: 386, startPoint y: 282, endPoint x: 396, endPoint y: 285, distance: 10.1
click at [387, 282] on icon at bounding box center [390, 277] width 9 height 9
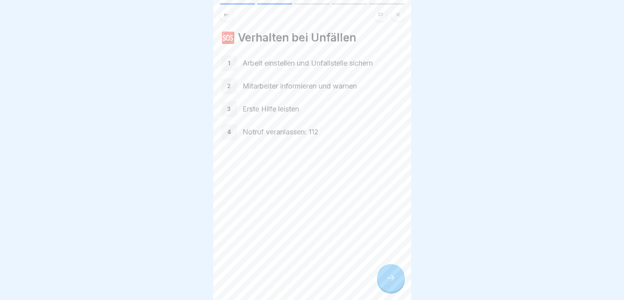
click at [399, 284] on div at bounding box center [391, 278] width 28 height 28
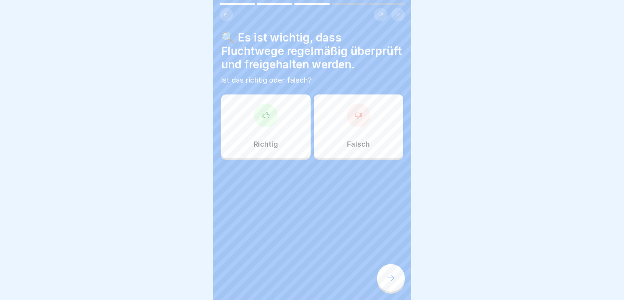
click at [274, 139] on div "Richtig" at bounding box center [265, 126] width 89 height 63
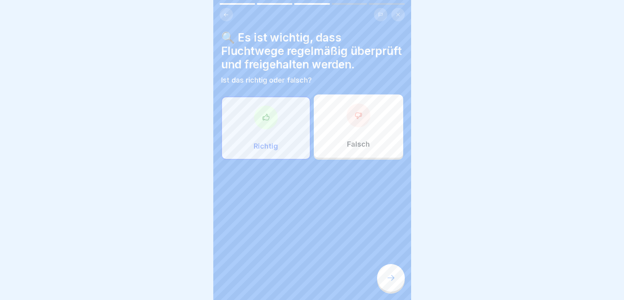
click at [386, 275] on div at bounding box center [391, 278] width 28 height 28
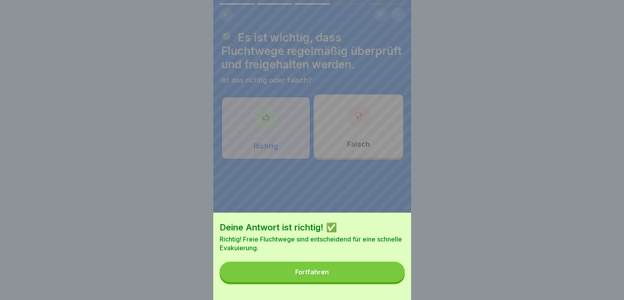
click at [386, 274] on button "Fortfahren" at bounding box center [311, 272] width 185 height 21
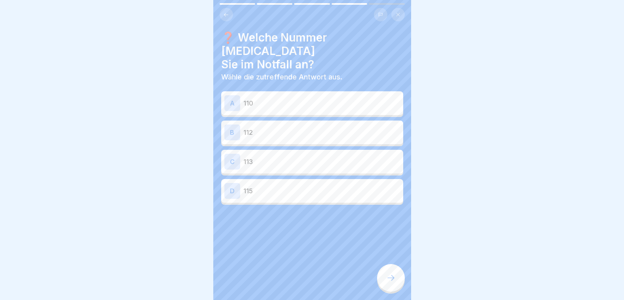
click at [259, 98] on p "110" at bounding box center [321, 102] width 157 height 9
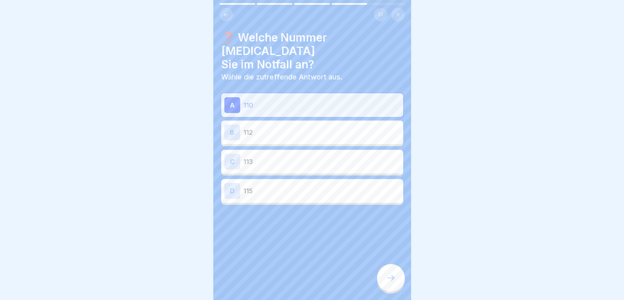
click at [269, 128] on p "112" at bounding box center [321, 132] width 157 height 9
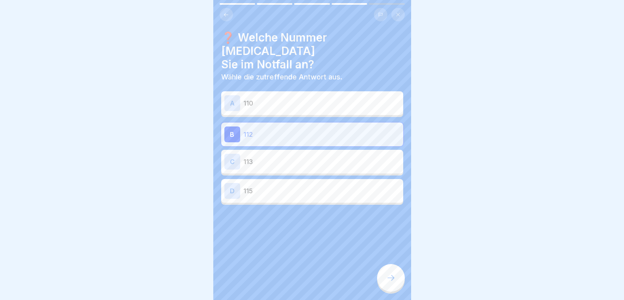
click at [257, 98] on p "110" at bounding box center [321, 102] width 157 height 9
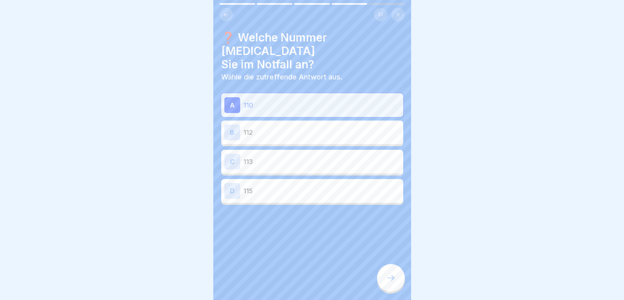
click at [386, 280] on div at bounding box center [391, 278] width 28 height 28
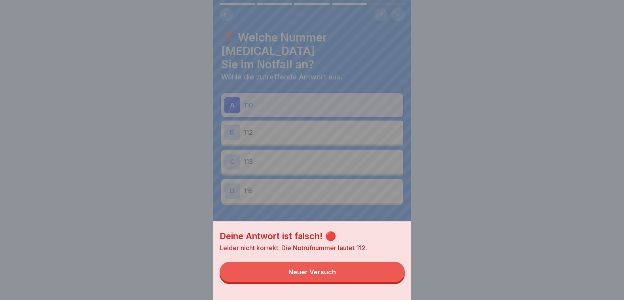
click at [386, 280] on button "Neuer Versuch" at bounding box center [311, 272] width 185 height 21
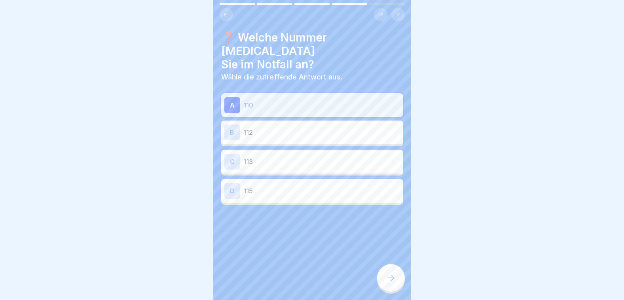
click at [285, 125] on div "B 112" at bounding box center [312, 133] width 176 height 16
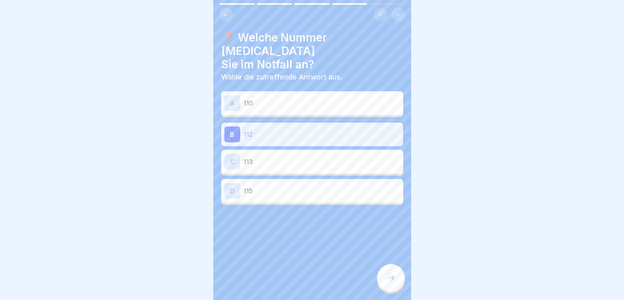
click at [387, 282] on icon at bounding box center [390, 277] width 9 height 9
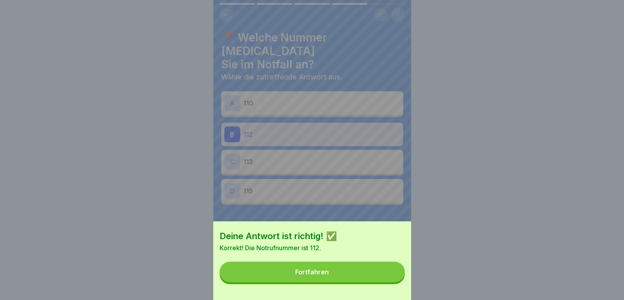
click at [387, 282] on button "Fortfahren" at bounding box center [311, 272] width 185 height 21
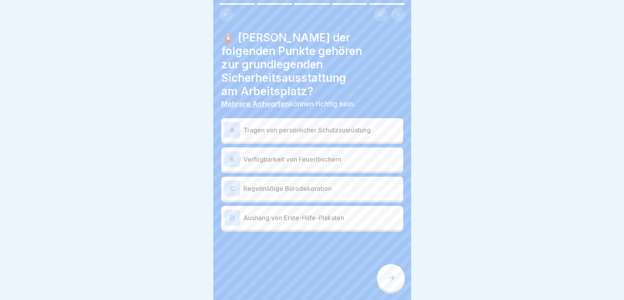
click at [265, 122] on div "A Tragen von persönlicher Schutzausrüstung" at bounding box center [312, 130] width 176 height 16
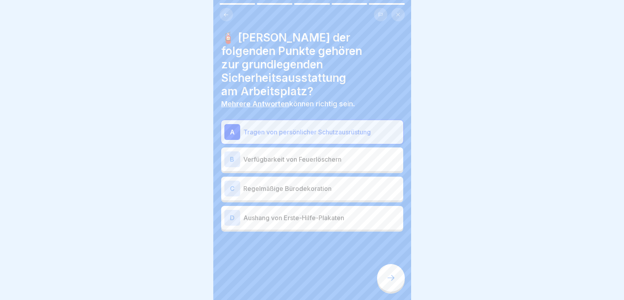
click at [275, 154] on div "B Verfügbarkeit von Feuerlöschern" at bounding box center [312, 160] width 182 height 24
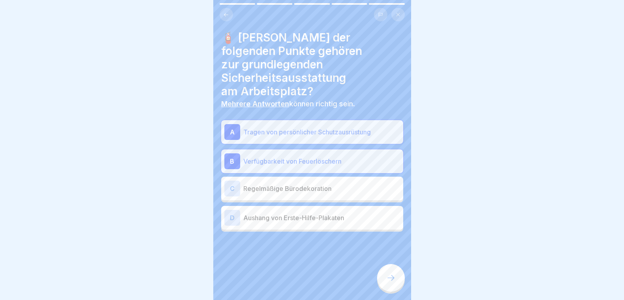
click at [286, 211] on div "D Aushang von Erste-Hilfe-Plakaten" at bounding box center [312, 218] width 176 height 16
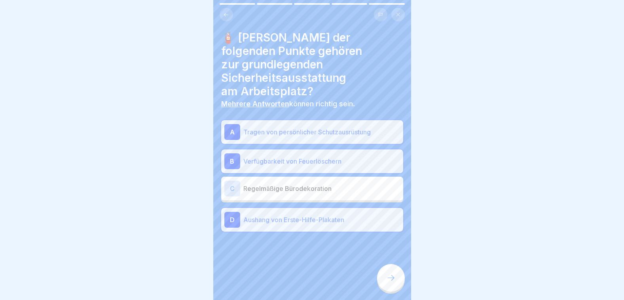
click at [394, 283] on icon at bounding box center [390, 277] width 9 height 9
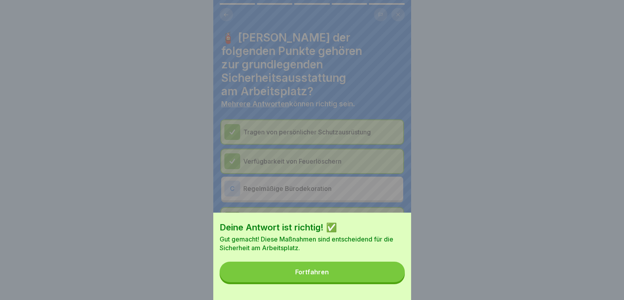
click at [390, 282] on button "Fortfahren" at bounding box center [311, 272] width 185 height 21
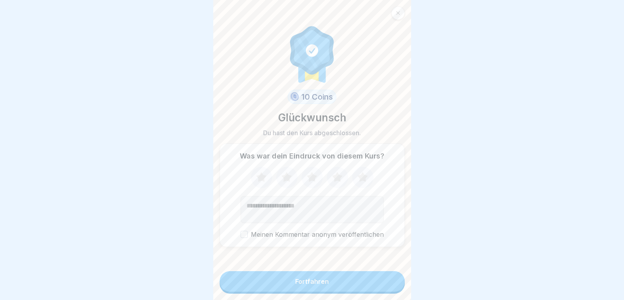
click at [361, 180] on icon at bounding box center [362, 177] width 10 height 10
click at [328, 284] on button "Fortfahren" at bounding box center [311, 281] width 185 height 21
click at [329, 284] on button "Fortfahren" at bounding box center [311, 281] width 185 height 21
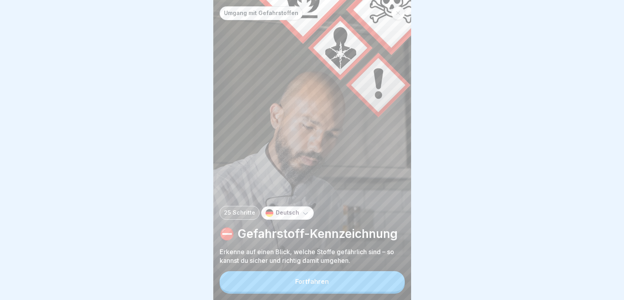
click at [329, 284] on button "Fortfahren" at bounding box center [311, 281] width 185 height 21
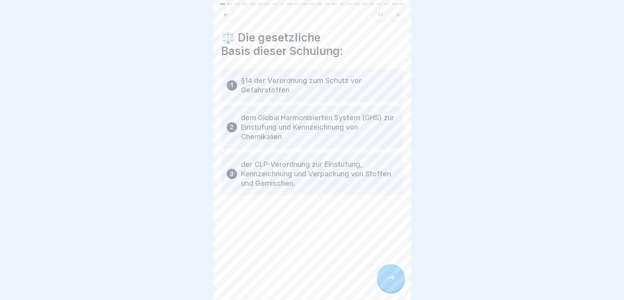
click at [390, 283] on icon at bounding box center [390, 277] width 9 height 9
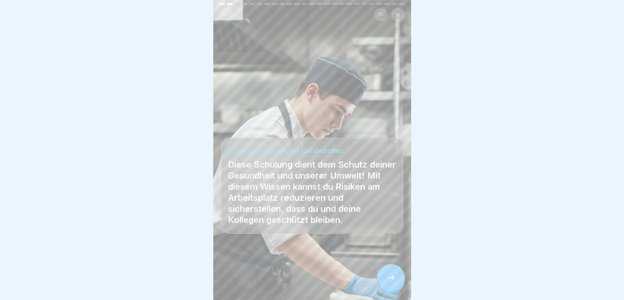
click at [390, 283] on icon at bounding box center [390, 277] width 9 height 9
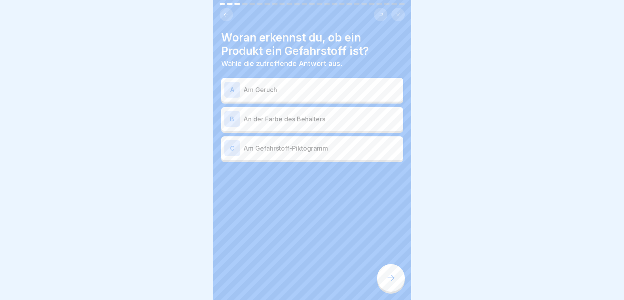
click at [272, 152] on p "Am Gefahrstoff-Piktogramm" at bounding box center [321, 148] width 157 height 9
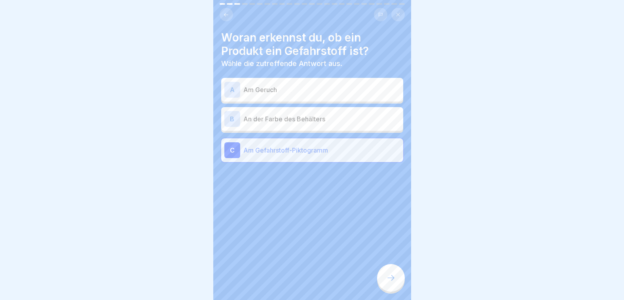
click at [383, 289] on div at bounding box center [391, 278] width 28 height 28
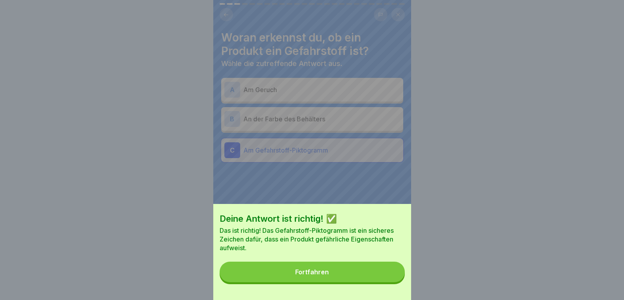
click at [383, 282] on button "Fortfahren" at bounding box center [311, 272] width 185 height 21
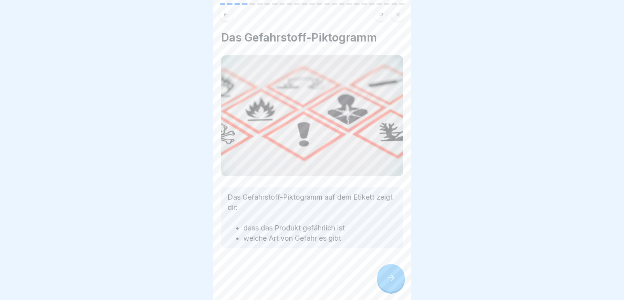
click at [386, 283] on icon at bounding box center [390, 277] width 9 height 9
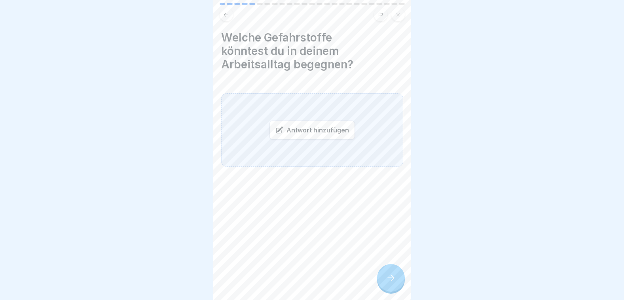
click at [299, 127] on div "Antwort hinzufügen" at bounding box center [311, 130] width 85 height 19
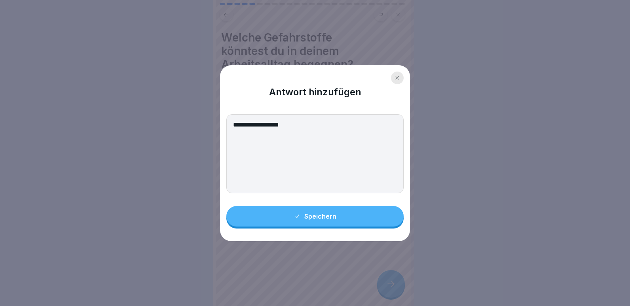
click at [236, 125] on textarea "**********" at bounding box center [314, 153] width 177 height 79
type textarea "**********"
click at [305, 213] on button "Speichern" at bounding box center [314, 216] width 177 height 21
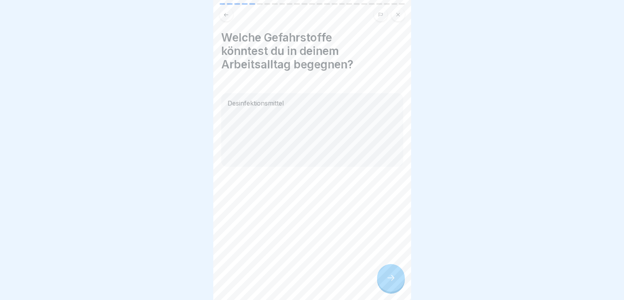
click at [395, 278] on div at bounding box center [391, 278] width 28 height 28
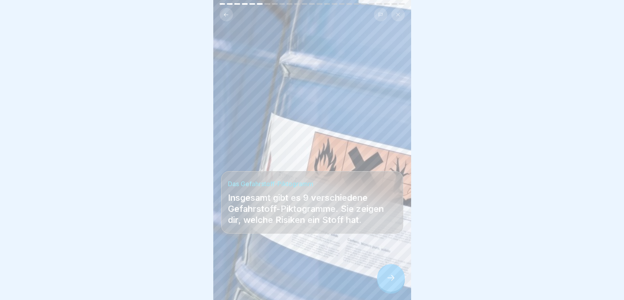
click at [395, 279] on div at bounding box center [391, 278] width 28 height 28
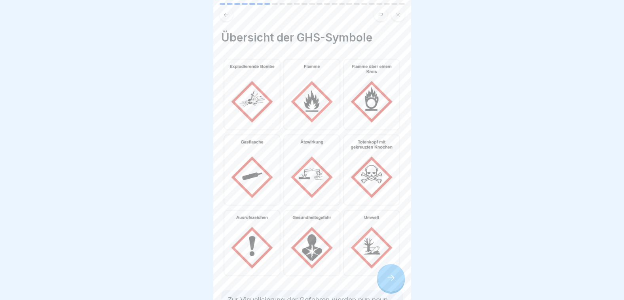
click at [392, 280] on icon at bounding box center [390, 277] width 9 height 9
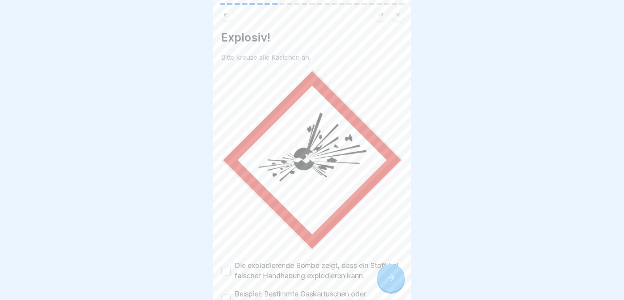
click at [392, 280] on icon at bounding box center [390, 277] width 9 height 9
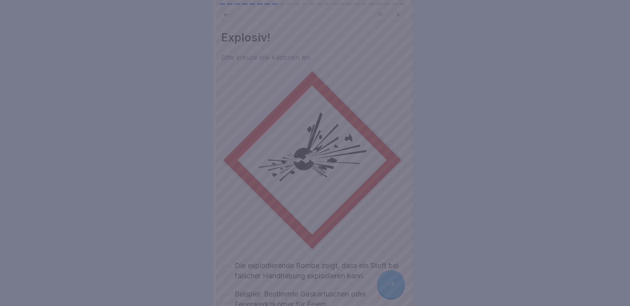
click at [392, 279] on div at bounding box center [315, 153] width 630 height 306
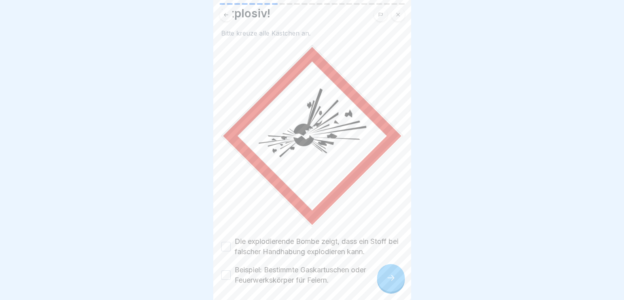
scroll to position [51, 0]
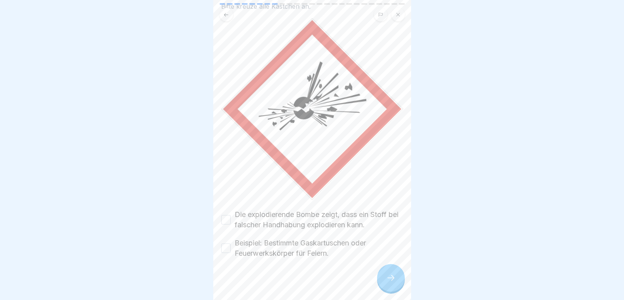
click at [223, 215] on button "Die explodierende Bombe zeigt, dass ein Stoff bei falscher Handhabung explodier…" at bounding box center [225, 219] width 9 height 9
click at [388, 281] on icon at bounding box center [390, 277] width 9 height 9
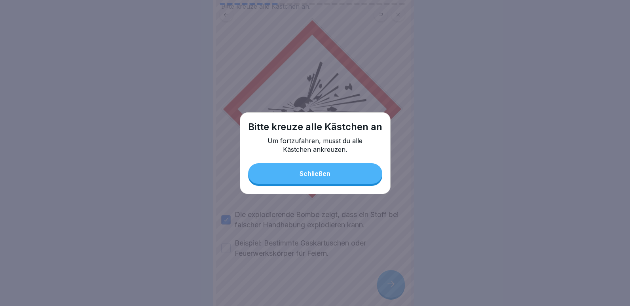
drag, startPoint x: 329, startPoint y: 174, endPoint x: 317, endPoint y: 176, distance: 12.1
click at [325, 174] on div "Schließen" at bounding box center [314, 173] width 31 height 7
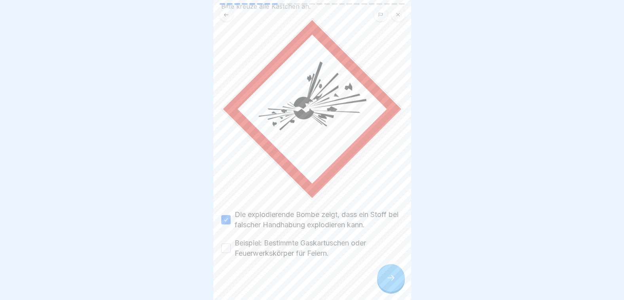
drag, startPoint x: 223, startPoint y: 242, endPoint x: 245, endPoint y: 246, distance: 22.3
click at [224, 244] on button "Beispiel: Bestimmte Gaskartuschen oder Feuerwerkskörper für Feiern." at bounding box center [225, 248] width 9 height 9
click at [384, 283] on div at bounding box center [391, 278] width 28 height 28
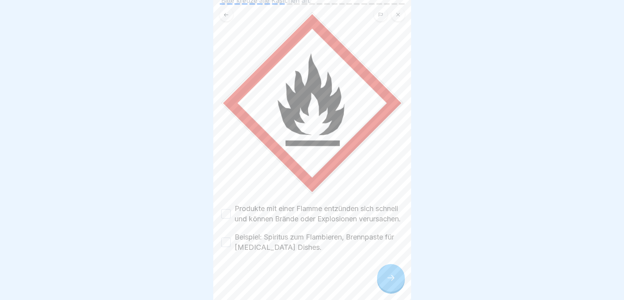
scroll to position [61, 0]
click at [227, 210] on button "Produkte mit einer Flamme entzünden sich schnell und können Brände oder Explosi…" at bounding box center [225, 213] width 9 height 9
click at [228, 245] on button "Beispiel: Spiritus zum Flambieren, Brennpaste für [MEDICAL_DATA] Dishes." at bounding box center [225, 242] width 9 height 9
click at [398, 284] on div at bounding box center [391, 278] width 28 height 28
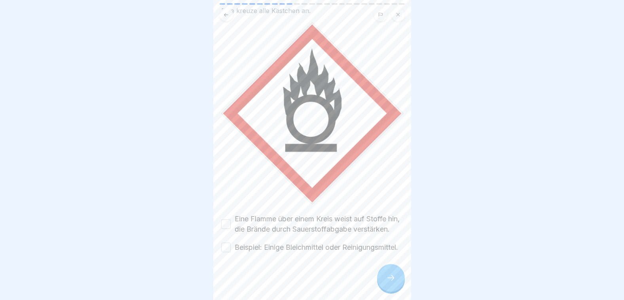
click at [223, 219] on button "Eine Flamme über einem Kreis weist auf Stoffe hin, die Brände durch Sauerstoffa…" at bounding box center [225, 223] width 9 height 9
drag, startPoint x: 227, startPoint y: 242, endPoint x: 253, endPoint y: 251, distance: 27.4
click at [227, 243] on button "Beispiel: Einige Bleichmittel oder Reinigungsmittel." at bounding box center [225, 247] width 9 height 9
click at [392, 283] on icon at bounding box center [390, 277] width 9 height 9
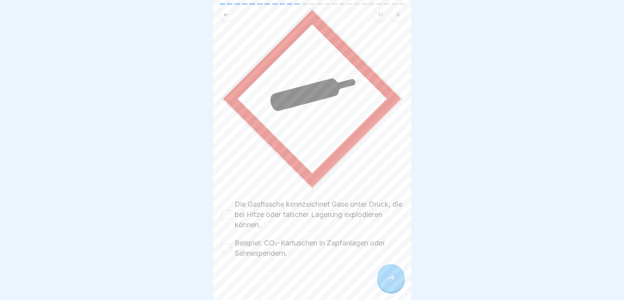
click at [228, 210] on button "Die Gasflasche kennzeichnet Gase unter Druck, die bei Hitze oder falscher Lager…" at bounding box center [225, 214] width 9 height 9
click at [224, 244] on button "Beispiel: CO₂-Kartuschen in Zapfanlagen oder Sahnespendern." at bounding box center [225, 248] width 9 height 9
click at [388, 283] on icon at bounding box center [390, 277] width 9 height 9
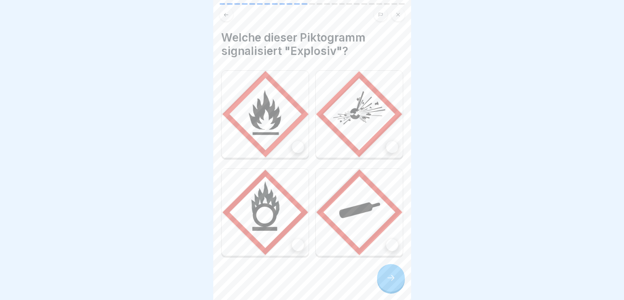
click at [292, 143] on div at bounding box center [298, 147] width 12 height 12
click at [295, 144] on icon at bounding box center [298, 147] width 6 height 6
click at [389, 145] on div at bounding box center [392, 147] width 12 height 12
click at [391, 283] on icon at bounding box center [390, 277] width 9 height 9
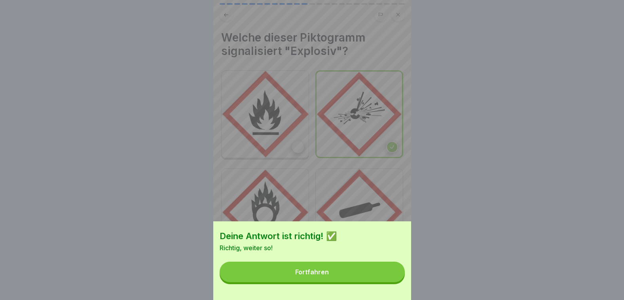
click at [374, 279] on button "Fortfahren" at bounding box center [311, 272] width 185 height 21
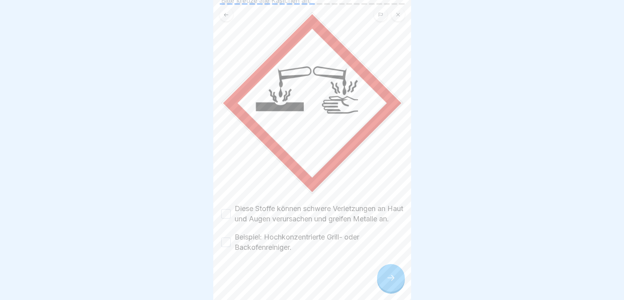
click at [227, 209] on button "Diese Stoffe können schwere Verletzungen an Haut und Augen verursachen und grei…" at bounding box center [225, 213] width 9 height 9
drag, startPoint x: 227, startPoint y: 240, endPoint x: 272, endPoint y: 258, distance: 48.0
click at [228, 241] on button "Beispiel: Hochkonzentrierte Grill- oder Backofenreiniger." at bounding box center [225, 242] width 9 height 9
click at [389, 283] on icon at bounding box center [390, 277] width 9 height 9
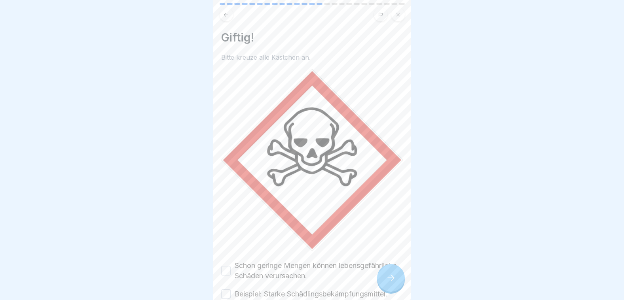
scroll to position [41, 0]
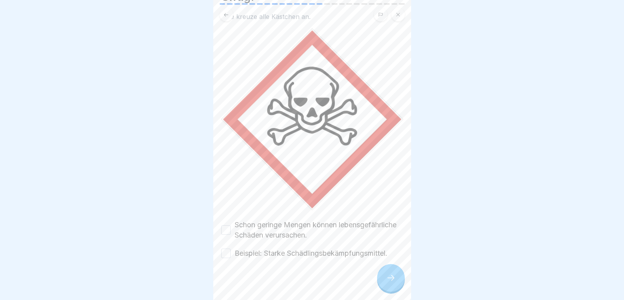
click at [227, 225] on button "Schon geringe Mengen können lebensgefährliche Schäden verursachen." at bounding box center [225, 229] width 9 height 9
drag, startPoint x: 226, startPoint y: 244, endPoint x: 267, endPoint y: 262, distance: 44.1
click at [230, 249] on button "Beispiel: Starke Schädlingsbekämpfungsmittel." at bounding box center [225, 253] width 9 height 9
click at [390, 283] on icon at bounding box center [390, 277] width 9 height 9
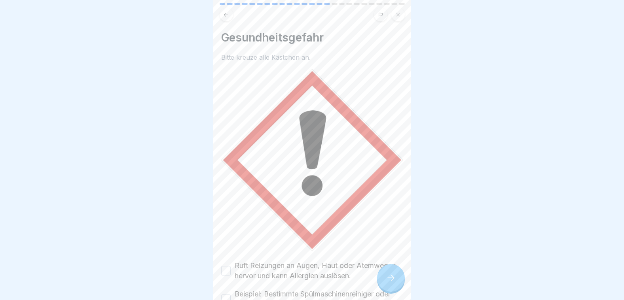
click at [226, 271] on button "Ruft Reizungen an Augen, Haut oder Atemwegen hervor und kann Allergien auslösen." at bounding box center [225, 270] width 9 height 9
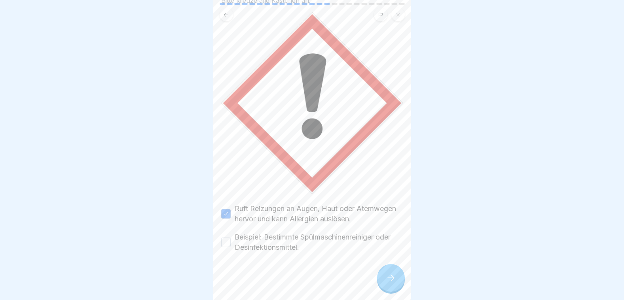
scroll to position [61, 0]
click at [227, 243] on button "Beispiel: Bestimmte Spülmaschinenreiniger oder Desinfektionsmittel." at bounding box center [225, 242] width 9 height 9
click at [394, 283] on icon at bounding box center [390, 277] width 9 height 9
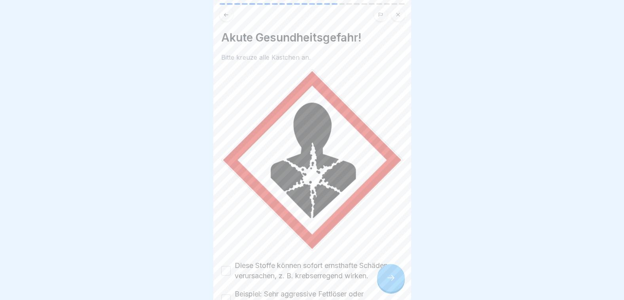
scroll to position [51, 0]
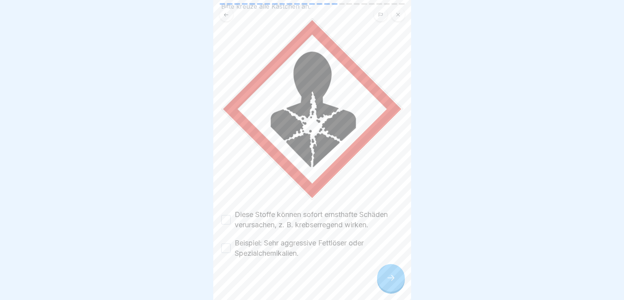
click at [224, 215] on button "Diese Stoffe können sofort ernsthafte Schäden verursachen, z. B. krebserregend …" at bounding box center [225, 219] width 9 height 9
click at [226, 244] on button "Beispiel: Sehr aggressive Fettlöser oder Spezialchemikalien." at bounding box center [225, 248] width 9 height 9
click at [390, 283] on icon at bounding box center [390, 277] width 9 height 9
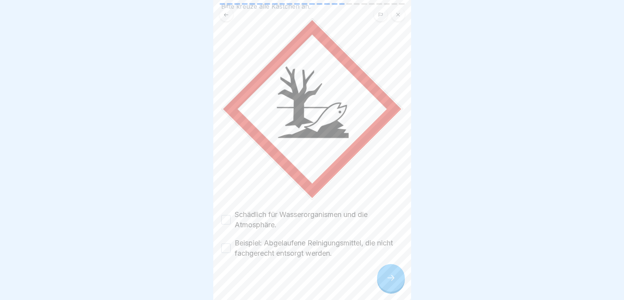
click at [229, 215] on button "Schädlich für Wasserorganismen und die Atmosphäre." at bounding box center [225, 219] width 9 height 9
drag, startPoint x: 226, startPoint y: 241, endPoint x: 238, endPoint y: 245, distance: 12.8
click at [227, 244] on button "Beispiel: Abgelaufene Reinigungsmittel, die nicht fachgerecht entsorgt werden." at bounding box center [225, 248] width 9 height 9
click at [393, 281] on icon at bounding box center [390, 277] width 9 height 9
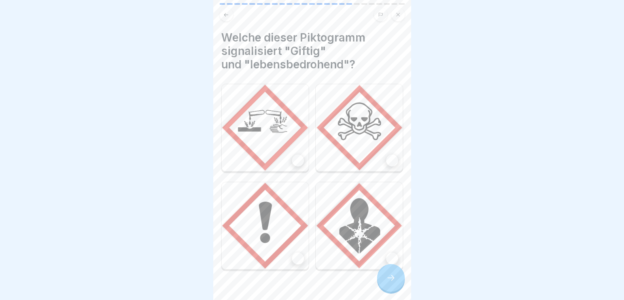
click at [387, 158] on div at bounding box center [392, 161] width 12 height 12
click at [391, 278] on div at bounding box center [391, 278] width 28 height 28
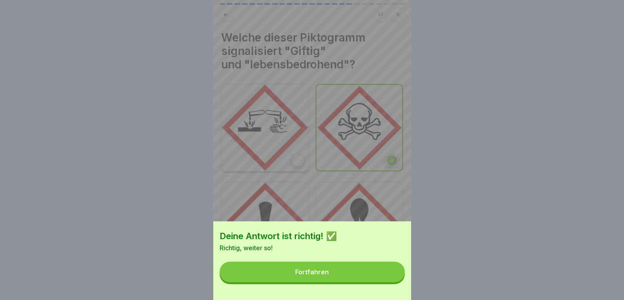
click at [391, 278] on button "Fortfahren" at bounding box center [311, 272] width 185 height 21
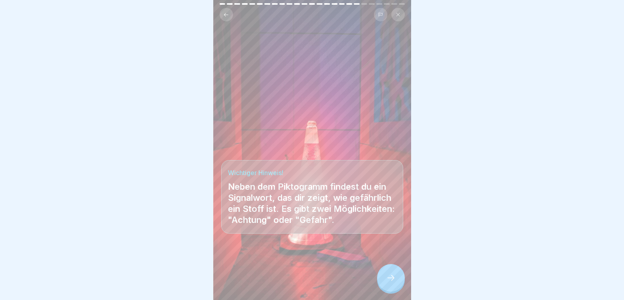
click at [391, 278] on div at bounding box center [391, 278] width 28 height 28
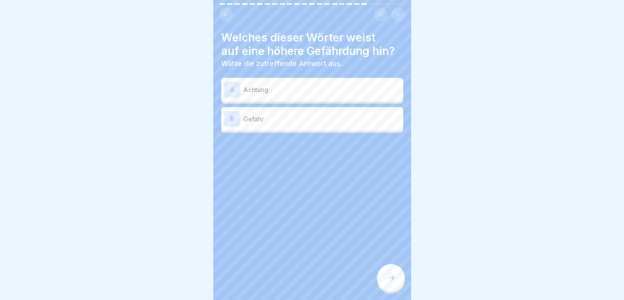
click at [269, 117] on p "Gefahr" at bounding box center [321, 118] width 157 height 9
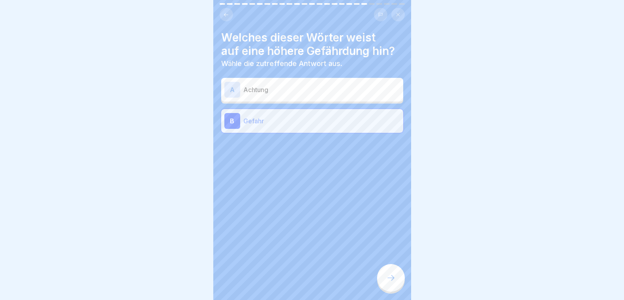
click at [391, 280] on div at bounding box center [391, 278] width 28 height 28
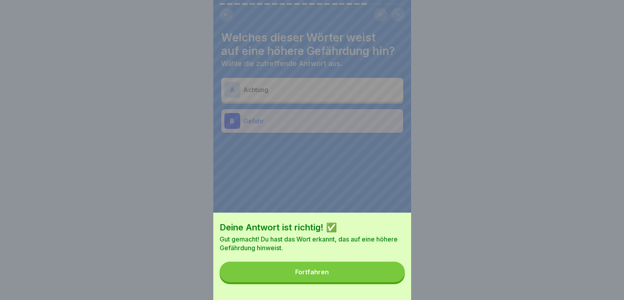
click at [391, 280] on button "Fortfahren" at bounding box center [311, 272] width 185 height 21
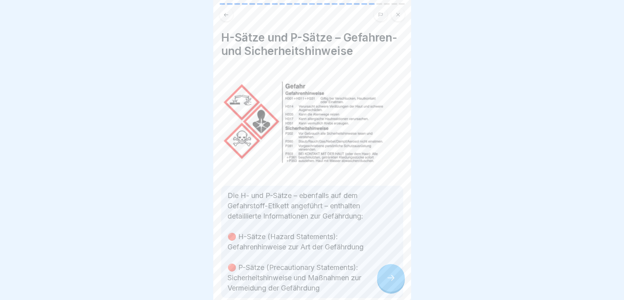
click at [391, 280] on div at bounding box center [391, 278] width 28 height 28
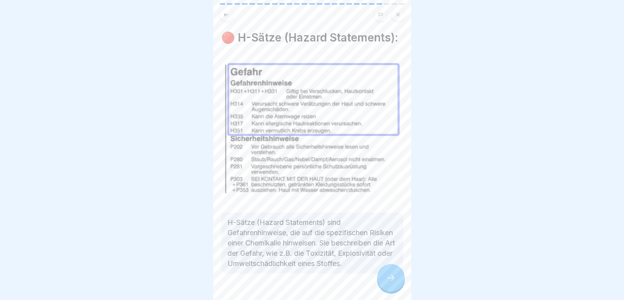
click at [391, 280] on div at bounding box center [391, 278] width 28 height 28
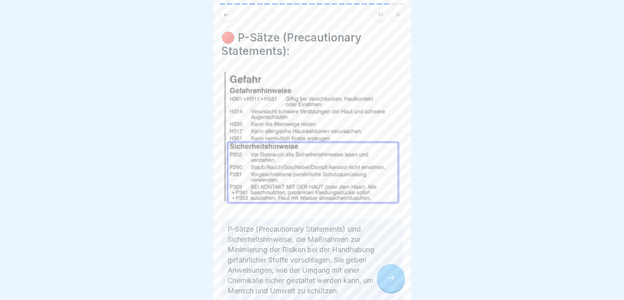
click at [390, 280] on icon at bounding box center [390, 277] width 9 height 9
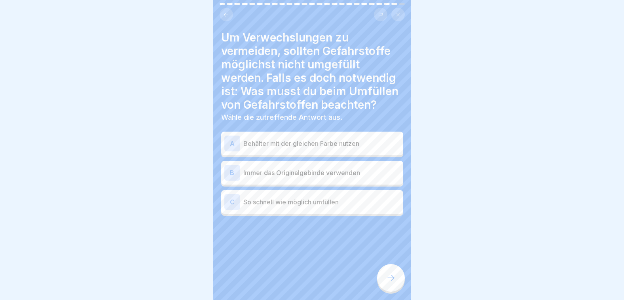
click at [262, 146] on p "Behälter mit der gleichen Farbe nutzen" at bounding box center [321, 143] width 157 height 9
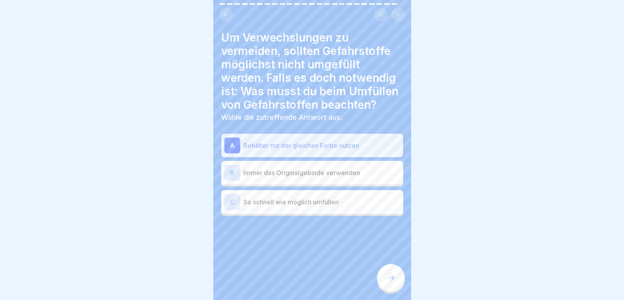
click at [267, 178] on div "B Immer das Originalgebinde verwenden" at bounding box center [312, 173] width 176 height 16
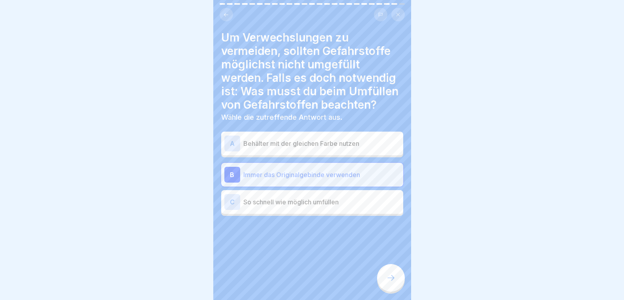
click at [396, 287] on div at bounding box center [391, 278] width 28 height 28
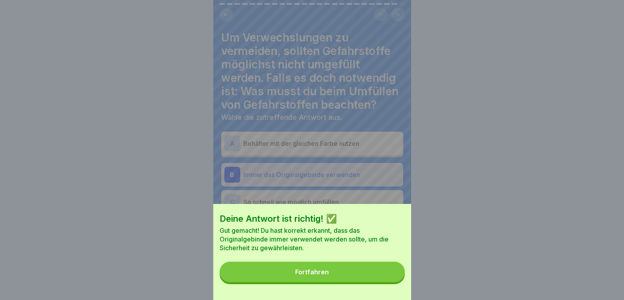
click at [395, 282] on button "Fortfahren" at bounding box center [311, 272] width 185 height 21
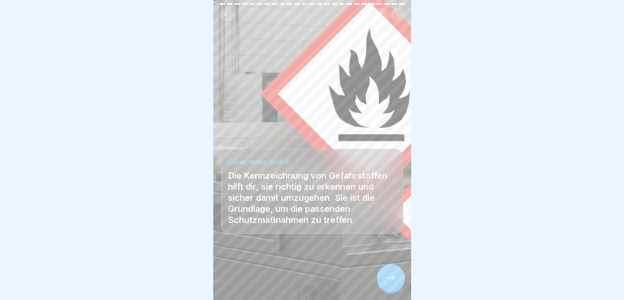
click at [395, 286] on div at bounding box center [391, 278] width 28 height 28
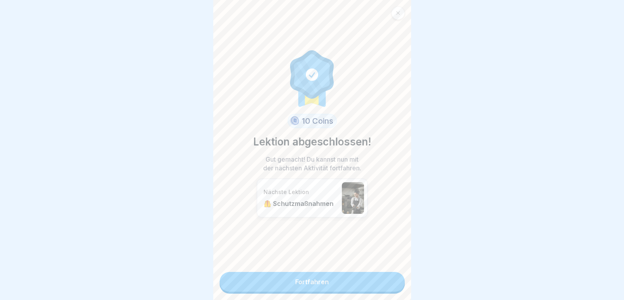
click at [350, 278] on link "Fortfahren" at bounding box center [311, 282] width 185 height 20
